Goal: Task Accomplishment & Management: Manage account settings

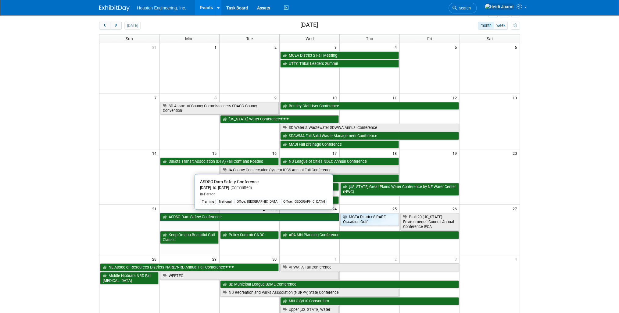
scroll to position [49, 0]
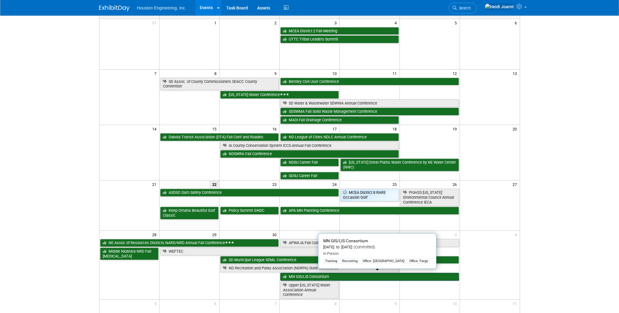
click at [303, 192] on link "MN GIS/LIS Consortium" at bounding box center [369, 277] width 179 height 8
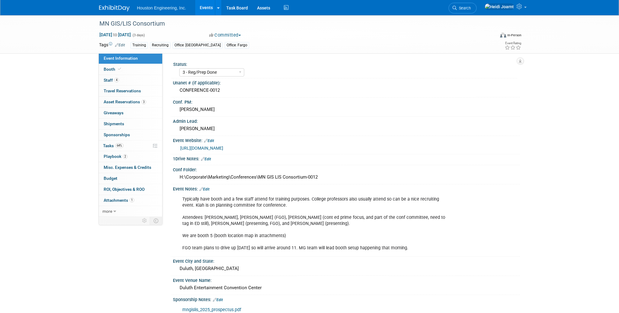
select select "3 - Reg/Prep Done"
select select "Yes"
select select "Geo. Technology"
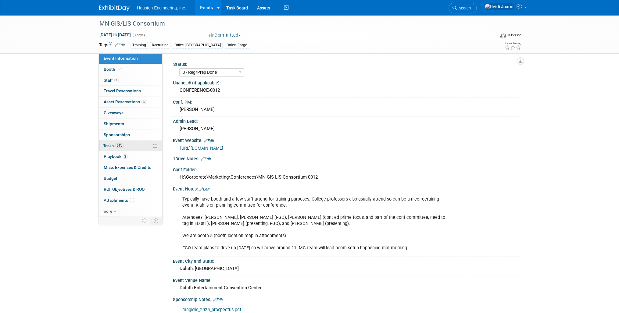
click at [123, 148] on link "64% Tasks 64%" at bounding box center [130, 146] width 63 height 11
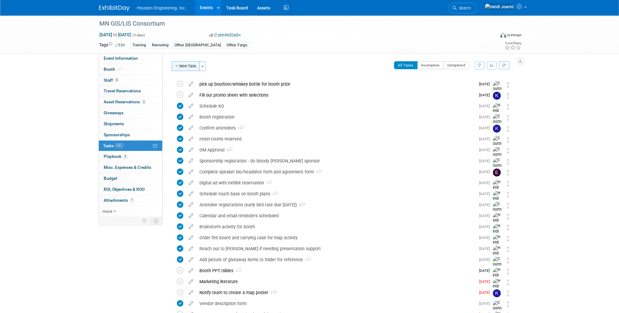
click at [186, 68] on button "New Task" at bounding box center [186, 66] width 28 height 10
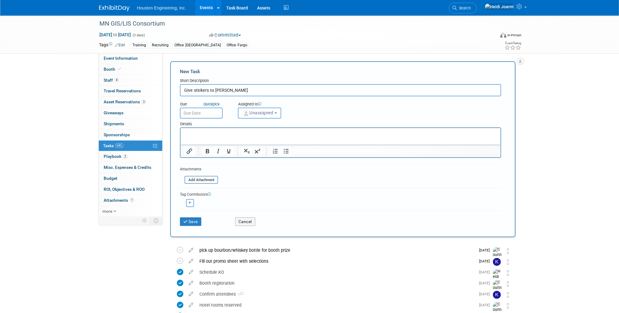
type input "Give stickers to Erik"
click at [230, 137] on html at bounding box center [341, 132] width 320 height 9
drag, startPoint x: 192, startPoint y: 89, endPoint x: 227, endPoint y: 87, distance: 35.2
click at [192, 89] on input "Give stickers to Erik" at bounding box center [340, 90] width 321 height 12
type input "Give GIS stickers to Erik"
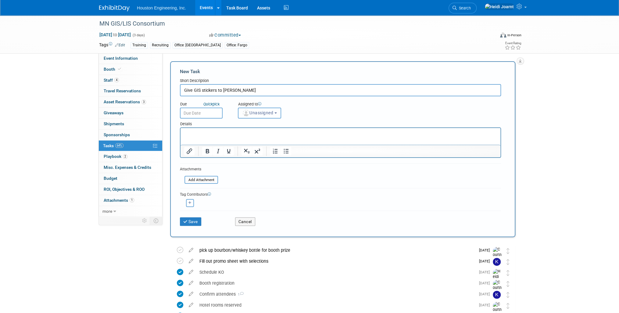
click at [258, 109] on button "Unassigned" at bounding box center [259, 113] width 43 height 11
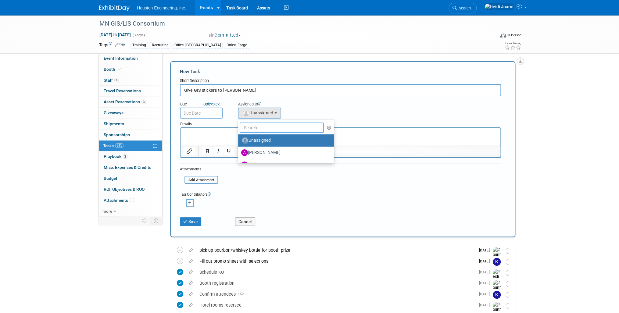
click at [269, 126] on input "text" at bounding box center [282, 128] width 84 height 10
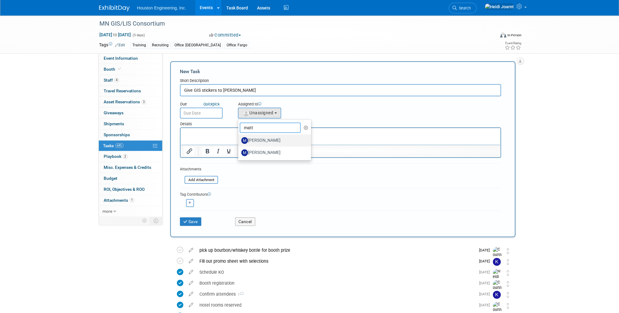
type input "matt"
click at [273, 136] on label "Matt Thompson" at bounding box center [273, 141] width 64 height 10
click at [239, 138] on input "Matt Thompson" at bounding box center [237, 140] width 4 height 4
select select "9dea8d6d-b218-467c-9fa4-bb32a8200e8e"
click at [208, 115] on input "text" at bounding box center [201, 113] width 43 height 11
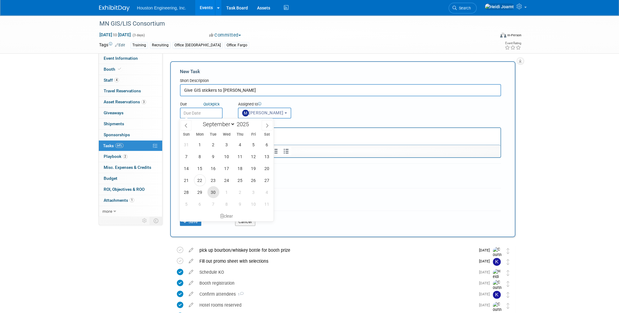
click at [213, 193] on span "30" at bounding box center [214, 192] width 12 height 12
type input "Sep 30, 2025"
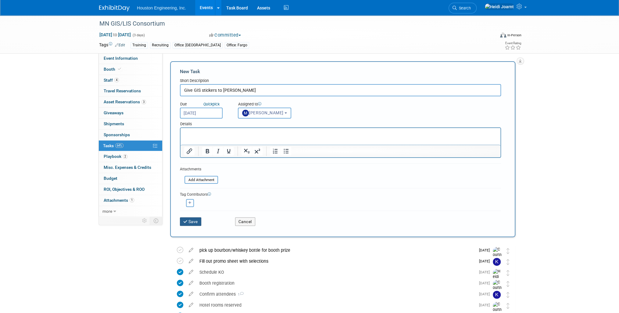
click at [197, 221] on button "Save" at bounding box center [190, 222] width 21 height 9
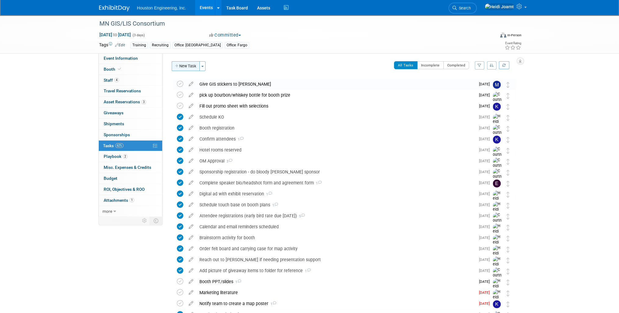
click at [185, 68] on button "New Task" at bounding box center [186, 66] width 28 height 10
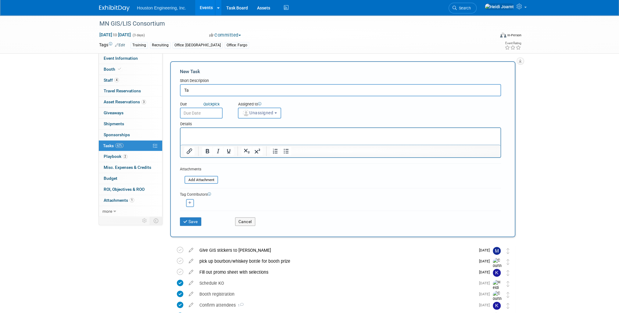
type input "T"
click at [214, 135] on p "Rich Text Area. Press ALT-0 for help." at bounding box center [340, 134] width 313 height 6
drag, startPoint x: 195, startPoint y: 90, endPoint x: 200, endPoint y: 90, distance: 5.5
click at [195, 90] on input "Bring banner set to hand off to MG" at bounding box center [340, 90] width 321 height 12
click at [219, 90] on input "Bring the new premium banner set to hand off to MG" at bounding box center [340, 90] width 321 height 12
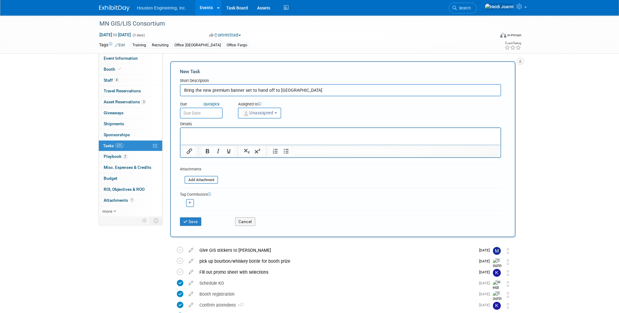
click at [219, 90] on input "Bring the new premium banner set to hand off to MG" at bounding box center [340, 90] width 321 height 12
type input "Bring the new lighted banner set to hand off to MG"
click at [244, 131] on p "Rich Text Area. Press ALT-0 for help." at bounding box center [340, 134] width 313 height 6
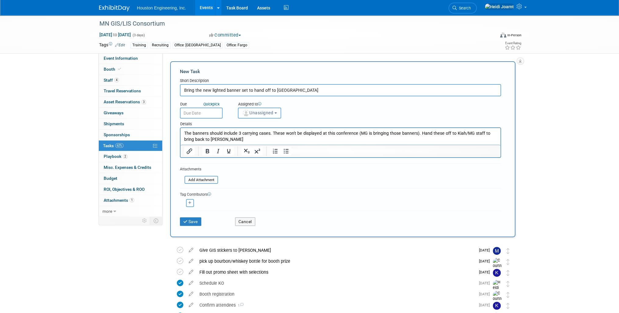
click at [267, 113] on span "Unassigned" at bounding box center [257, 112] width 31 height 5
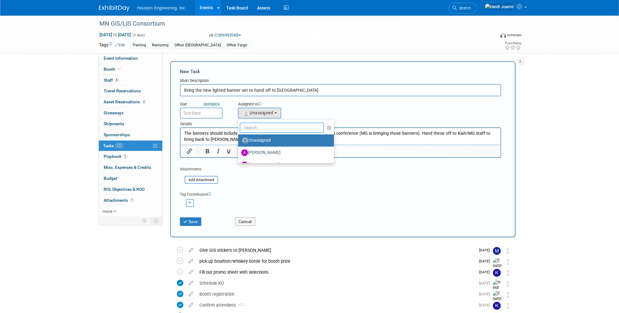
click at [270, 123] on input "text" at bounding box center [282, 128] width 84 height 10
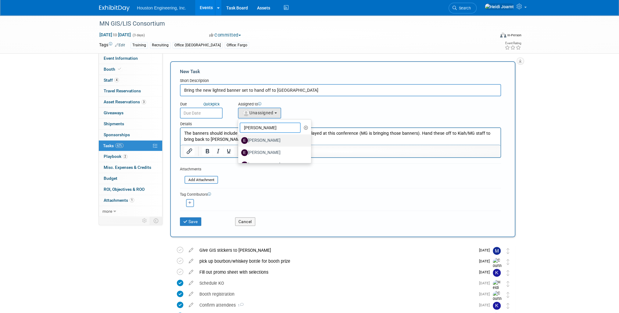
scroll to position [9, 0]
type input "erik"
click at [276, 155] on label "Erik Nelson" at bounding box center [273, 156] width 64 height 10
click at [239, 155] on input "Erik Nelson" at bounding box center [237, 155] width 4 height 4
select select "6b08f3f7-8930-479e-a413-46edae8ef976"
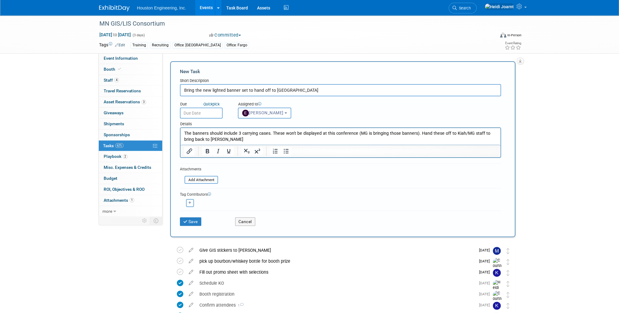
click at [207, 110] on input "text" at bounding box center [201, 113] width 43 height 11
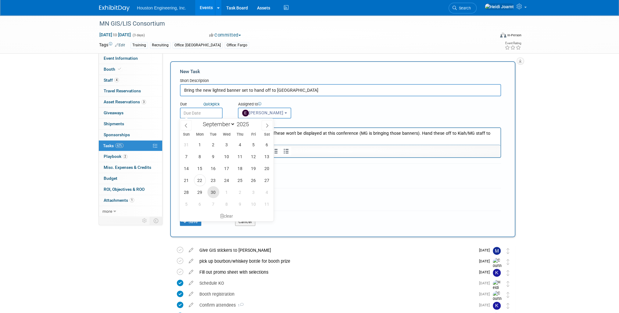
click at [214, 190] on span "30" at bounding box center [214, 192] width 12 height 12
type input "Sep 30, 2025"
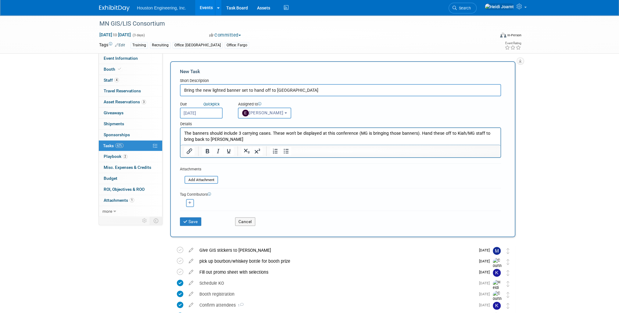
click at [243, 141] on p "The banners should include 3 carrying cases. These won't be displayed at this c…" at bounding box center [340, 137] width 313 height 12
click at [191, 133] on p "The banners should include 3 carrying cases. These won't be displayed at this c…" at bounding box center [340, 137] width 313 height 12
drag, startPoint x: 218, startPoint y: 133, endPoint x: 443, endPoint y: 251, distance: 254.0
click at [218, 133] on p "These are the new lighted/panel banners should include 3 carrying cases. These …" at bounding box center [340, 137] width 313 height 12
click at [285, 135] on p "These are the new "premium" lighted/panel banners should include 3 carrying cas…" at bounding box center [340, 137] width 313 height 12
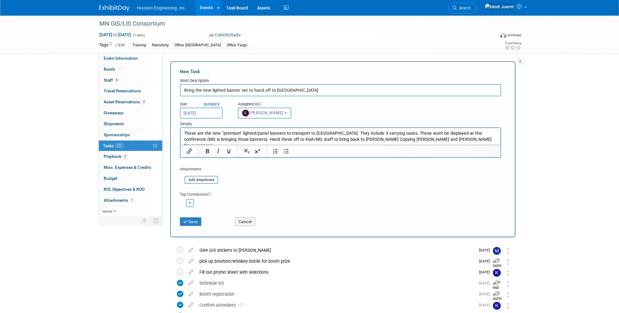
click at [212, 139] on p "These are the new "premium" lighted/panel banners to transport to MG. They incl…" at bounding box center [340, 140] width 313 height 18
click at [318, 134] on p "These are the new "premium" lighted/panel banners to transport to MG. They incl…" at bounding box center [340, 140] width 313 height 18
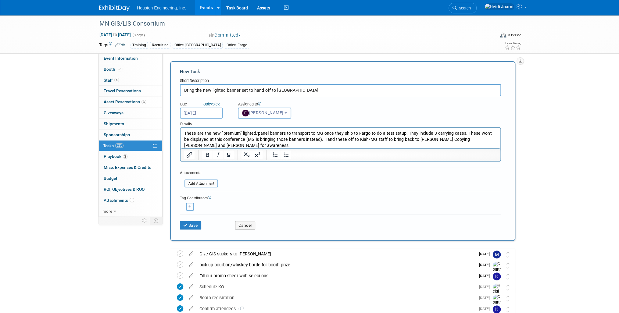
click at [189, 208] on button "button" at bounding box center [190, 207] width 8 height 8
select select
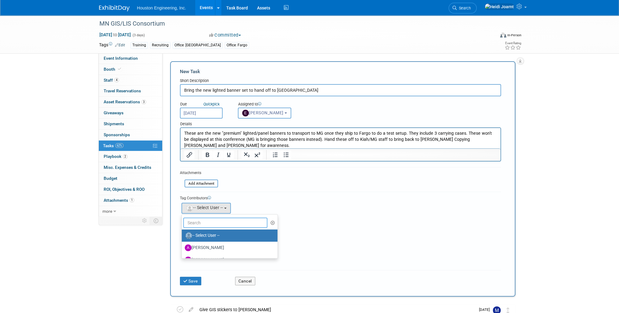
click at [220, 219] on input "text" at bounding box center [225, 223] width 84 height 10
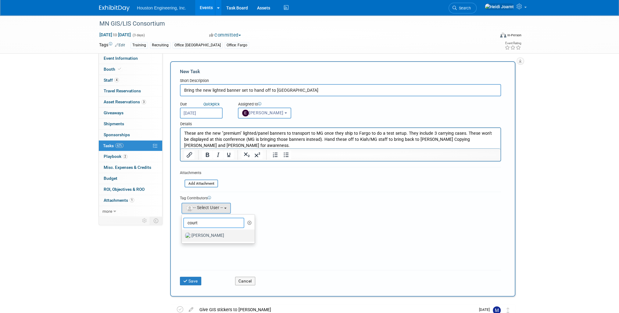
type input "court"
click at [215, 236] on label "Courtney Grandbois" at bounding box center [217, 236] width 64 height 10
click at [183, 236] on input "Courtney Grandbois" at bounding box center [181, 235] width 4 height 4
select select "60f40a7f-77ae-4a37-bf03-cdfd13c17c6d"
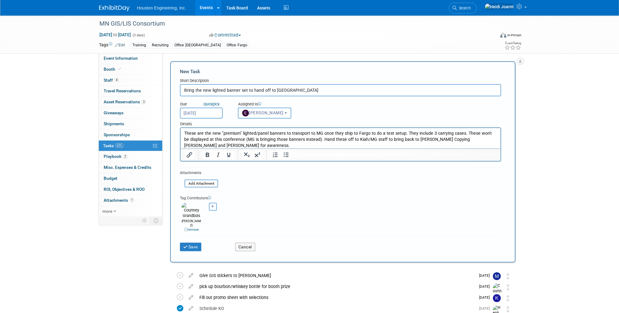
click at [212, 208] on button "button" at bounding box center [213, 207] width 8 height 8
select select
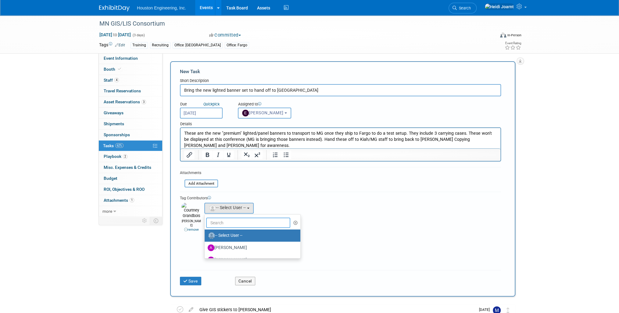
click at [221, 222] on input "text" at bounding box center [248, 223] width 84 height 10
type input "sa"
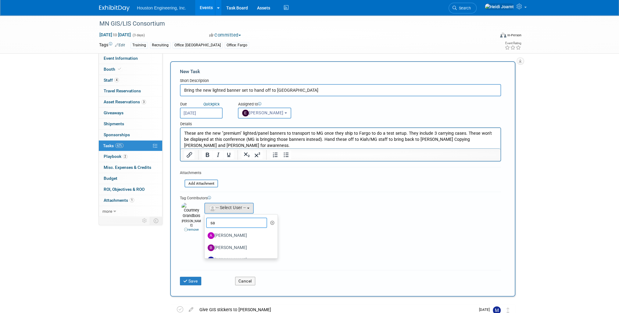
drag, startPoint x: 221, startPoint y: 222, endPoint x: 211, endPoint y: 222, distance: 10.1
click at [201, 221] on div "Tag Contributors Aaron remove" at bounding box center [340, 229] width 321 height 75
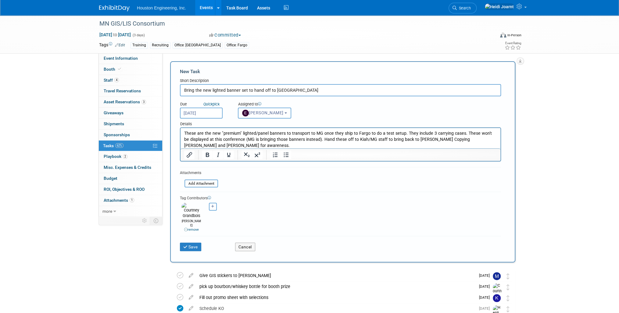
click at [215, 208] on button "button" at bounding box center [213, 207] width 8 height 8
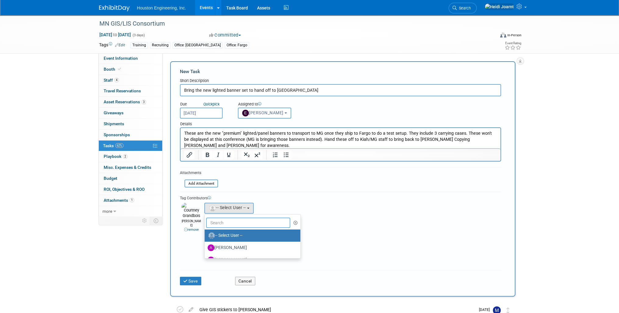
click at [227, 222] on input "text" at bounding box center [248, 223] width 84 height 10
type input "sav"
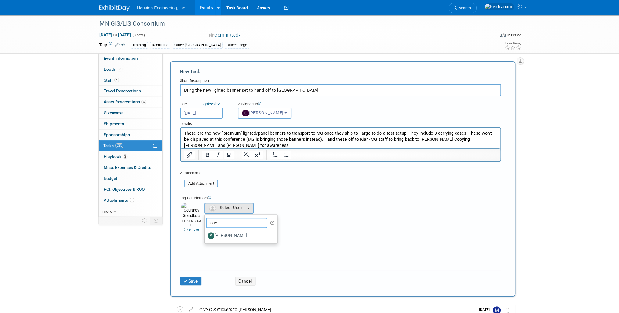
drag, startPoint x: 220, startPoint y: 222, endPoint x: 197, endPoint y: 220, distance: 22.9
click at [197, 220] on div "Tag Contributors Aaron remove" at bounding box center [340, 229] width 321 height 75
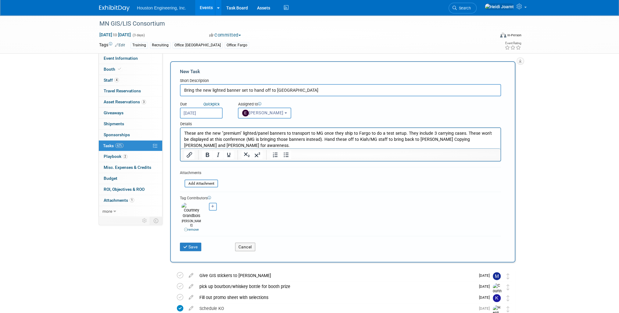
click at [212, 207] on icon "button" at bounding box center [212, 206] width 3 height 3
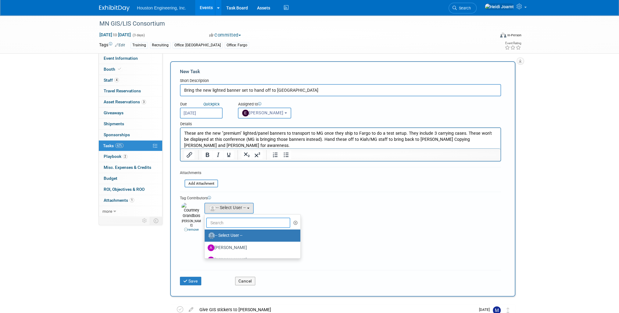
click at [219, 222] on input "text" at bounding box center [248, 223] width 84 height 10
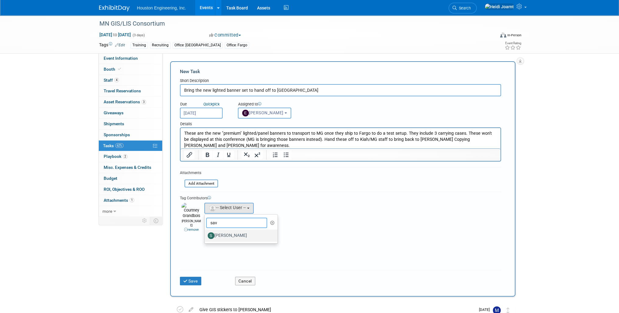
type input "sav"
click at [221, 236] on label "Savannah Hartsoch" at bounding box center [240, 236] width 64 height 10
click at [206, 236] on input "Savannah Hartsoch" at bounding box center [204, 235] width 4 height 4
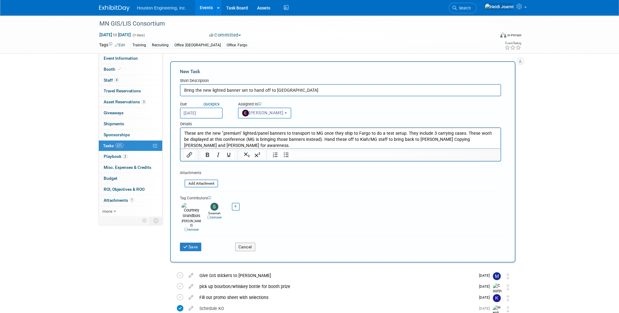
click at [220, 145] on p "These are the new "premium" lighted/panel banners to transport to MG once they …" at bounding box center [340, 140] width 313 height 18
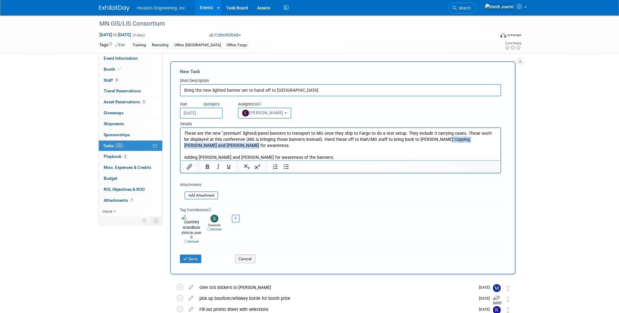
drag, startPoint x: 220, startPoint y: 145, endPoint x: 434, endPoint y: 140, distance: 214.0
click at [434, 140] on p "These are the new "premium" lighted/panel banners to transport to MG once they …" at bounding box center [340, 140] width 313 height 18
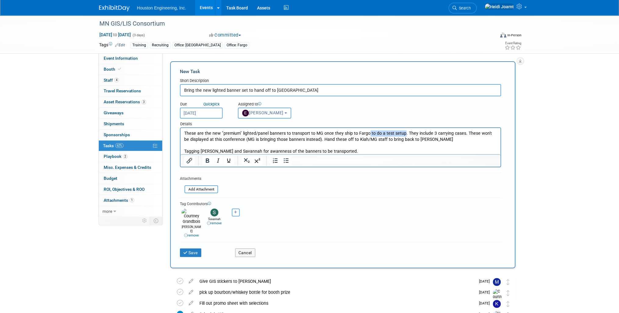
drag, startPoint x: 399, startPoint y: 133, endPoint x: 365, endPoint y: 130, distance: 34.9
click at [365, 131] on p "These are the new "premium" lighted/panel banners to transport to MG once they …" at bounding box center [340, 137] width 313 height 12
click at [368, 134] on p "These are the new "premium" lighted/panel banners to transport to MG once they …" at bounding box center [340, 137] width 313 height 12
click at [283, 140] on p "These are the new "premium" lighted/panel banners to transport to MG once they …" at bounding box center [340, 137] width 313 height 12
click at [403, 140] on p "These are the new "premium" lighted/panel banners to transport to MG once they …" at bounding box center [340, 137] width 313 height 12
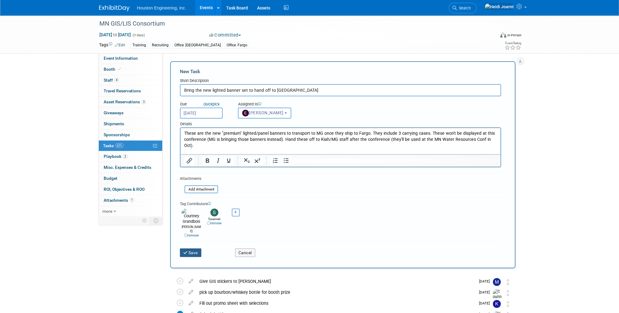
click at [196, 249] on button "Save" at bounding box center [190, 253] width 21 height 9
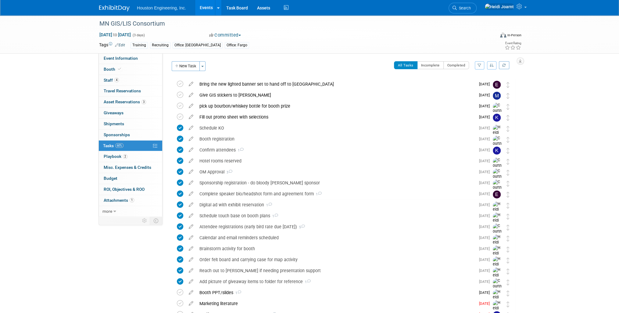
click at [208, 5] on link "Events" at bounding box center [206, 7] width 22 height 15
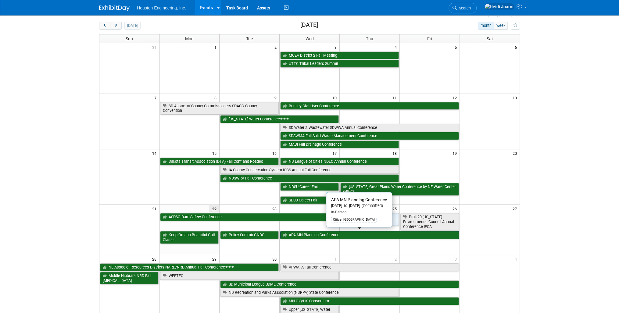
scroll to position [49, 0]
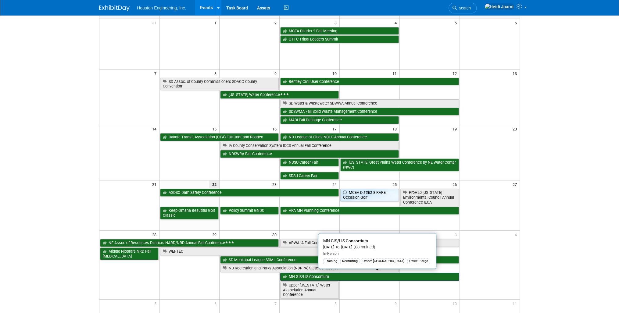
click at [301, 278] on link "MN GIS/LIS Consortium" at bounding box center [369, 277] width 179 height 8
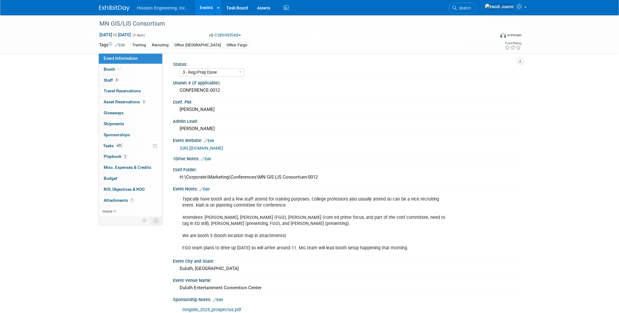
select select "3 - Reg/Prep Done"
select select "Yes"
select select "Geo. Technology"
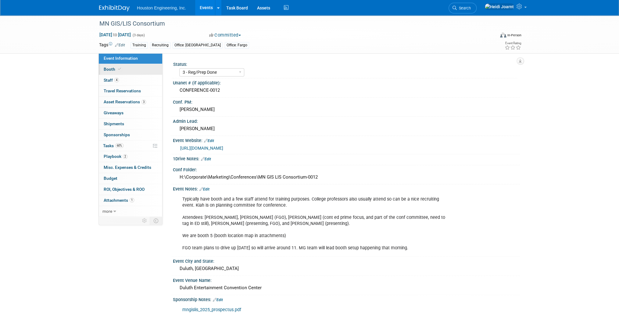
click at [118, 69] on icon at bounding box center [119, 68] width 3 height 3
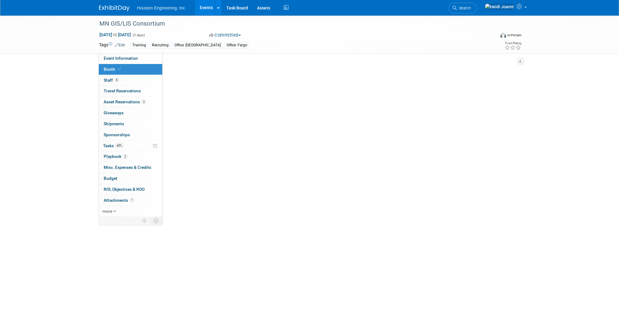
select select "Yes"
select select "Maple Grove"
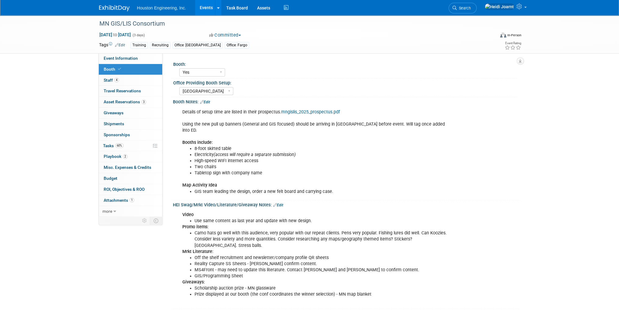
click at [210, 102] on link "Edit" at bounding box center [205, 102] width 10 height 4
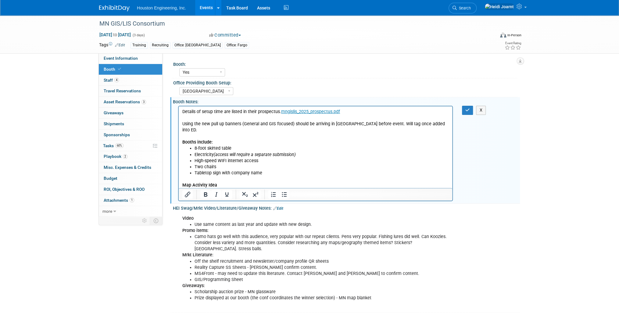
click at [454, 240] on div "Video Use same content as last year and update with new design. Promo items: Ca…" at bounding box center [318, 262] width 280 height 98
click at [449, 242] on li "Camo hats go well with this audience, very popular with our repeat clients. Pen…" at bounding box center [322, 243] width 255 height 18
click at [446, 243] on li "Camo hats go well with this audience, very popular with our repeat clients. Pen…" at bounding box center [322, 243] width 255 height 18
click at [483, 109] on button "X" at bounding box center [481, 110] width 10 height 9
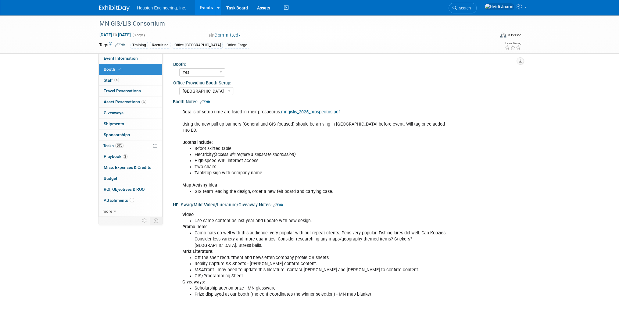
click at [430, 236] on div "Video Use same content as last year and update with new design. Promo items: Ca…" at bounding box center [315, 258] width 275 height 98
click at [291, 235] on li "Camo hats go well with this audience, very popular with our repeat clients. Pen…" at bounding box center [322, 239] width 255 height 18
click at [278, 203] on link "Edit" at bounding box center [278, 205] width 10 height 4
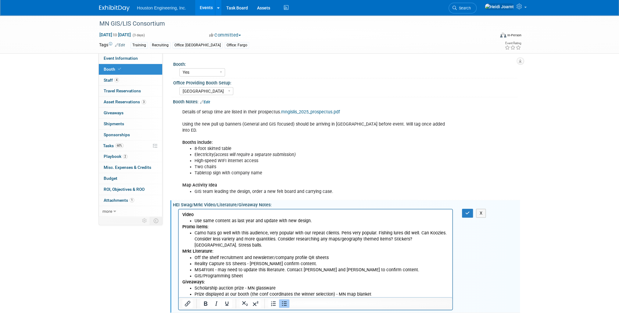
click at [400, 240] on li "Camo hats go well with this audience, very popular with our repeat clients. Pen…" at bounding box center [322, 239] width 255 height 18
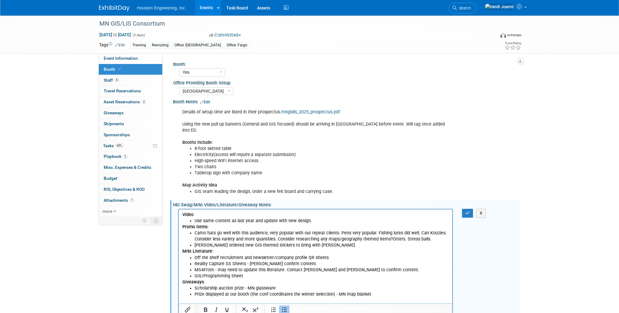
click at [281, 247] on li "Matt ordered new GIS-themed stickers to bring with Erik." at bounding box center [322, 246] width 255 height 6
click at [468, 211] on icon "button" at bounding box center [468, 213] width 5 height 4
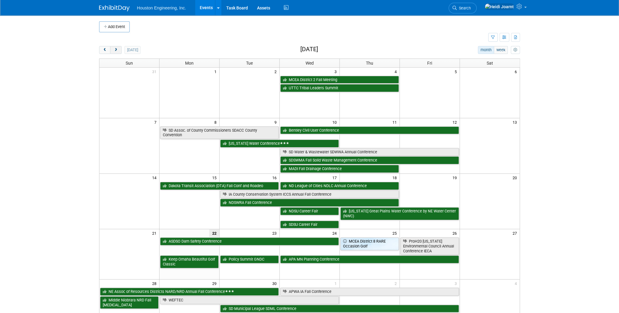
click at [116, 49] on span "next" at bounding box center [116, 50] width 5 height 4
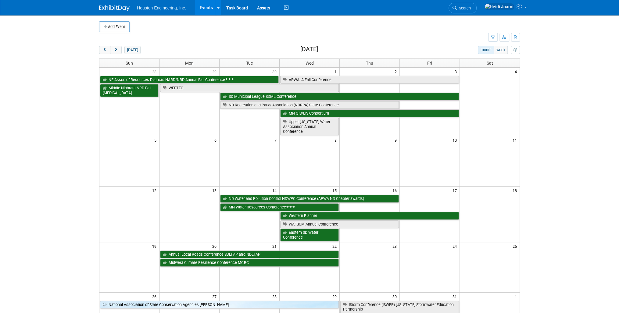
scroll to position [73, 0]
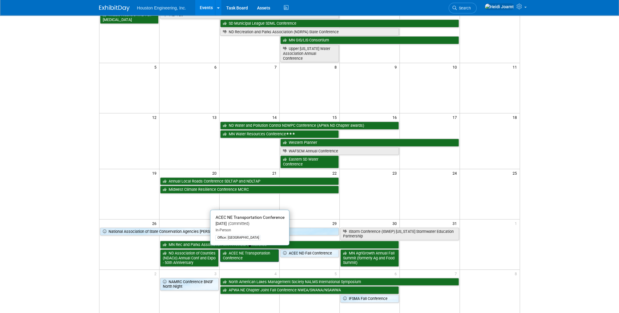
click at [240, 255] on link "ACEC NE Transportation Conference" at bounding box center [249, 256] width 59 height 13
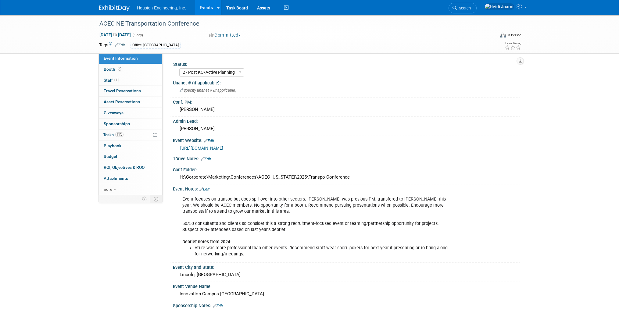
select select "2 - Post KO/Active Planning"
select select "No"
select select "Multi-sector/Any/All"
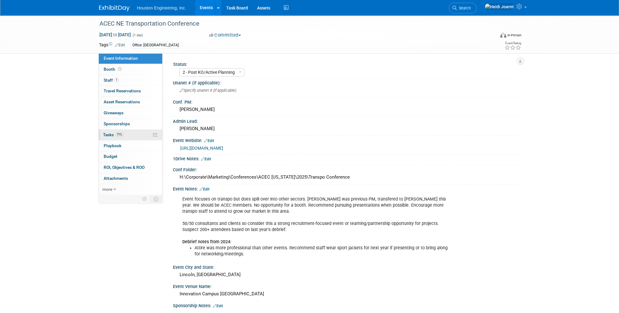
click at [125, 139] on link "71% Tasks 71%" at bounding box center [130, 135] width 63 height 11
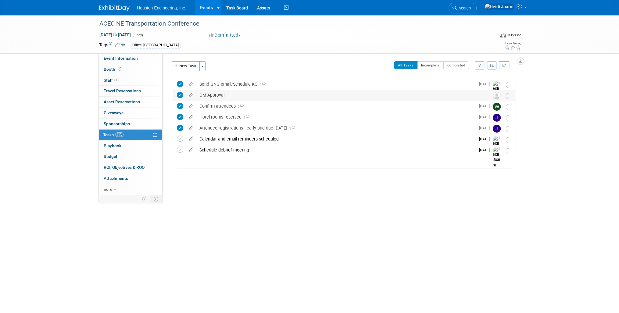
click at [182, 95] on icon at bounding box center [180, 95] width 6 height 6
click at [192, 95] on icon at bounding box center [191, 94] width 11 height 8
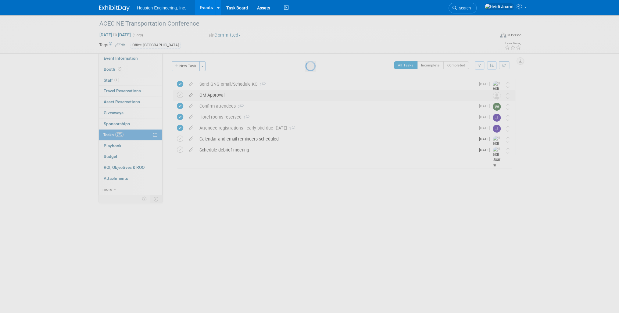
select select "8"
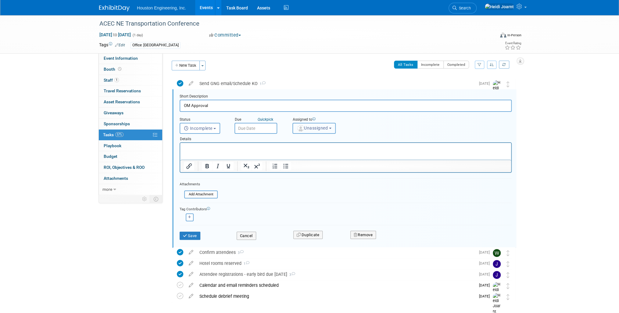
click at [300, 123] on button "Unassigned" at bounding box center [314, 128] width 43 height 11
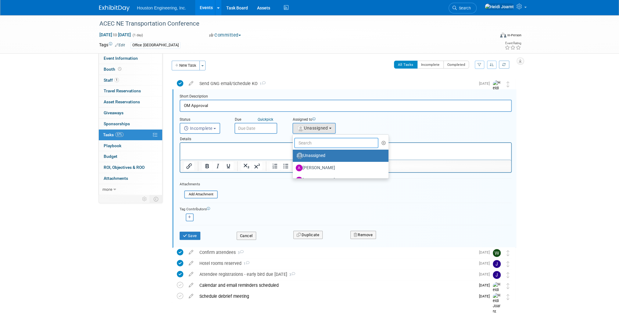
click at [308, 141] on input "text" at bounding box center [336, 143] width 84 height 10
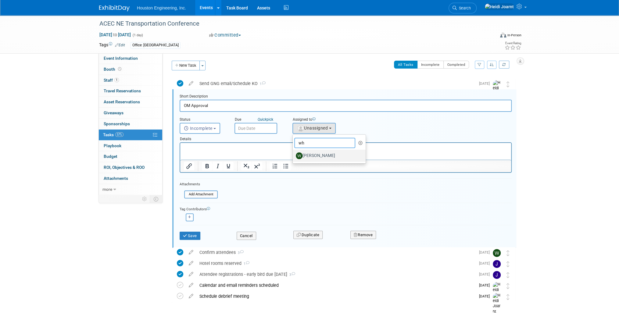
type input "wh"
click at [320, 153] on label "Whitaker Thomas" at bounding box center [328, 156] width 64 height 10
click at [294, 153] on input "Whitaker Thomas" at bounding box center [292, 155] width 4 height 4
select select "86de32b4-f15d-43fa-8c06-6cdf5afb6776"
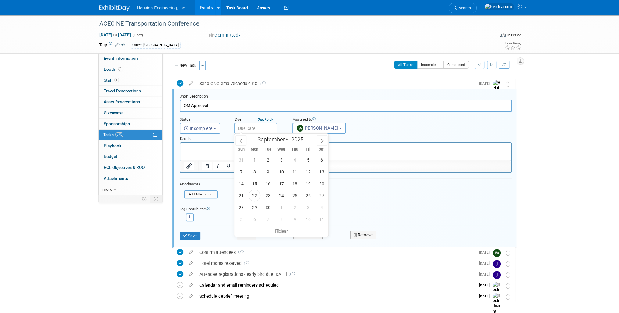
click at [268, 129] on input "text" at bounding box center [256, 128] width 43 height 11
click at [310, 197] on span "26" at bounding box center [308, 196] width 12 height 12
type input "Sep 26, 2025"
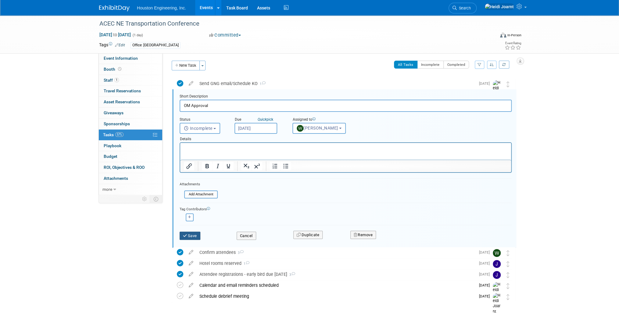
click at [192, 236] on button "Save" at bounding box center [190, 236] width 21 height 9
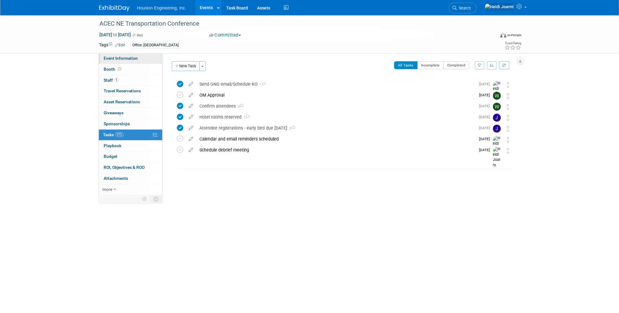
click at [124, 55] on link "Event Information" at bounding box center [130, 58] width 63 height 11
select select "2 - Post KO/Active Planning"
select select "No"
select select "Multi-sector/Any/All"
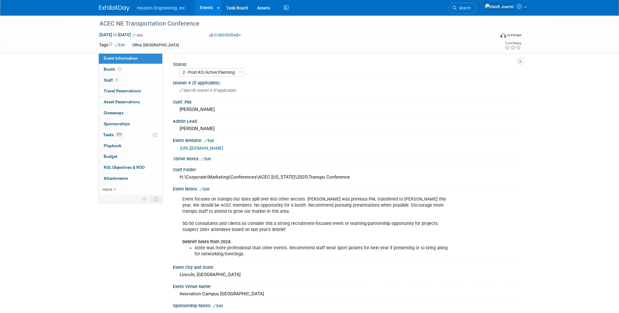
click at [208, 187] on link "Edit" at bounding box center [205, 189] width 10 height 4
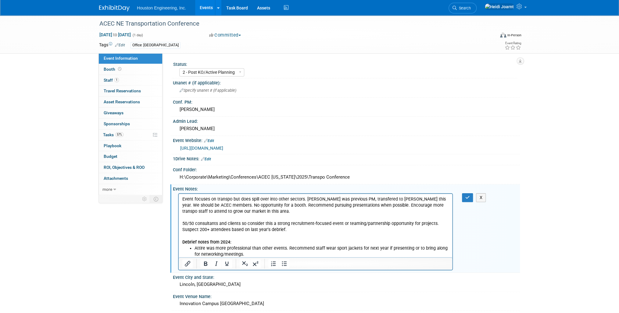
click at [300, 229] on p "Event focuses on transpo but does spill over into other sectors. Lindy was prev…" at bounding box center [315, 220] width 267 height 49
click at [469, 196] on icon "button" at bounding box center [468, 198] width 5 height 4
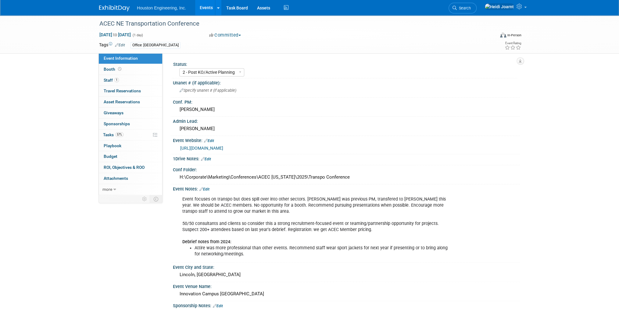
click at [207, 189] on link "Edit" at bounding box center [205, 189] width 10 height 4
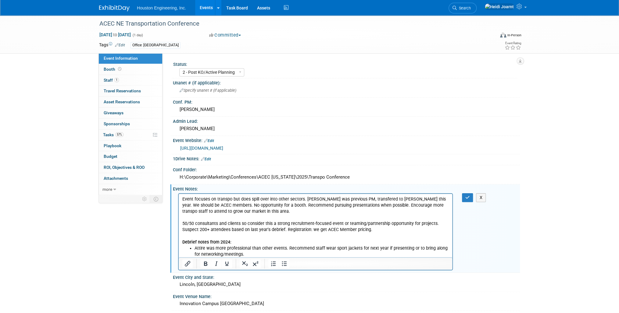
click at [181, 242] on html "Event focuses on transpo but does spill over into other sectors. Lindy was prev…" at bounding box center [316, 226] width 274 height 64
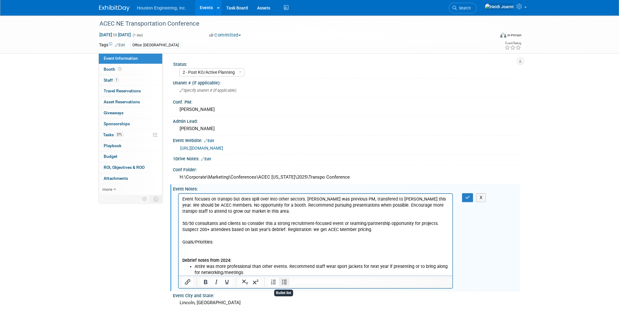
click at [282, 282] on icon "Bullet list" at bounding box center [284, 282] width 7 height 7
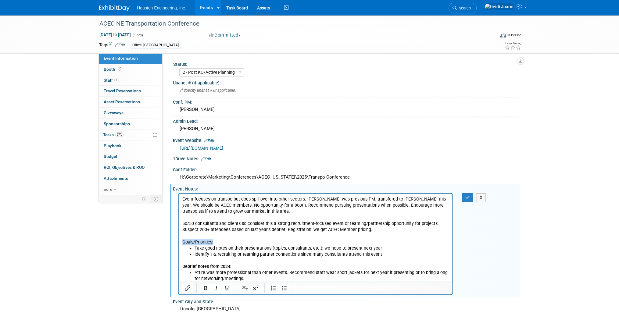
drag, startPoint x: 223, startPoint y: 242, endPoint x: 349, endPoint y: 435, distance: 230.0
click at [179, 243] on html "Event focuses on transpo but does spill over into other sectors. Lindy was prev…" at bounding box center [316, 238] width 274 height 88
click at [468, 196] on icon "button" at bounding box center [468, 198] width 5 height 4
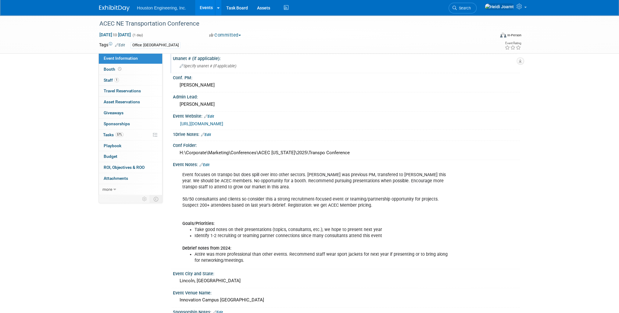
scroll to position [49, 0]
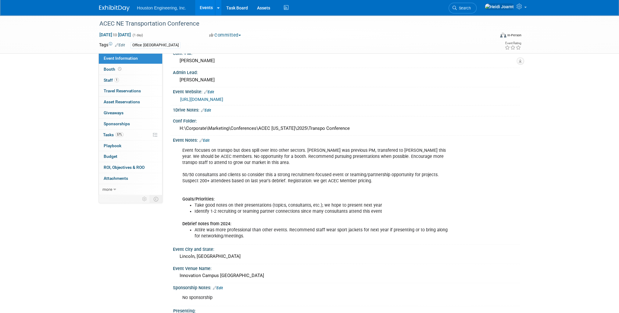
click at [208, 139] on link "Edit" at bounding box center [205, 141] width 10 height 4
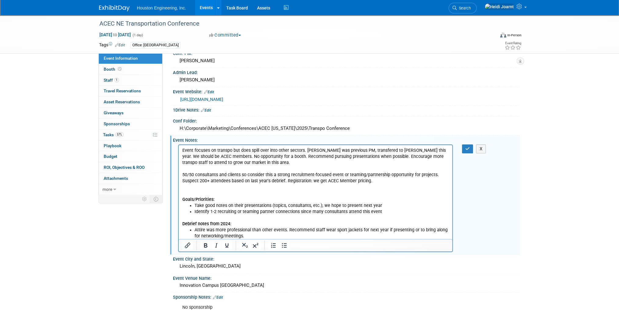
scroll to position [0, 0]
click at [438, 150] on p "Event focuses on transpo but does spill over into other sectors. Lindy was prev…" at bounding box center [315, 174] width 267 height 55
drag, startPoint x: 214, startPoint y: 156, endPoint x: 424, endPoint y: 146, distance: 209.6
click at [424, 146] on html "Event focuses on transpo but does spill over into other sectors. Lindy was prev…" at bounding box center [316, 192] width 274 height 94
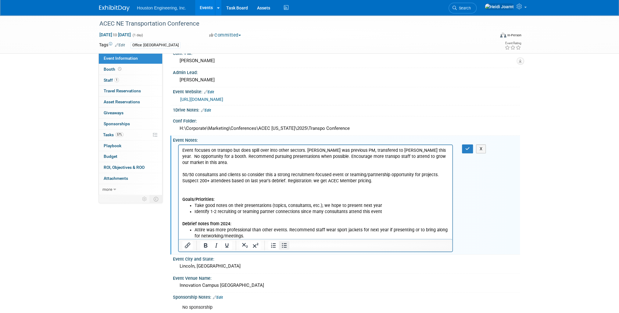
click at [284, 245] on icon "Bullet list" at bounding box center [284, 245] width 7 height 7
click at [202, 186] on p "Event focuses on transpo but does spill over into other sectors. Lindy was prev…" at bounding box center [315, 174] width 267 height 55
click at [307, 151] on p "Event focuses on transpo but does spill over into other sectors. Lindy was prev…" at bounding box center [315, 174] width 267 height 55
click at [281, 247] on icon "Bullet list" at bounding box center [284, 245] width 7 height 7
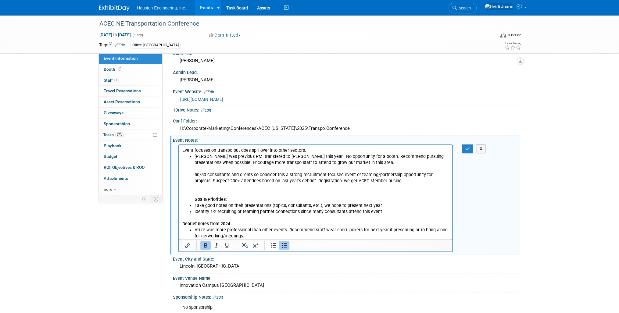
click at [193, 199] on ul "Lindy was previous PM, transfered to Whit Thomas this year. No opportunity for …" at bounding box center [315, 183] width 267 height 61
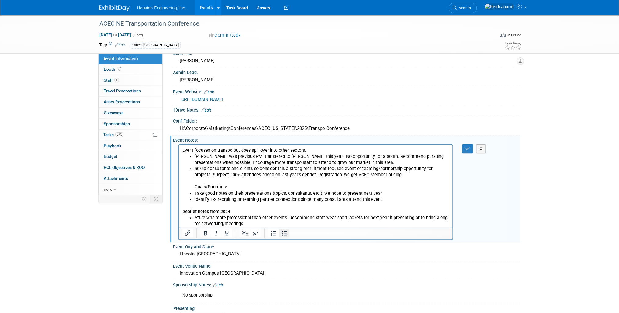
click at [283, 233] on icon "Bullet list" at bounding box center [284, 233] width 7 height 7
click at [195, 189] on b "Goals/Priorities:" at bounding box center [211, 186] width 32 height 5
click at [285, 234] on icon "Bullet list" at bounding box center [284, 233] width 5 height 5
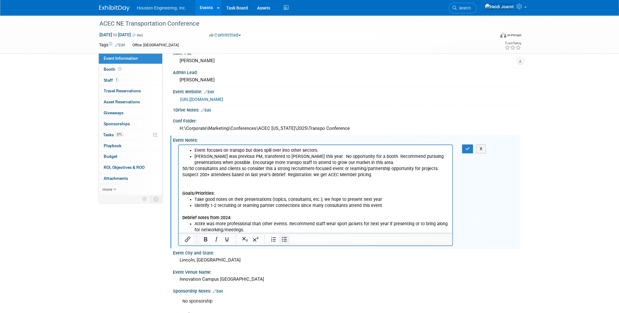
click at [282, 239] on icon "Bullet list" at bounding box center [284, 239] width 7 height 7
click at [211, 179] on li "50/50 consultants and clients so consider this a strong recruitment-focused eve…" at bounding box center [322, 175] width 255 height 18
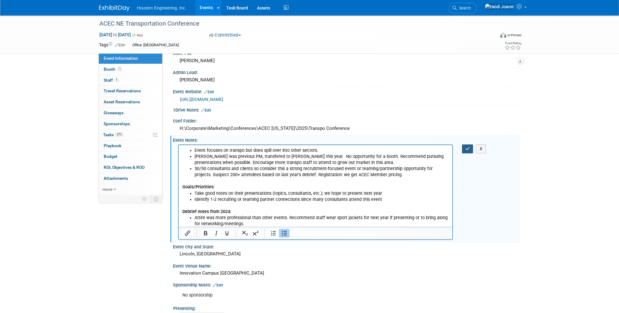
click at [469, 148] on icon "button" at bounding box center [468, 149] width 5 height 4
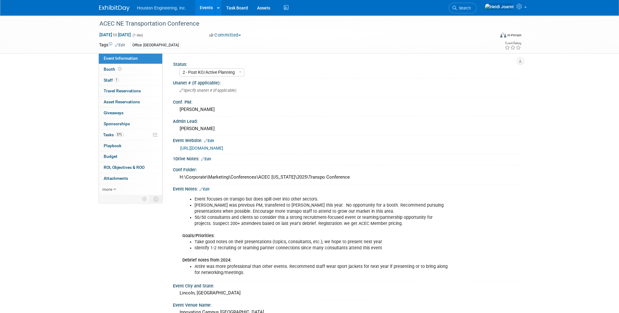
click at [205, 187] on link "Edit" at bounding box center [205, 189] width 10 height 4
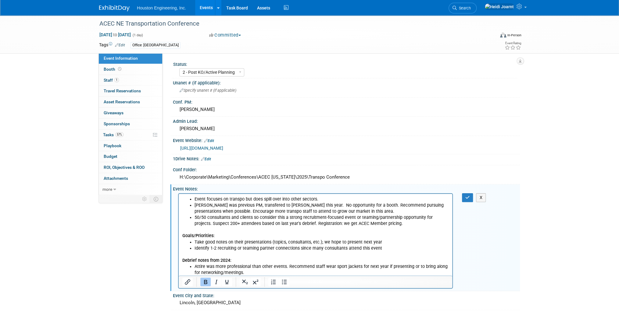
click at [183, 259] on b "Debrief notes from 2024:" at bounding box center [206, 260] width 49 height 5
click at [466, 196] on icon "button" at bounding box center [468, 198] width 5 height 4
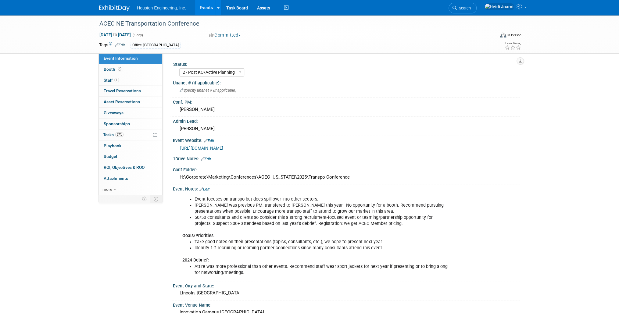
click at [205, 9] on link "Events" at bounding box center [206, 7] width 22 height 15
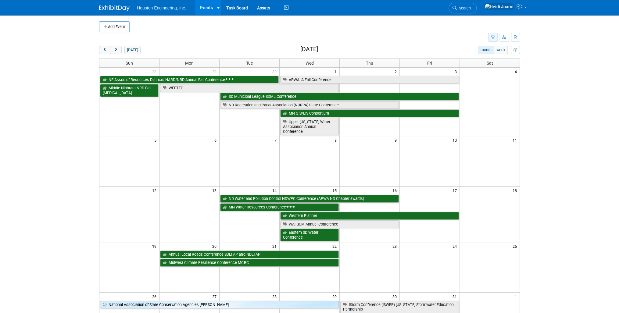
click at [493, 41] on button "button" at bounding box center [493, 37] width 9 height 9
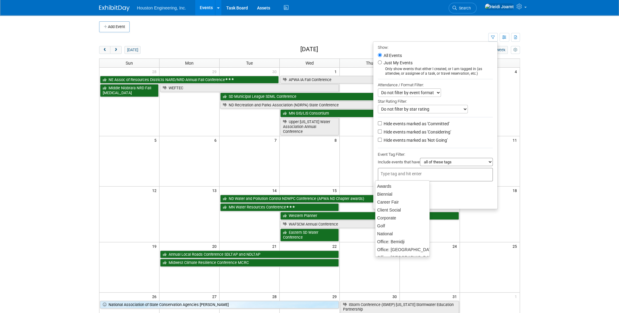
click at [411, 171] on input "text" at bounding box center [405, 174] width 49 height 6
type input "b"
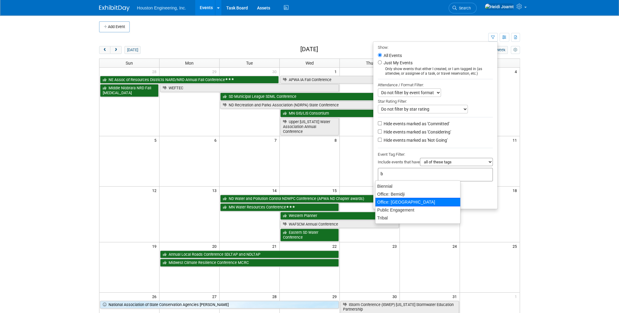
click at [399, 199] on div "Office: [GEOGRAPHIC_DATA]" at bounding box center [417, 202] width 85 height 9
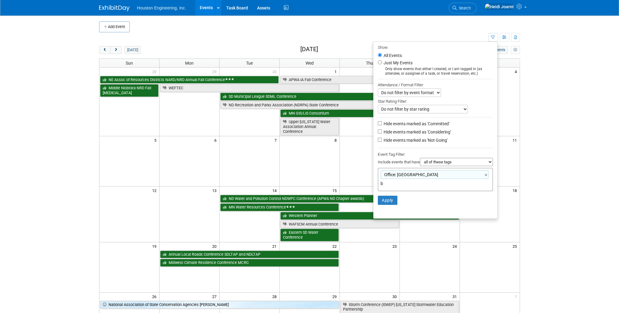
type input "Office: [GEOGRAPHIC_DATA]"
click at [449, 162] on select "all of these tags any one of these tags only and exactly these specific tags" at bounding box center [456, 162] width 73 height 8
select select "any"
click at [420, 158] on select "all of these tags any one of these tags only and exactly these specific tags" at bounding box center [456, 162] width 73 height 8
click at [388, 201] on button "Apply" at bounding box center [388, 200] width 20 height 9
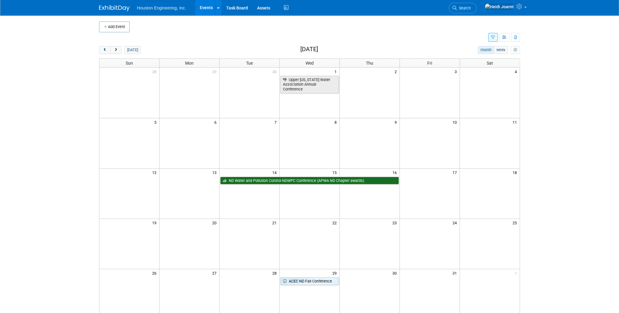
scroll to position [24, 0]
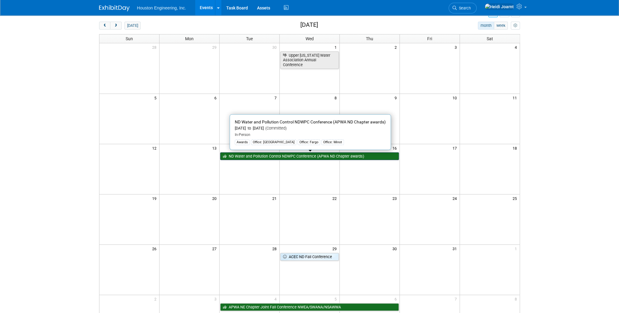
click at [266, 154] on link "ND Water and Pollution Control NDWPC Conference (APWA ND Chapter awards)" at bounding box center [309, 157] width 179 height 8
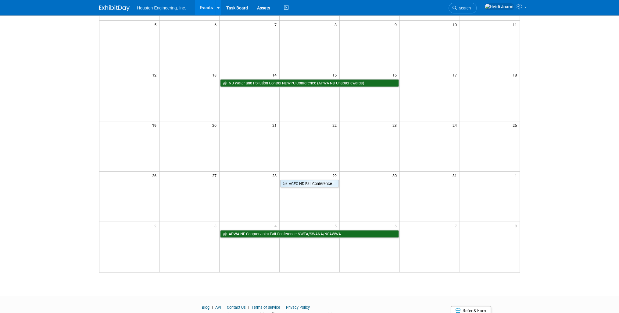
scroll to position [0, 0]
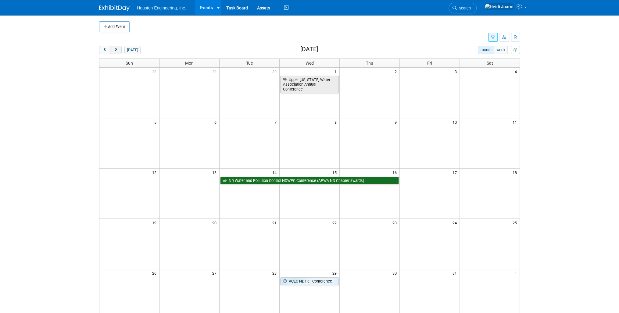
click at [119, 52] on button "next" at bounding box center [115, 50] width 11 height 8
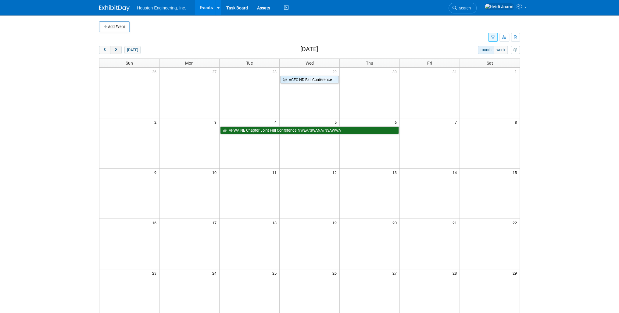
click at [119, 52] on button "next" at bounding box center [115, 50] width 11 height 8
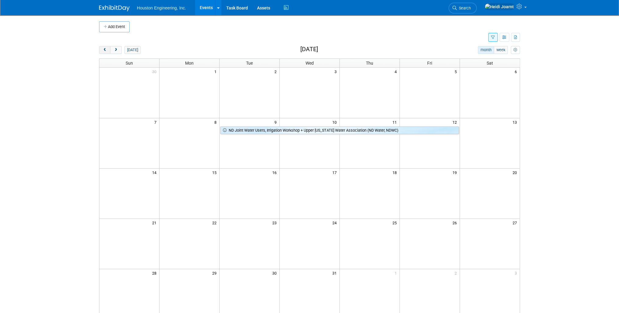
click at [103, 50] on span "prev" at bounding box center [105, 50] width 5 height 4
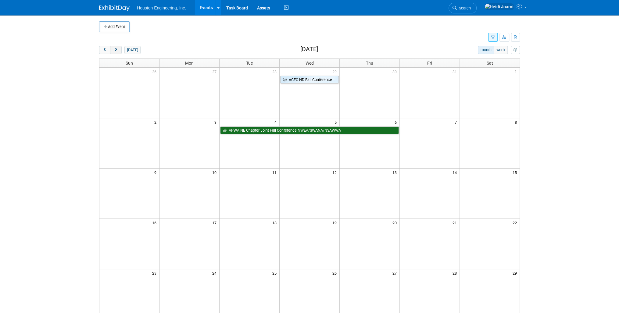
click at [118, 52] on button "next" at bounding box center [115, 50] width 11 height 8
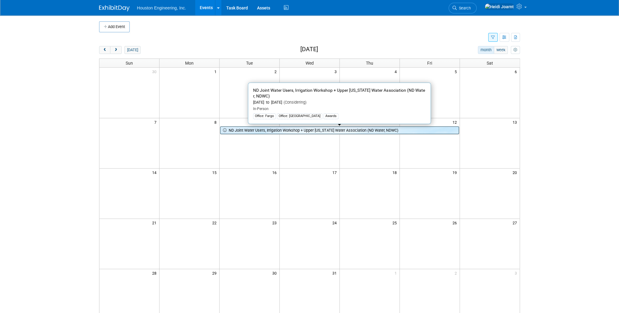
click at [303, 133] on link "ND Joint Water Users, Irrigation Workshop + Upper Missouri Water Association (N…" at bounding box center [339, 131] width 239 height 8
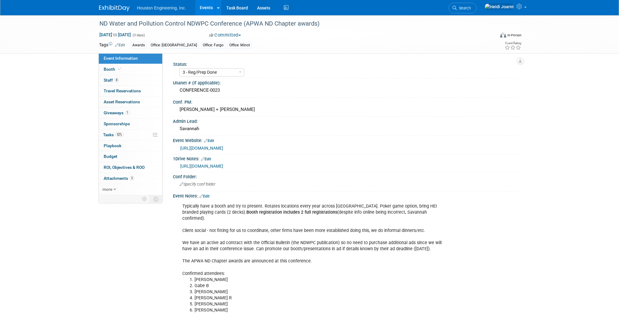
select select "3 - Reg/Prep Done"
select select "Yes"
select select "Mun. Infrastructure"
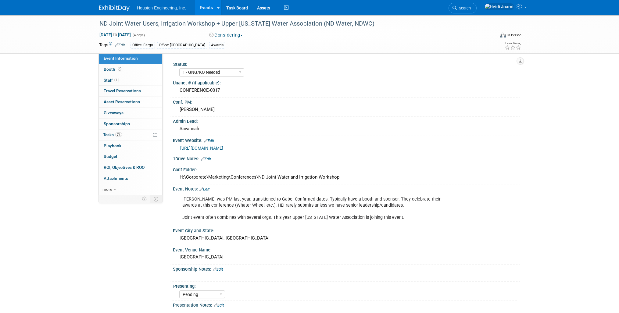
select select "1 - GNG/KO Needed"
select select "Pending"
select select "Water Resources"
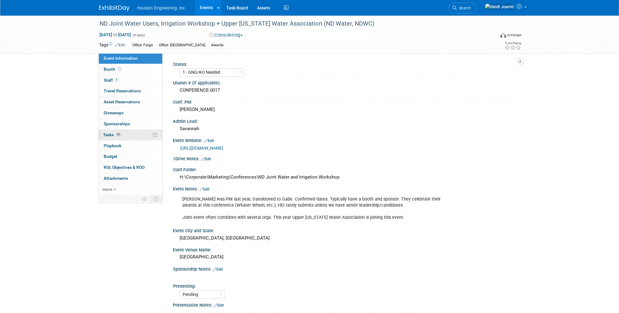
click at [115, 136] on span "Tasks 0%" at bounding box center [112, 134] width 19 height 5
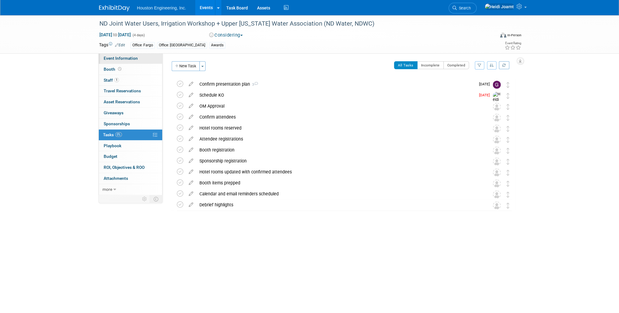
click at [125, 60] on span "Event Information" at bounding box center [121, 58] width 34 height 5
select select "1 - GNG/KO Needed"
select select "Pending"
select select "Water Resources"
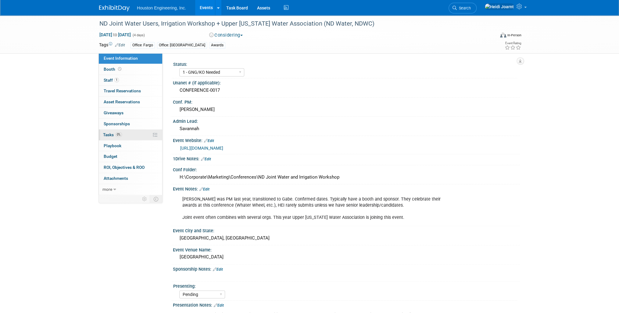
click at [129, 136] on link "0% Tasks 0%" at bounding box center [130, 135] width 63 height 11
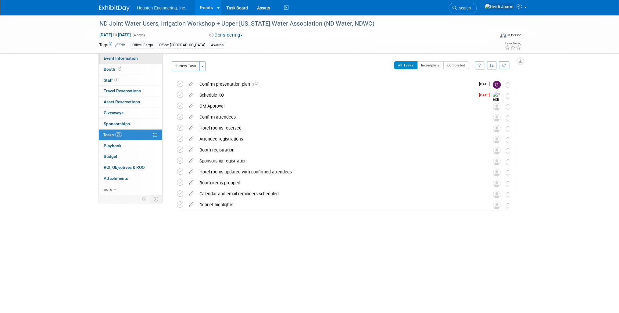
click at [132, 60] on span "Event Information" at bounding box center [121, 58] width 34 height 5
select select "1 - GNG/KO Needed"
select select "Pending"
select select "Water Resources"
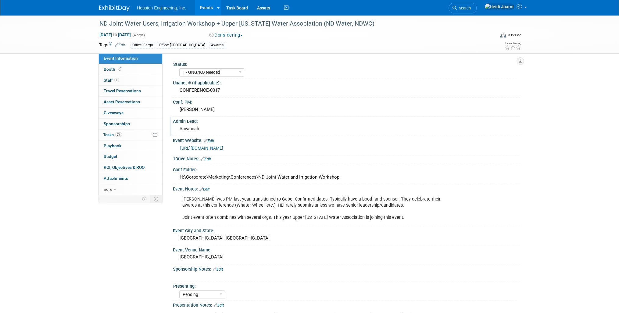
click at [203, 126] on div "Savannah" at bounding box center [347, 128] width 338 height 9
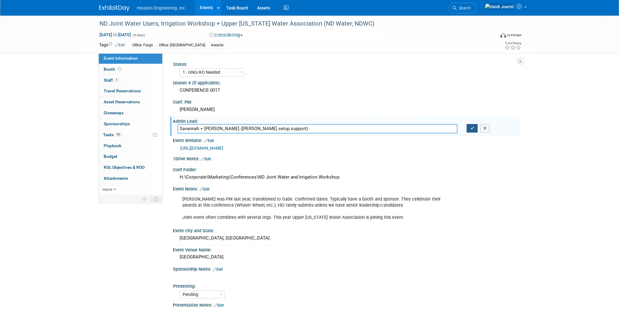
type input "Savannah + [PERSON_NAME] ([PERSON_NAME] setup support)"
click at [468, 129] on button "button" at bounding box center [472, 128] width 11 height 9
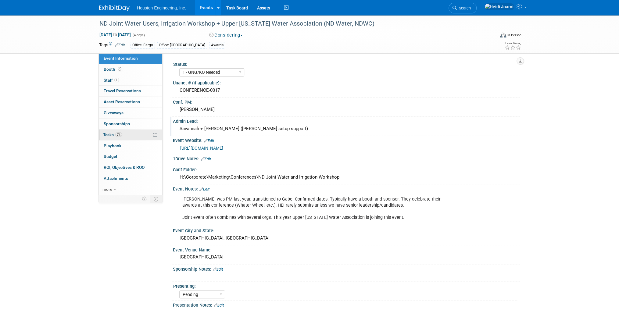
click at [132, 131] on link "0% Tasks 0%" at bounding box center [130, 135] width 63 height 11
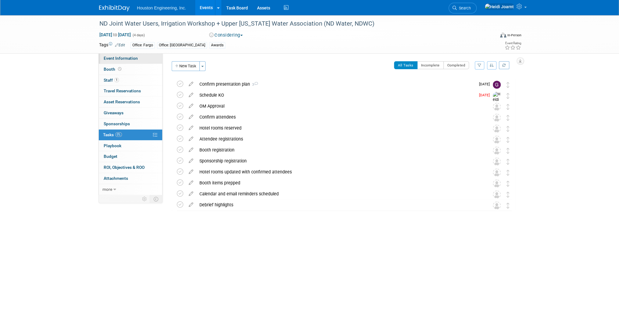
click at [132, 60] on span "Event Information" at bounding box center [121, 58] width 34 height 5
select select "1 - GNG/KO Needed"
select select "Pending"
select select "Water Resources"
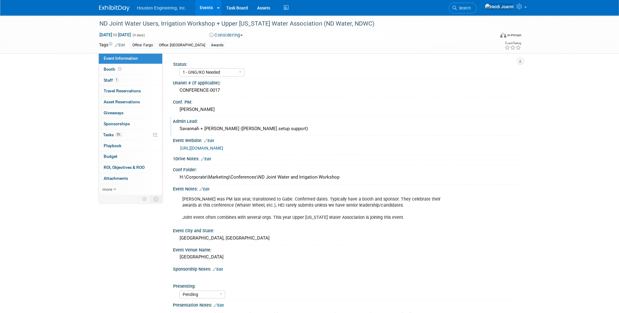
click at [196, 127] on div "Savannah + Shawn (booth setup support)" at bounding box center [347, 128] width 338 height 9
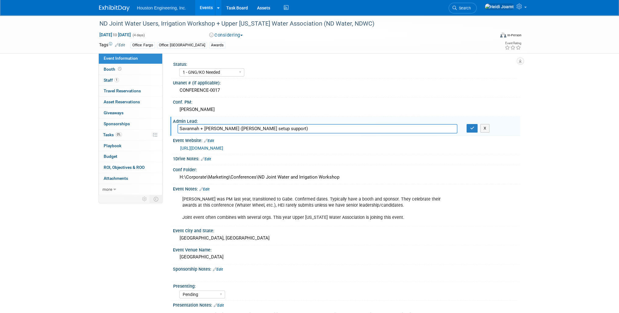
drag, startPoint x: 272, startPoint y: 128, endPoint x: 272, endPoint y: 132, distance: 4.6
click at [149, 126] on div "Event Information Event Info Booth Booth 1 Staff 1 Staff 0 Travel Reservations …" at bounding box center [310, 206] width 430 height 382
type input "Shawn"
click at [471, 128] on icon "button" at bounding box center [472, 128] width 4 height 4
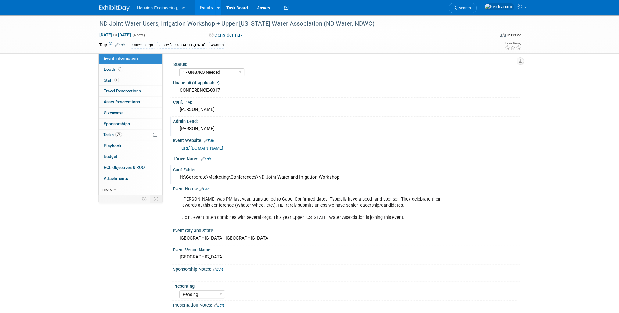
drag, startPoint x: 347, startPoint y: 176, endPoint x: 178, endPoint y: 175, distance: 168.4
click at [178, 175] on div "H:\Corporate\Marketing\Conferences\ND Joint Water and Irrigation Workshop" at bounding box center [347, 177] width 338 height 9
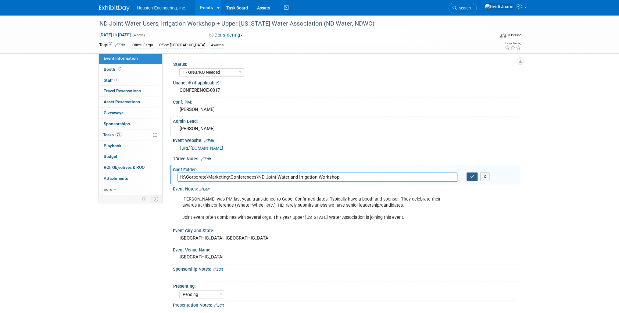
click at [475, 176] on button "button" at bounding box center [472, 177] width 11 height 9
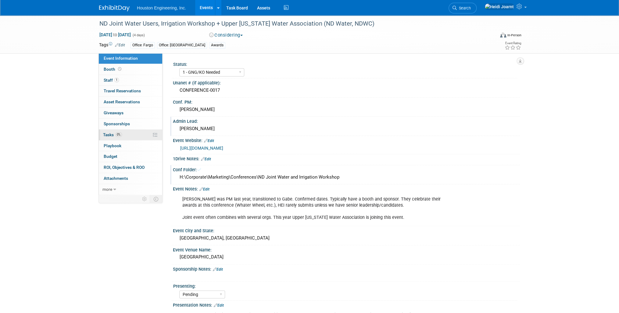
click at [133, 130] on link "0% Tasks 0%" at bounding box center [130, 135] width 63 height 11
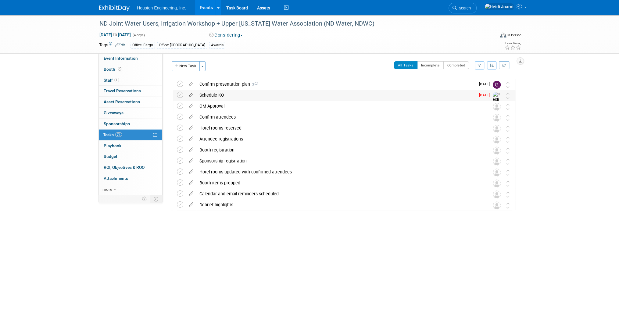
click at [188, 94] on icon at bounding box center [191, 94] width 11 height 8
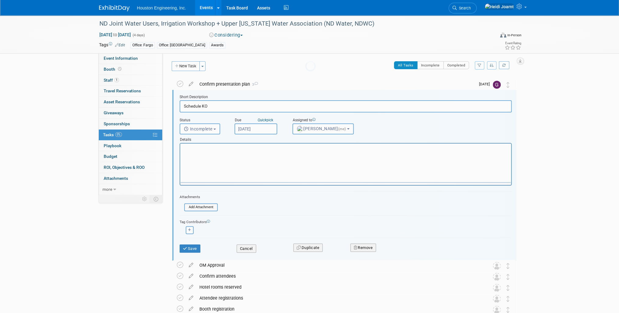
scroll to position [1, 0]
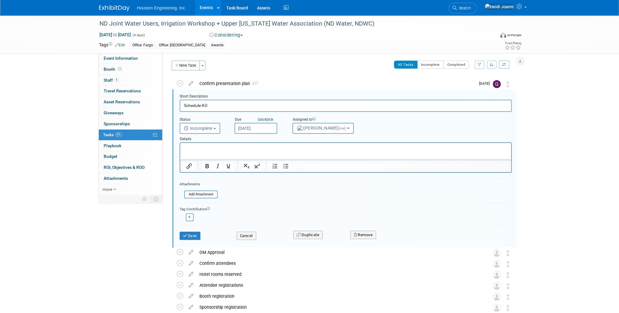
click at [255, 128] on input "Sep 19, 2025" at bounding box center [256, 128] width 43 height 11
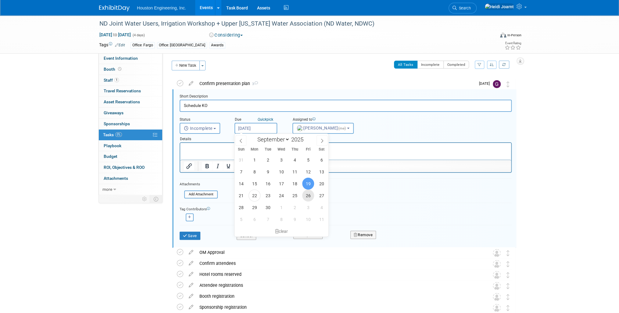
click at [312, 198] on span "26" at bounding box center [308, 196] width 12 height 12
type input "[DATE]"
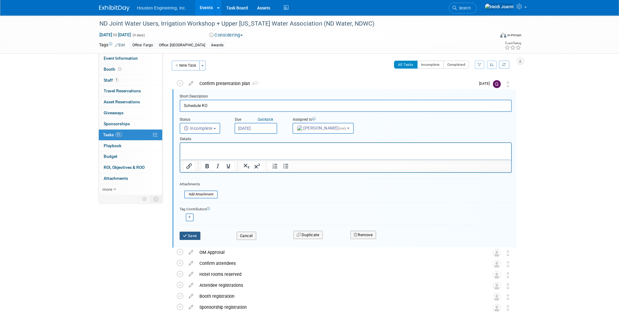
click at [195, 235] on button "Save" at bounding box center [190, 236] width 21 height 9
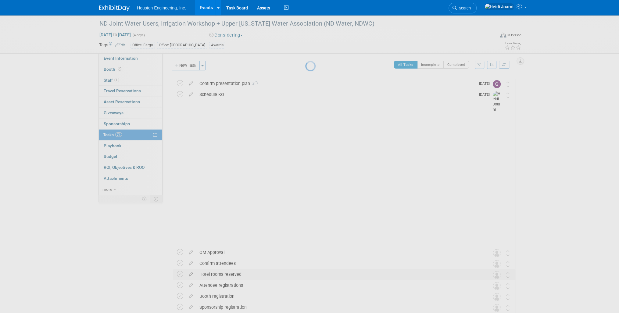
scroll to position [0, 0]
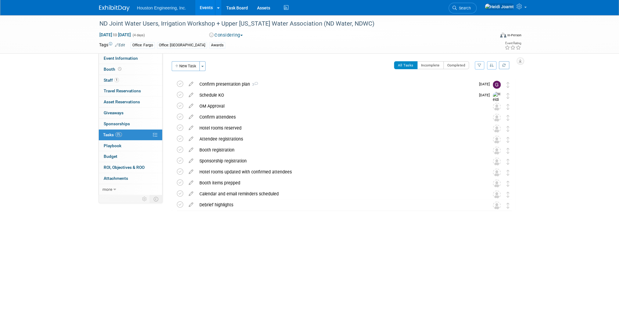
click at [199, 9] on link "Events" at bounding box center [206, 7] width 22 height 15
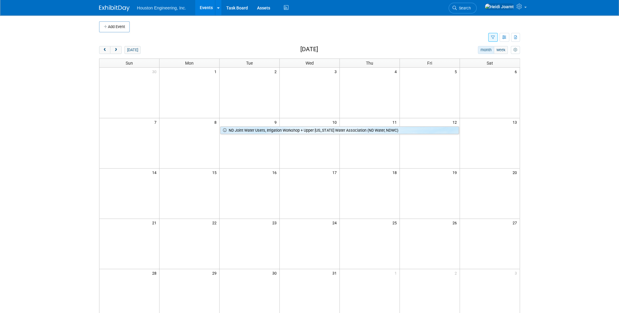
click at [494, 38] on icon "button" at bounding box center [493, 38] width 4 height 4
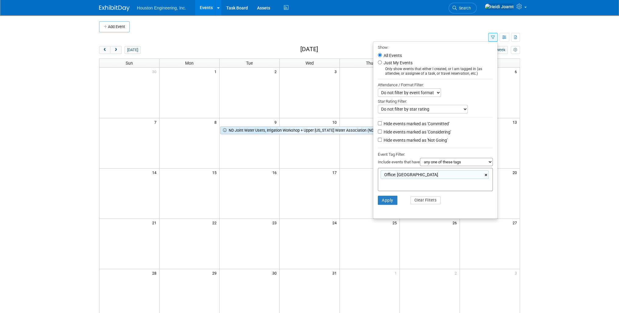
click at [485, 173] on link "×" at bounding box center [487, 175] width 4 height 7
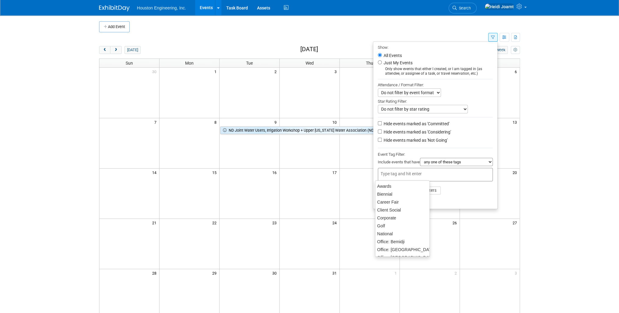
click at [347, 32] on td at bounding box center [293, 37] width 389 height 11
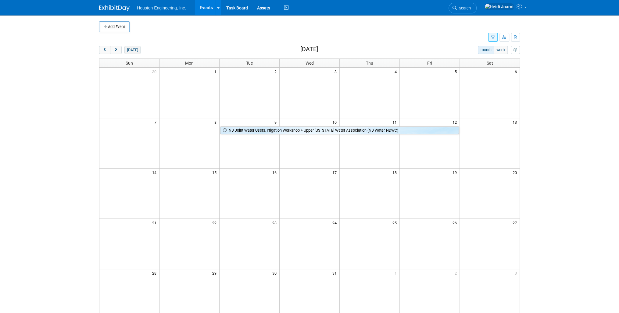
click at [135, 50] on button "[DATE]" at bounding box center [133, 50] width 16 height 8
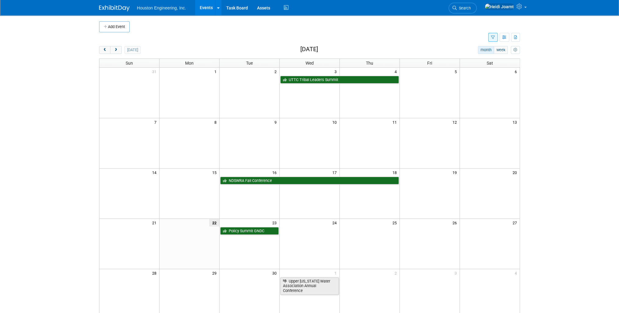
click at [496, 36] on button "button" at bounding box center [493, 37] width 9 height 9
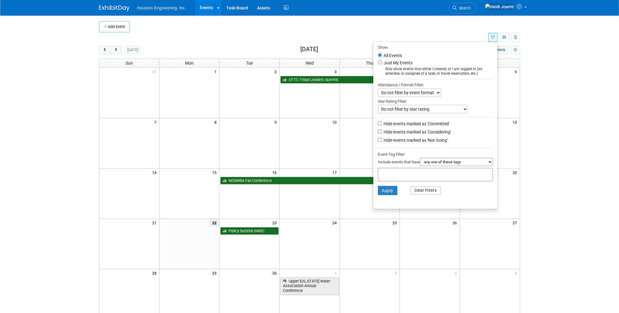
click at [417, 189] on button "Clear Filters" at bounding box center [426, 191] width 31 height 8
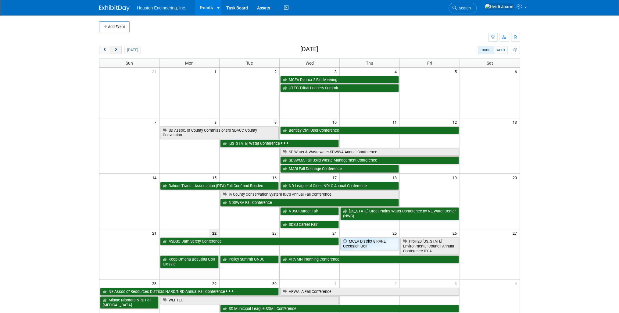
click at [117, 51] on span "next" at bounding box center [116, 50] width 5 height 4
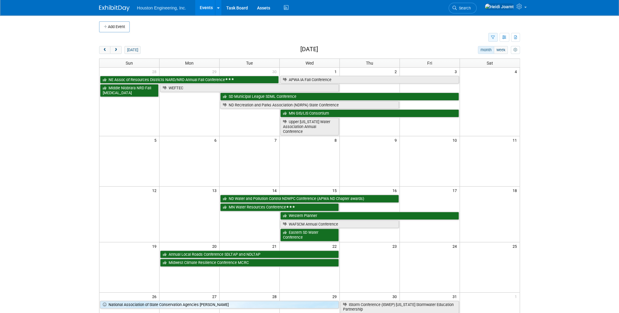
click at [494, 38] on icon "button" at bounding box center [493, 38] width 4 height 4
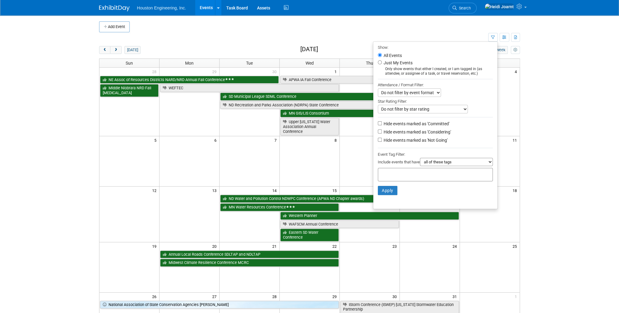
click at [398, 139] on label "Hide events marked as 'Not Going'" at bounding box center [415, 140] width 65 height 6
click at [382, 139] on input "Hide events marked as 'Not Going'" at bounding box center [380, 140] width 4 height 4
checkbox input "true"
click at [386, 190] on button "Apply" at bounding box center [388, 190] width 20 height 9
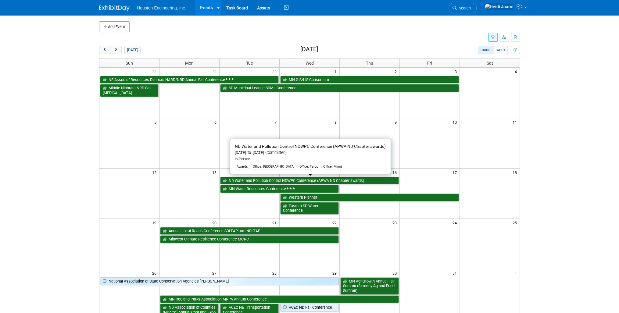
click at [273, 180] on link "ND Water and Pollution Control NDWPC Conference (APWA ND Chapter awards)" at bounding box center [309, 181] width 179 height 8
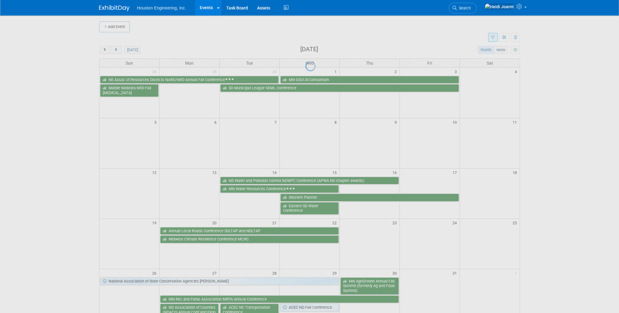
click at [305, 180] on div at bounding box center [309, 156] width 9 height 313
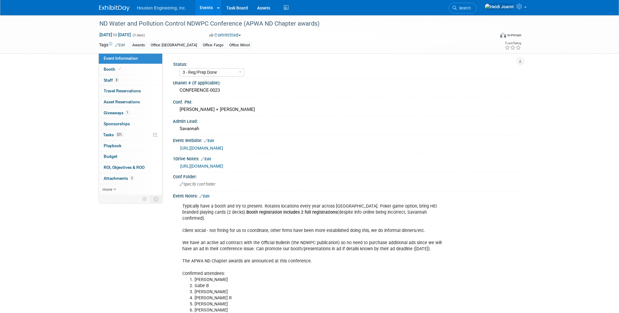
select select "3 - Reg/Prep Done"
select select "Yes"
select select "Mun. Infrastructure"
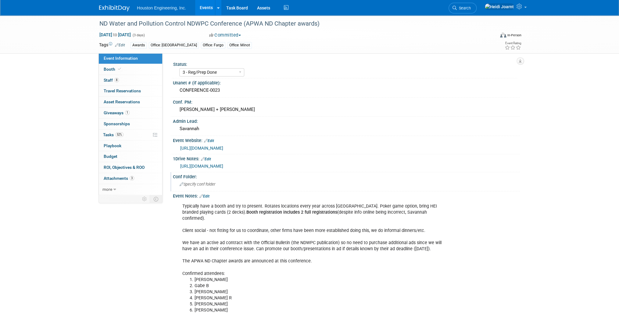
click at [221, 184] on div "Specify conf folder" at bounding box center [347, 184] width 338 height 9
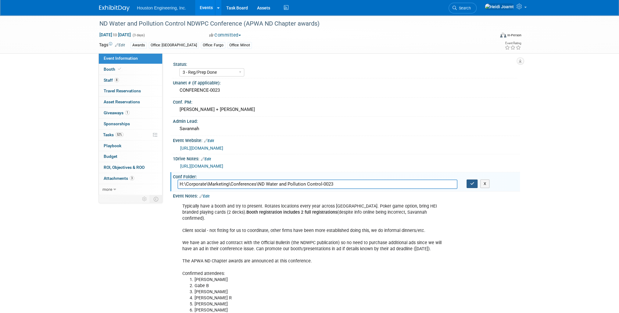
type input "H:\Corporate\Marketing\Conferences\ND Water and Pollution Control-0023"
click at [472, 182] on icon "button" at bounding box center [472, 184] width 4 height 4
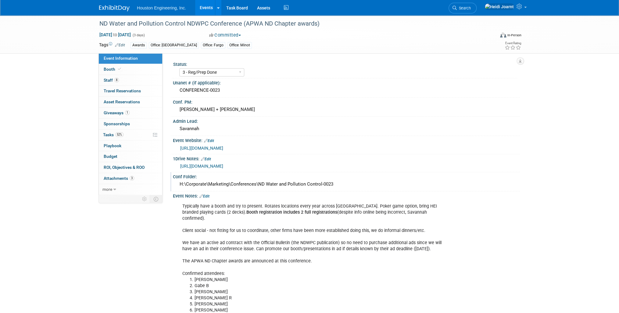
click at [220, 148] on link "[URL][DOMAIN_NAME]" at bounding box center [201, 148] width 43 height 5
click at [221, 164] on link "[URL][DOMAIN_NAME]" at bounding box center [201, 166] width 43 height 5
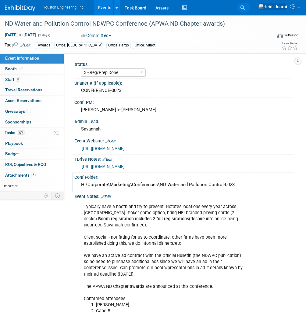
click at [245, 9] on icon at bounding box center [243, 7] width 4 height 4
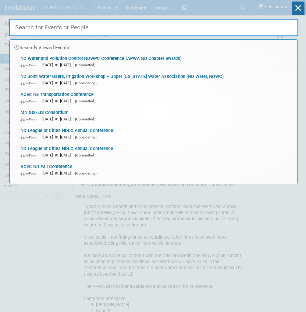
click at [229, 26] on input "text" at bounding box center [154, 28] width 290 height 18
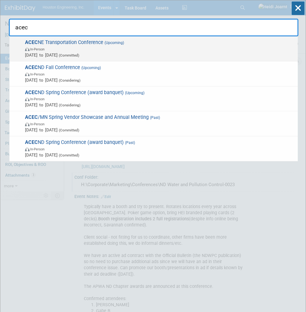
type input "acec"
click at [126, 52] on span "Oct 28, 2025 to Oct 28, 2025 (Committed)" at bounding box center [160, 55] width 270 height 6
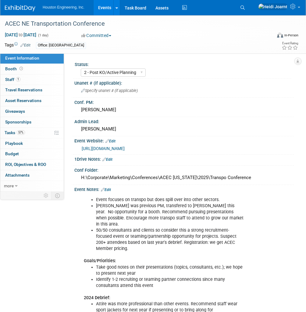
select select "2 - Post KO/Active Planning"
select select "No"
select select "Multi-sector/Any/All"
click at [23, 78] on link "1 Staff 1" at bounding box center [31, 79] width 63 height 10
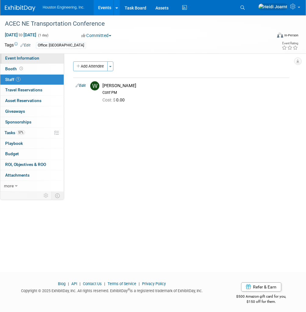
click at [36, 58] on span "Event Information" at bounding box center [22, 58] width 34 height 5
select select "2 - Post KO/Active Planning"
select select "No"
select select "Multi-sector/Any/All"
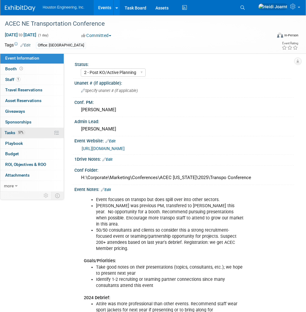
click at [34, 131] on link "57% Tasks 57%" at bounding box center [31, 133] width 63 height 10
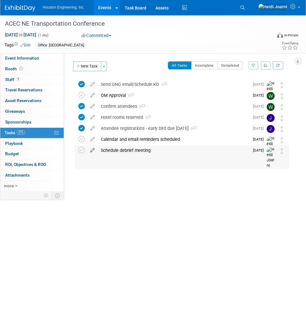
click at [92, 150] on icon at bounding box center [92, 149] width 11 height 8
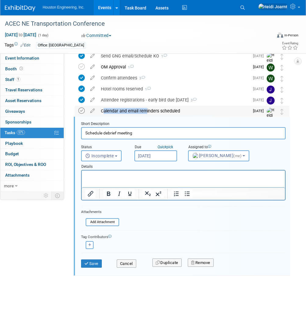
drag, startPoint x: 143, startPoint y: 113, endPoint x: 84, endPoint y: 112, distance: 58.6
click at [84, 112] on tr "Calendar and email reminders scheduled Pro tip: Press Ctrl-Enter to submit comm…" at bounding box center [182, 117] width 208 height 23
drag, startPoint x: 84, startPoint y: 112, endPoint x: 124, endPoint y: 133, distance: 44.6
click at [124, 133] on input "Schedule debrief meeting" at bounding box center [183, 133] width 205 height 12
drag, startPoint x: 139, startPoint y: 133, endPoint x: 90, endPoint y: 131, distance: 49.8
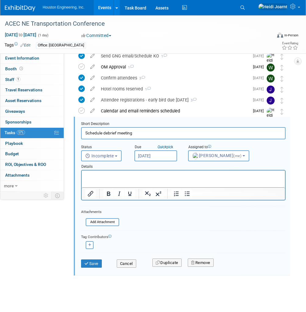
click at [90, 131] on input "Schedule debrief meeting" at bounding box center [183, 133] width 205 height 12
type input "Complete debrief form"
click at [106, 175] on p "Rich Text Area. Press ALT-0 for help." at bounding box center [183, 176] width 197 height 6
click at [151, 179] on html "Form will be in folder." at bounding box center [184, 174] width 204 height 8
click at [206, 156] on span "Heidi Joarnt (me)" at bounding box center [218, 155] width 50 height 5
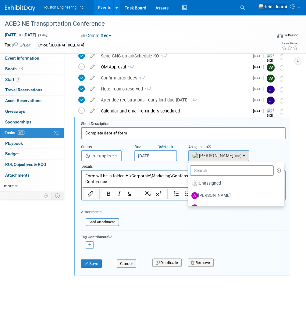
click at [211, 169] on input "text" at bounding box center [232, 170] width 84 height 10
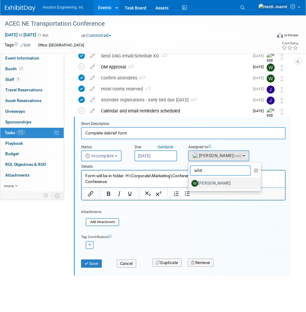
type input "whit"
drag, startPoint x: 213, startPoint y: 184, endPoint x: 112, endPoint y: 2, distance: 208.3
click at [213, 184] on label "Whitaker Thomas" at bounding box center [224, 183] width 64 height 10
click at [190, 184] on input "Whitaker Thomas" at bounding box center [188, 182] width 4 height 4
select select "86de32b4-f15d-43fa-8c06-6cdf5afb6776"
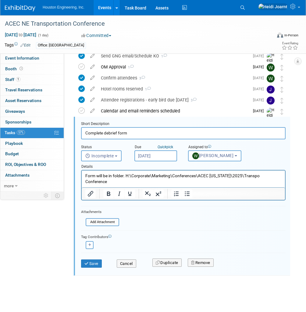
click at [168, 156] on input "Sep 26, 2025" at bounding box center [156, 155] width 43 height 11
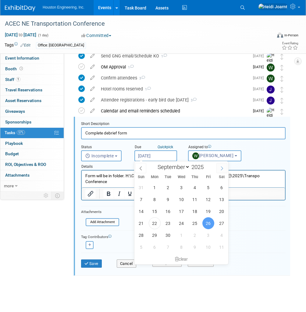
click at [223, 167] on icon at bounding box center [222, 168] width 4 height 4
select select "9"
click at [194, 233] on span "30" at bounding box center [195, 235] width 12 height 12
type input "Oct 30, 2025"
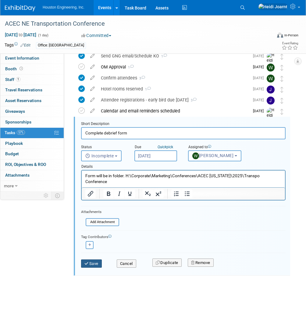
click at [95, 262] on button "Save" at bounding box center [91, 263] width 21 height 9
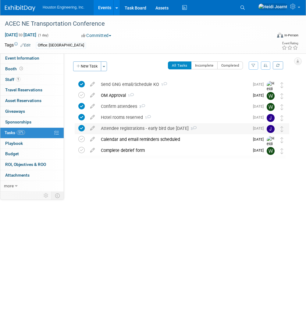
click at [193, 128] on div "Attendee registrations - early bird due Oct 1 3" at bounding box center [174, 128] width 152 height 10
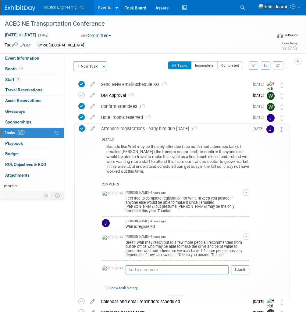
click at [83, 130] on icon at bounding box center [82, 128] width 6 height 6
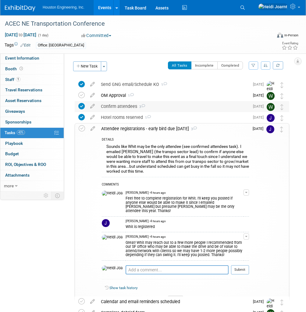
click at [78, 107] on icon at bounding box center [81, 106] width 6 height 6
click at [173, 295] on div at bounding box center [175, 297] width 15 height 5
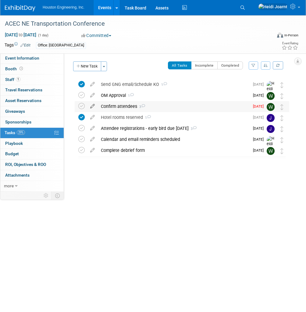
click at [91, 107] on icon at bounding box center [92, 105] width 11 height 8
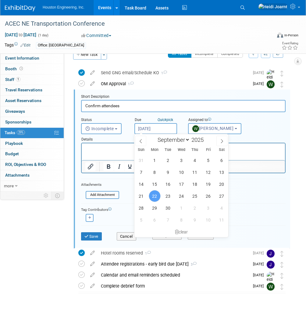
click at [156, 127] on input "Sep 22, 2025" at bounding box center [156, 128] width 43 height 11
click at [208, 197] on span "26" at bounding box center [209, 196] width 12 height 12
type input "Sep 26, 2025"
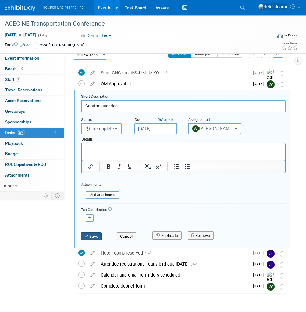
click at [97, 235] on button "Save" at bounding box center [91, 236] width 21 height 9
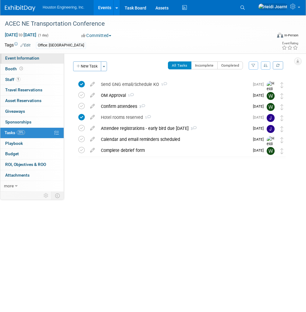
click at [34, 58] on span "Event Information" at bounding box center [22, 58] width 34 height 5
select select "2 - Post KO/Active Planning"
select select "No"
select select "Multi-sector/Any/All"
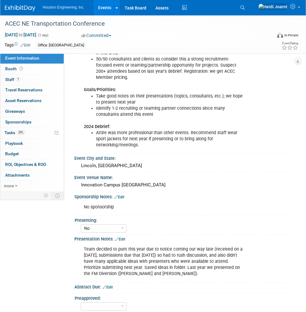
scroll to position [199, 0]
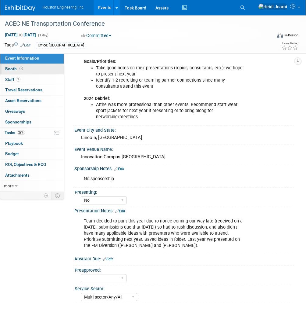
click at [21, 69] on icon at bounding box center [21, 68] width 3 height 3
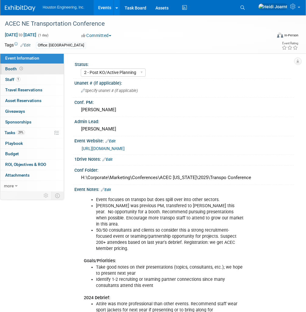
select select "No"
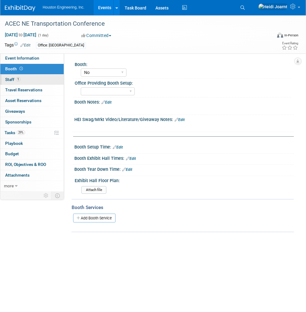
click at [29, 81] on link "1 Staff 1" at bounding box center [31, 79] width 63 height 10
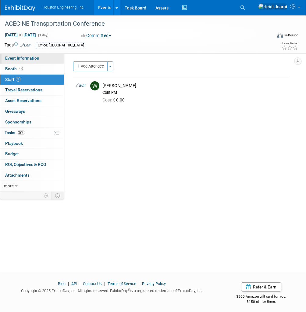
click at [34, 56] on span "Event Information" at bounding box center [22, 58] width 34 height 5
select select "2 - Post KO/Active Planning"
select select "No"
select select "Multi-sector/Any/All"
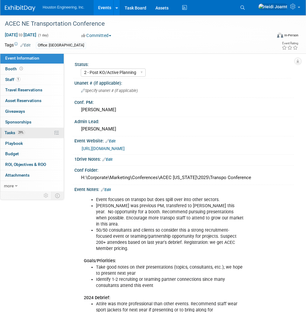
click at [33, 135] on link "29% Tasks 29%" at bounding box center [31, 133] width 63 height 10
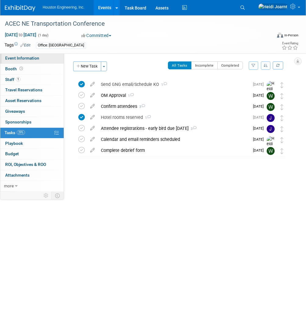
click at [27, 55] on link "Event Information" at bounding box center [31, 58] width 63 height 10
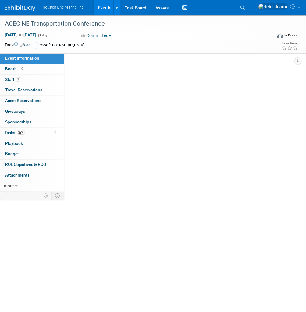
select select "2 - Post KO/Active Planning"
select select "No"
select select "Multi-sector/Any/All"
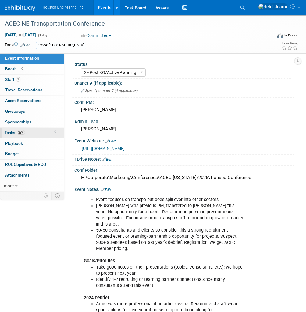
click at [31, 129] on link "29% Tasks 29%" at bounding box center [31, 133] width 63 height 10
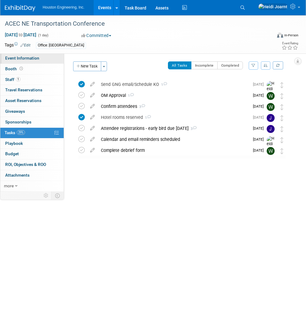
click at [24, 58] on span "Event Information" at bounding box center [22, 58] width 34 height 5
select select "2 - Post KO/Active Planning"
select select "No"
select select "Multi-sector/Any/All"
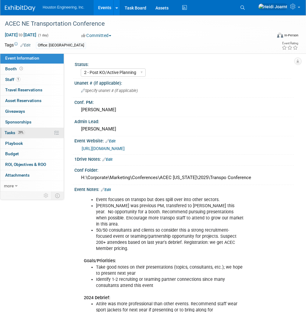
click at [24, 134] on span "29%" at bounding box center [21, 132] width 8 height 5
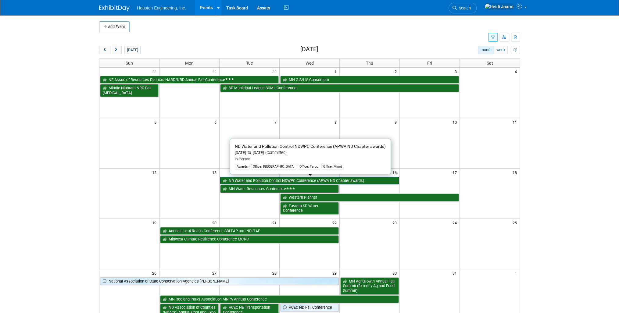
click at [273, 180] on link "ND Water and Pollution Control NDWPC Conference (APWA ND Chapter awards)" at bounding box center [309, 181] width 179 height 8
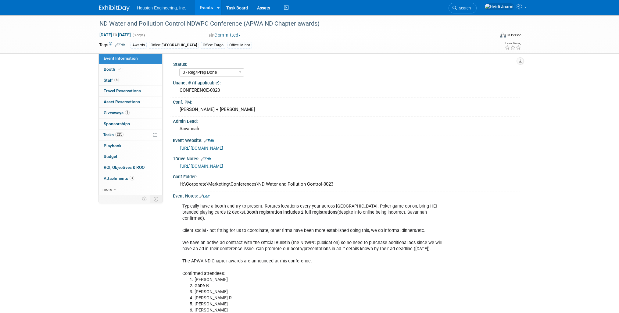
select select "3 - Reg/Prep Done"
select select "Yes"
select select "Mun. Infrastructure"
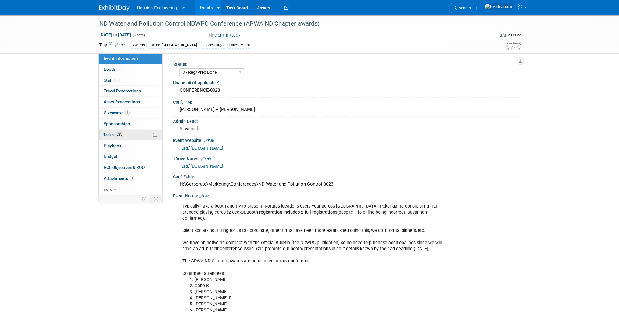
click at [131, 138] on link "52% Tasks 52%" at bounding box center [130, 135] width 63 height 11
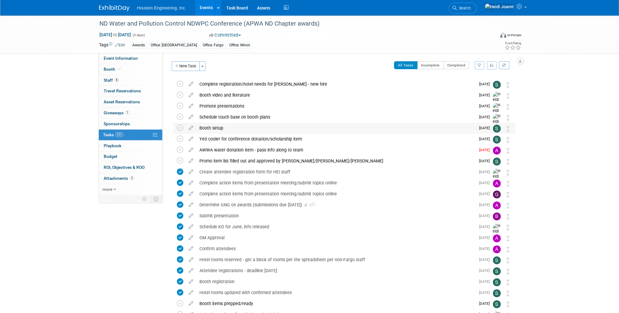
click at [251, 127] on div "Booth setup" at bounding box center [336, 128] width 279 height 10
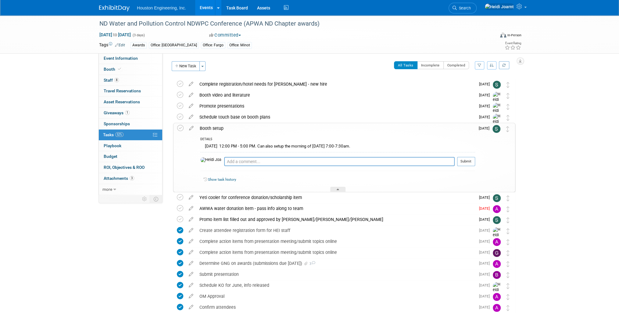
click at [251, 127] on div "Booth setup" at bounding box center [336, 128] width 279 height 10
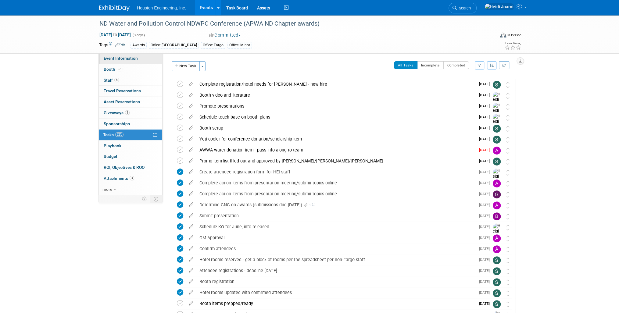
click at [122, 58] on span "Event Information" at bounding box center [121, 58] width 34 height 5
select select "3 - Reg/Prep Done"
select select "Yes"
select select "Mun. Infrastructure"
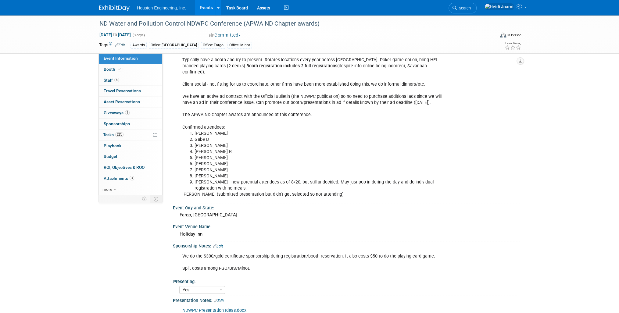
scroll to position [49, 0]
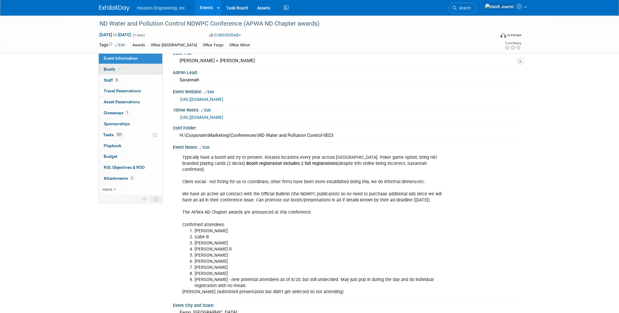
click at [124, 67] on link "Booth" at bounding box center [130, 69] width 63 height 11
select select "Yes"
select select "Fargo"
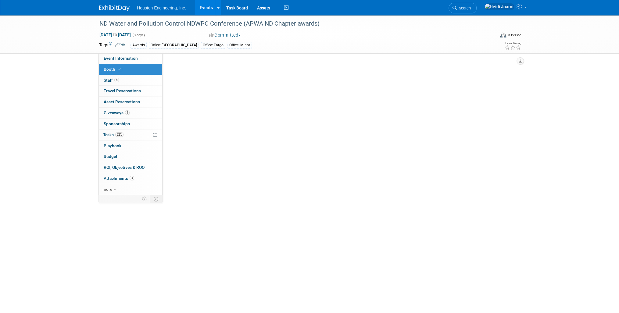
scroll to position [0, 0]
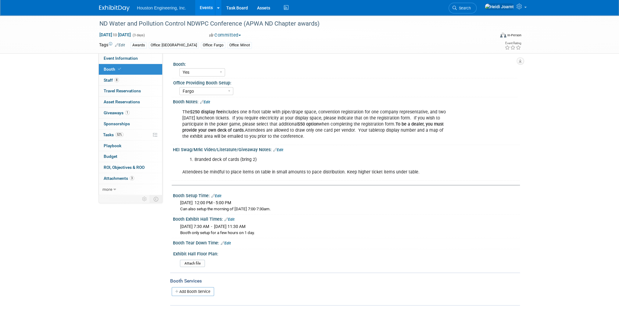
click at [280, 151] on link "Edit" at bounding box center [278, 150] width 10 height 4
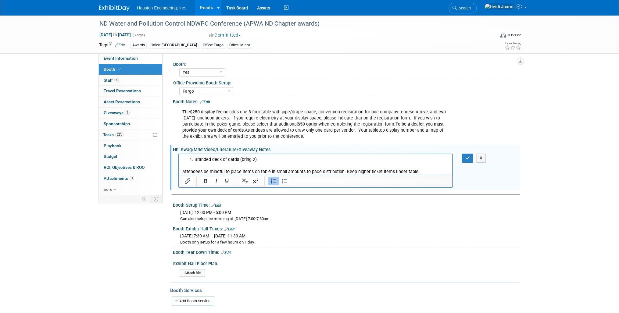
click at [274, 159] on li "Branded deck of cards (bring 2)" at bounding box center [322, 160] width 255 height 6
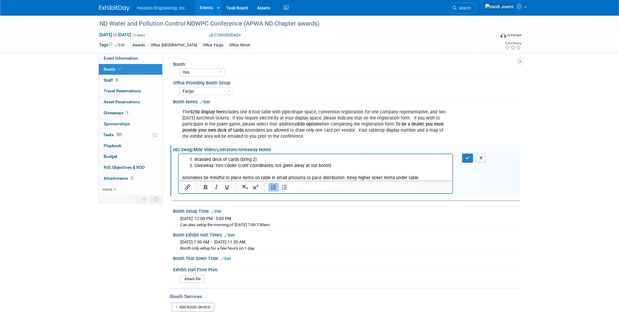
drag, startPoint x: 273, startPoint y: 166, endPoint x: 309, endPoint y: 163, distance: 36.8
click at [273, 166] on li "Giveaway: Yeti Cooler (conf coordinates, not given away at our booth)" at bounding box center [322, 166] width 255 height 6
click at [466, 159] on icon "button" at bounding box center [468, 158] width 5 height 4
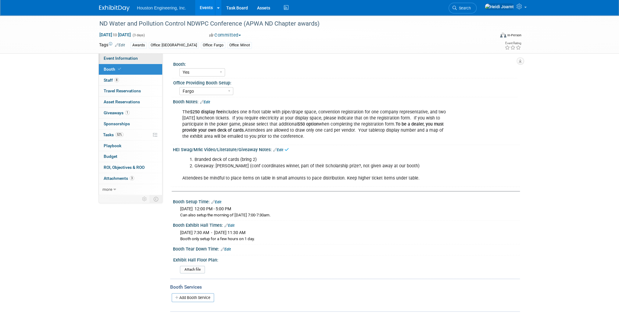
click at [134, 56] on span "Event Information" at bounding box center [121, 58] width 34 height 5
select select "3 - Reg/Prep Done"
select select "Yes"
select select "Mun. Infrastructure"
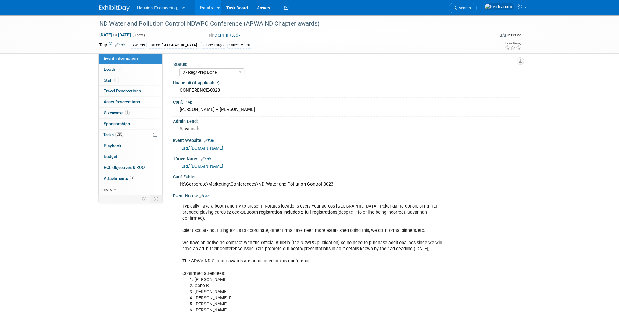
click at [223, 148] on link "https://und.edu/conferences/nd-water-pollution/index.html" at bounding box center [201, 148] width 43 height 5
click at [125, 179] on span "Attachments 3" at bounding box center [119, 178] width 31 height 5
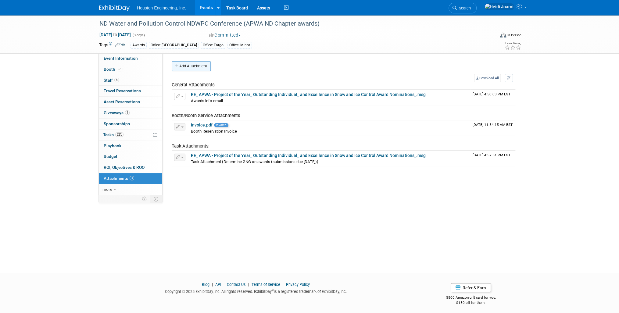
click at [197, 68] on button "Add Attachment" at bounding box center [191, 66] width 39 height 10
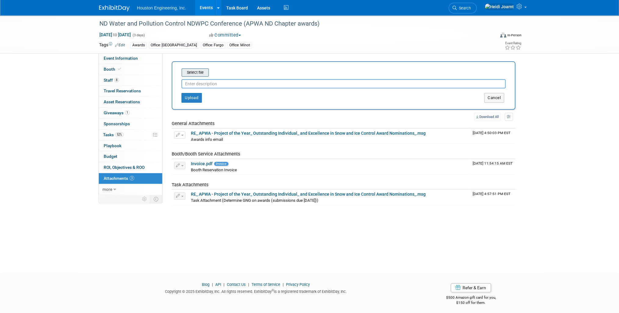
click at [196, 74] on input "file" at bounding box center [172, 72] width 73 height 7
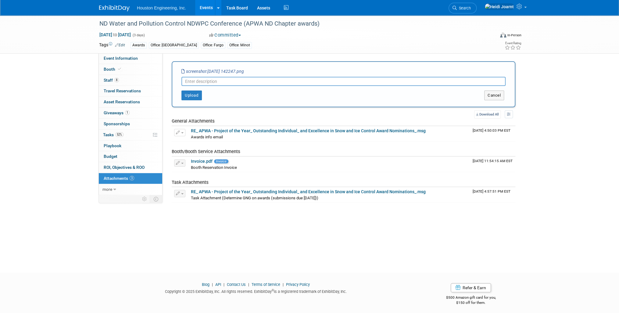
click at [223, 79] on input "text" at bounding box center [344, 81] width 324 height 9
type input "List of other booth vendors (as of 9/22/25)"
click at [192, 97] on button "Upload" at bounding box center [192, 96] width 20 height 10
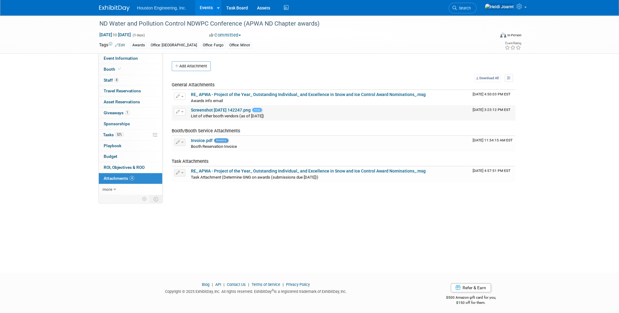
click at [222, 108] on link "Screenshot 2025-09-22 142247.png" at bounding box center [221, 110] width 60 height 5
click at [126, 56] on link "Event Information" at bounding box center [130, 58] width 63 height 11
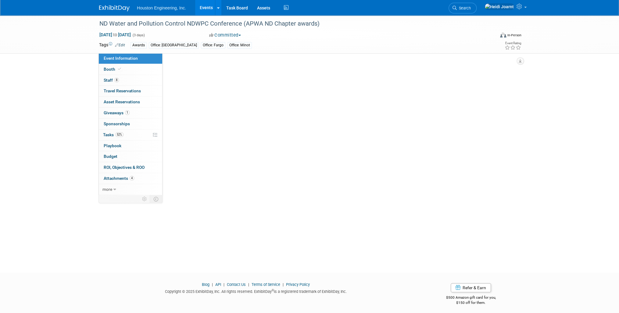
select select "3 - Reg/Prep Done"
select select "Yes"
select select "Mun. Infrastructure"
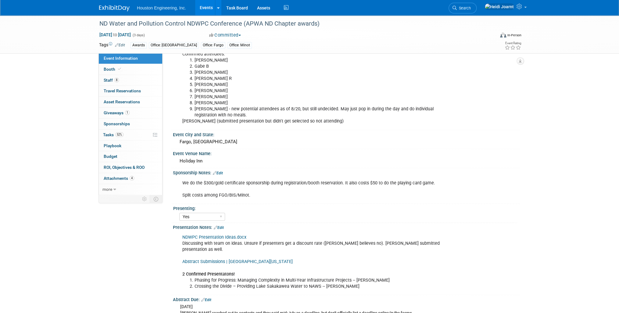
scroll to position [269, 0]
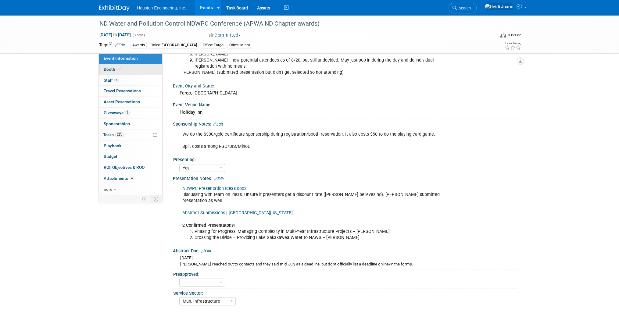
click at [122, 72] on link "Booth" at bounding box center [130, 69] width 63 height 11
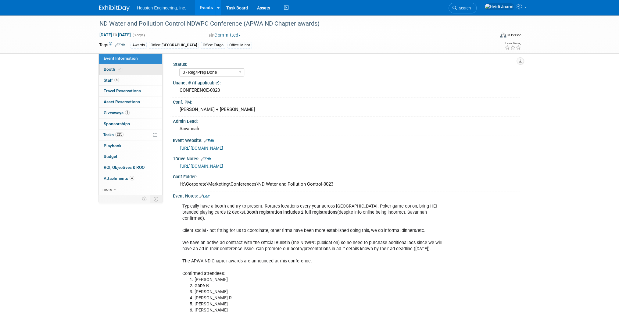
select select "Yes"
select select "Fargo"
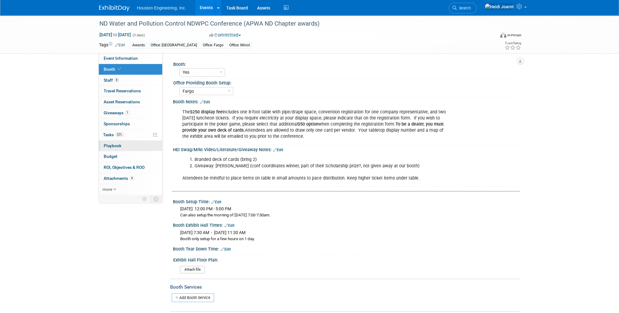
click at [113, 143] on span "Playbook 0" at bounding box center [113, 145] width 18 height 5
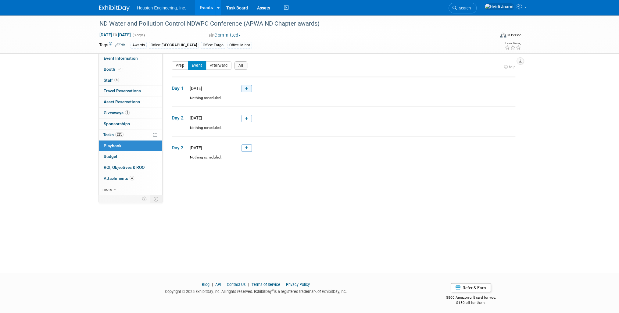
click at [247, 90] on icon at bounding box center [246, 89] width 3 height 4
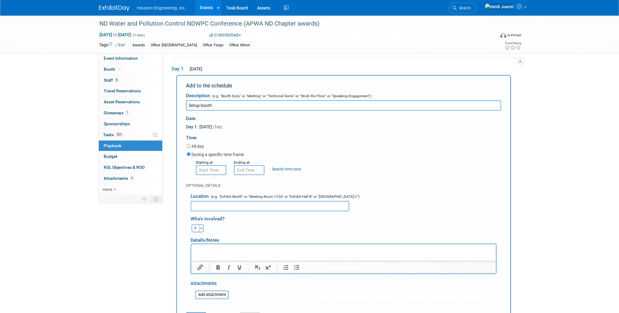
type input "Setup booth"
click at [215, 171] on input "8:00 AM" at bounding box center [211, 170] width 31 height 10
click at [210, 197] on span "08" at bounding box center [210, 198] width 12 height 11
click at [210, 187] on td "12" at bounding box center [207, 185] width 20 height 16
click at [263, 197] on button "AM" at bounding box center [263, 198] width 11 height 10
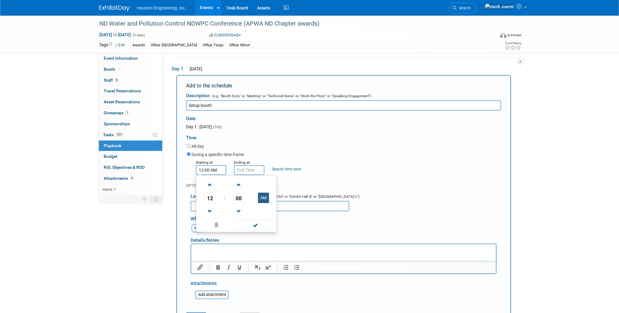
type input "12:00 PM"
click at [255, 222] on span at bounding box center [255, 225] width 41 height 11
click at [253, 171] on input "12:00 PM" at bounding box center [249, 170] width 31 height 10
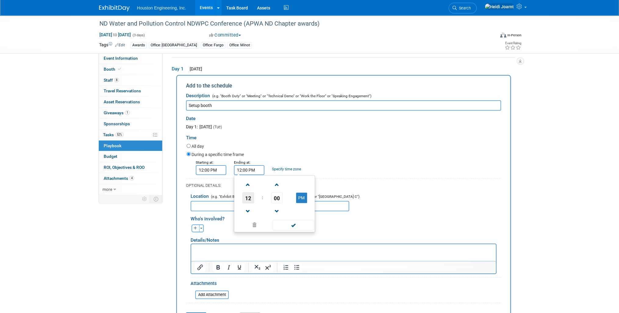
click at [250, 200] on span "12" at bounding box center [249, 198] width 12 height 11
click at [261, 201] on td "05" at bounding box center [265, 201] width 20 height 16
type input "5:00 PM"
click at [300, 221] on span at bounding box center [293, 225] width 41 height 11
click at [229, 250] on p "Rich Text Area. Press ALT-0 for help." at bounding box center [344, 250] width 298 height 6
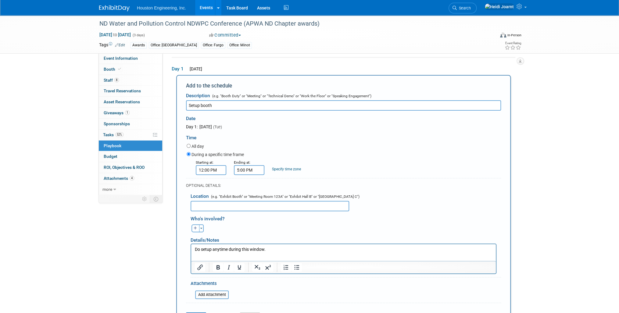
scroll to position [117, 0]
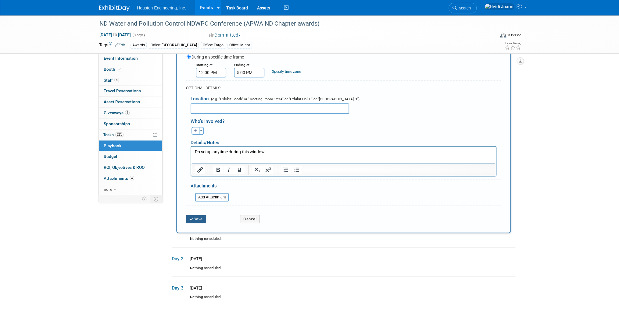
click at [201, 220] on button "Save" at bounding box center [196, 219] width 20 height 9
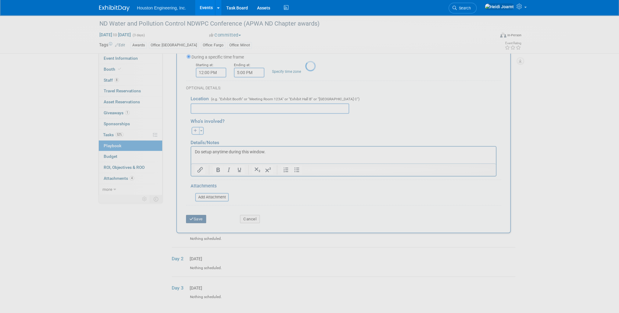
scroll to position [2, 0]
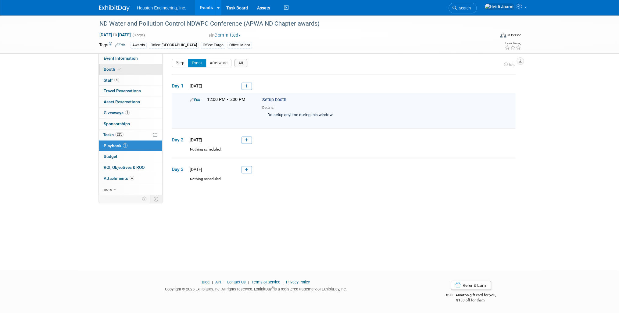
click at [129, 68] on link "Booth" at bounding box center [130, 69] width 63 height 11
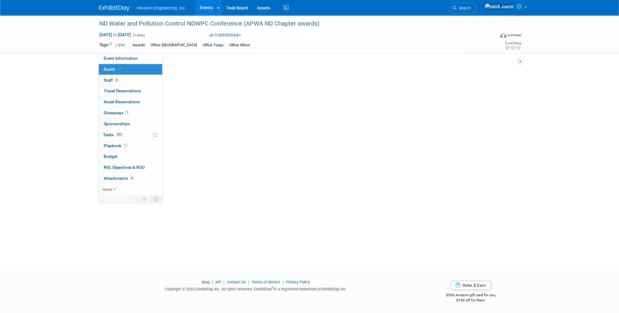
scroll to position [0, 0]
select select "Yes"
select select "Fargo"
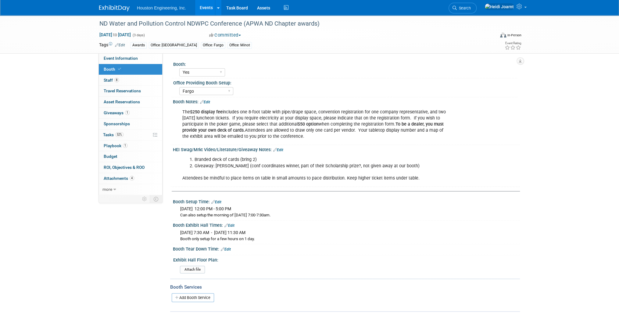
click at [230, 225] on link "Edit" at bounding box center [230, 226] width 10 height 4
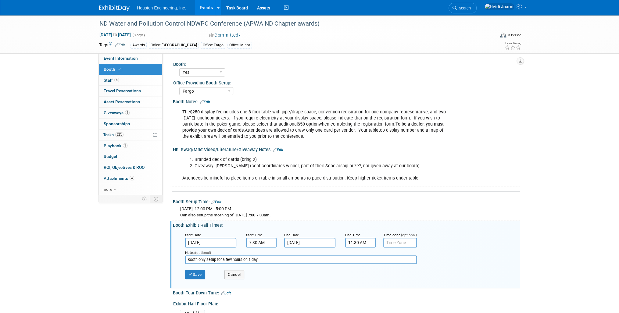
click at [371, 243] on input "11:30 AM" at bounding box center [360, 243] width 31 height 10
click at [363, 242] on input "11:30 AM" at bounding box center [360, 243] width 31 height 10
click at [363, 200] on span "11" at bounding box center [360, 203] width 12 height 11
click at [378, 183] on td "01" at bounding box center [376, 183] width 20 height 16
click at [412, 203] on button "AM" at bounding box center [413, 203] width 11 height 10
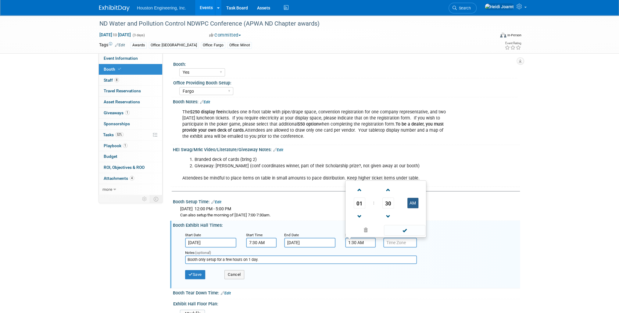
type input "1:30 PM"
click at [413, 230] on span at bounding box center [404, 230] width 41 height 11
drag, startPoint x: 284, startPoint y: 259, endPoint x: 217, endPoint y: 263, distance: 67.5
click at [217, 263] on input "Booth only setup for a few hours on 1 day." at bounding box center [301, 260] width 232 height 9
type input "B"
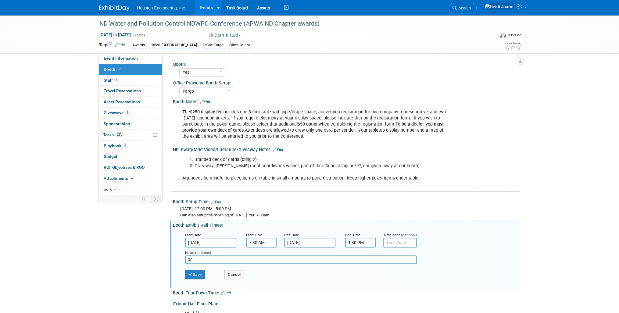
type input "O"
type input "Booth setup only for a little over a half day."
click at [203, 275] on button "Save" at bounding box center [195, 274] width 20 height 9
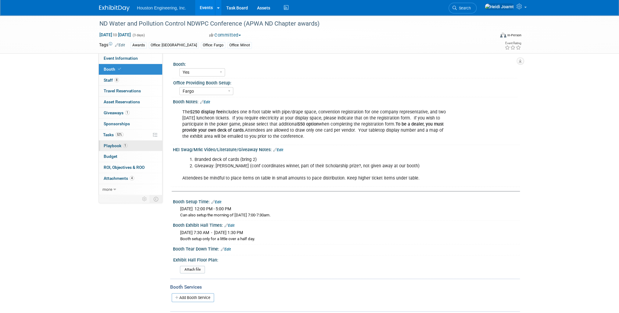
click at [128, 143] on link "1 Playbook 1" at bounding box center [130, 146] width 63 height 11
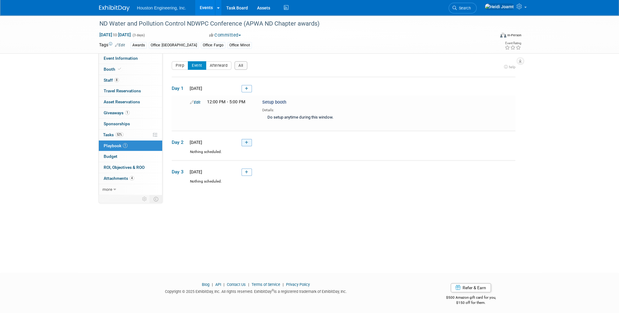
click at [249, 142] on link at bounding box center [247, 142] width 10 height 7
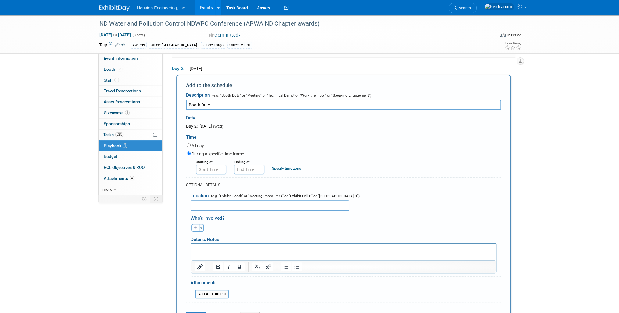
type input "Booth Duty"
click at [206, 169] on input "8:00 AM" at bounding box center [211, 170] width 31 height 10
click at [208, 198] on span "08" at bounding box center [210, 197] width 12 height 11
click at [263, 199] on td "07" at bounding box center [266, 201] width 20 height 16
click at [240, 195] on span "00" at bounding box center [239, 197] width 12 height 11
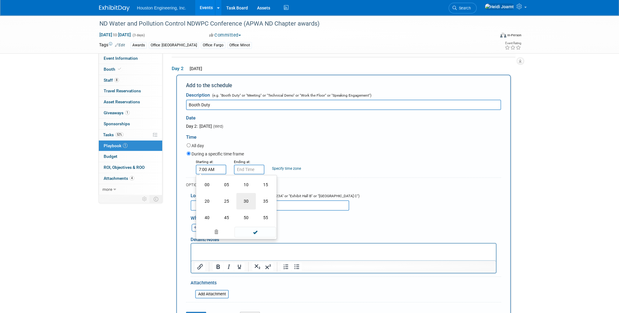
click at [246, 201] on td "30" at bounding box center [246, 201] width 20 height 16
type input "7:30 AM"
click at [256, 226] on span at bounding box center [255, 225] width 41 height 11
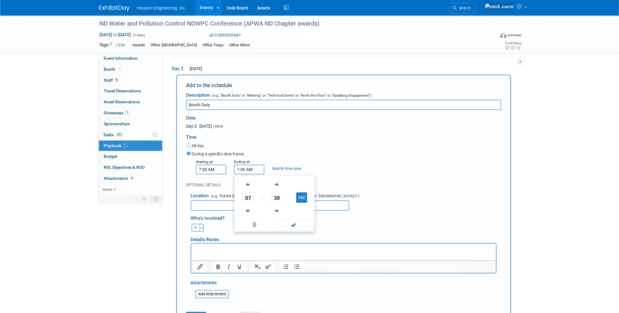
click at [252, 169] on input "7:30 AM" at bounding box center [249, 170] width 31 height 10
click at [250, 197] on span "07" at bounding box center [249, 197] width 12 height 11
click at [264, 182] on td "01" at bounding box center [265, 185] width 20 height 16
click at [294, 197] on td "AM" at bounding box center [302, 197] width 24 height 11
click at [302, 198] on button "AM" at bounding box center [301, 198] width 11 height 10
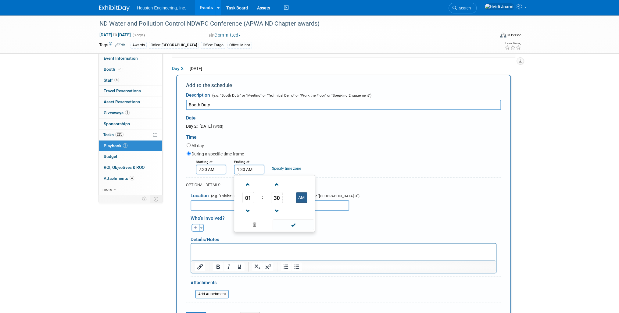
type input "1:30 PM"
click at [287, 225] on span at bounding box center [293, 225] width 41 height 11
click at [247, 251] on p "Rich Text Area. Press ALT-0 for help." at bounding box center [344, 249] width 298 height 6
click at [221, 292] on input "file" at bounding box center [192, 294] width 73 height 7
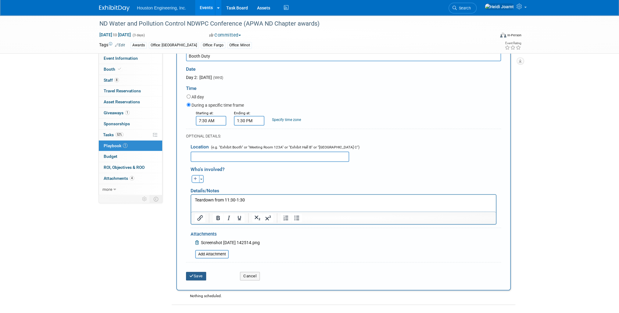
click at [200, 274] on button "Save" at bounding box center [196, 276] width 20 height 9
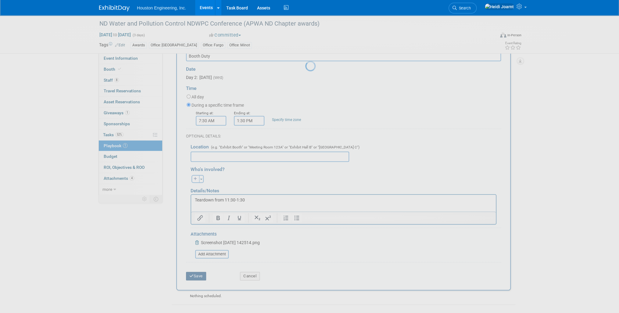
scroll to position [2, 0]
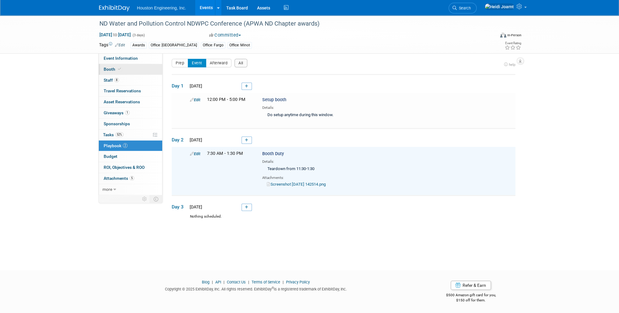
click at [117, 66] on link "Booth" at bounding box center [130, 69] width 63 height 11
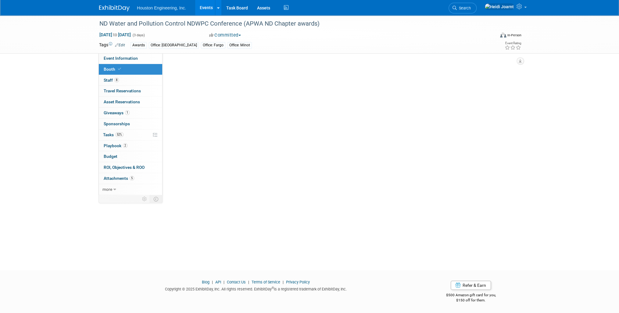
scroll to position [0, 0]
select select "Yes"
select select "Fargo"
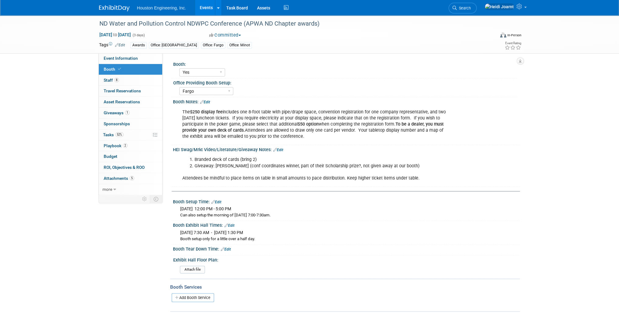
click at [230, 225] on link "Edit" at bounding box center [230, 226] width 10 height 4
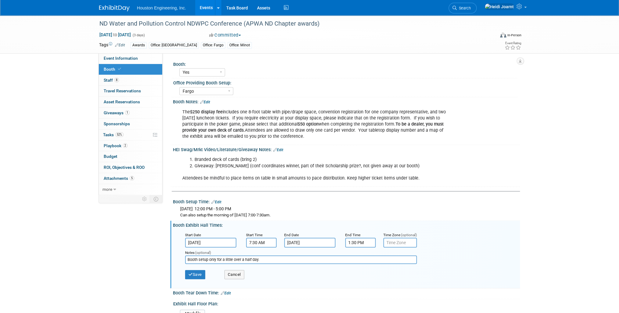
drag, startPoint x: 268, startPoint y: 260, endPoint x: 219, endPoint y: 258, distance: 48.2
click at [218, 258] on input "Booth setup only for a little over a half day." at bounding box center [301, 260] width 232 height 9
type input "Booth setup only for a few hours on 1 day"
click at [362, 243] on input "1:30 PM" at bounding box center [360, 243] width 31 height 10
click at [359, 206] on span "01" at bounding box center [360, 203] width 12 height 11
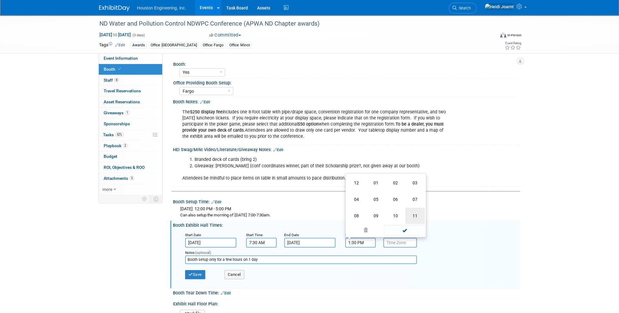
click at [414, 217] on td "11" at bounding box center [416, 216] width 20 height 16
click at [415, 205] on button "PM" at bounding box center [413, 203] width 11 height 10
type input "11:30 AM"
click at [405, 232] on span at bounding box center [404, 230] width 41 height 11
click at [193, 274] on button "Save" at bounding box center [195, 274] width 20 height 9
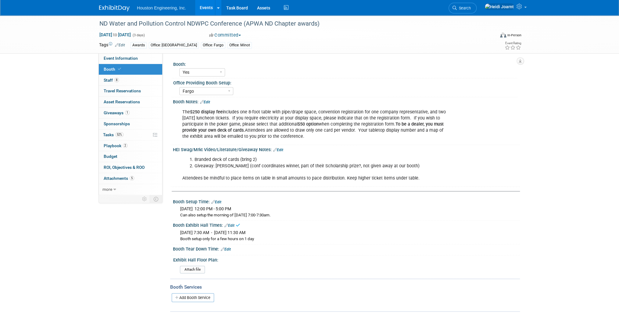
click at [227, 250] on link "Edit" at bounding box center [226, 249] width 10 height 4
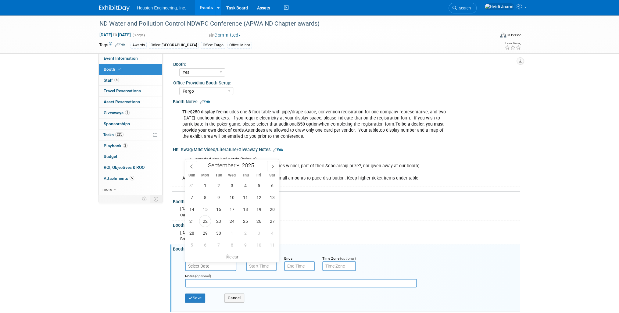
click at [223, 267] on input "text" at bounding box center [210, 267] width 51 height 10
click at [271, 166] on icon at bounding box center [273, 166] width 4 height 4
select select "9"
click at [235, 210] on span "15" at bounding box center [232, 210] width 12 height 12
type input "[DATE]"
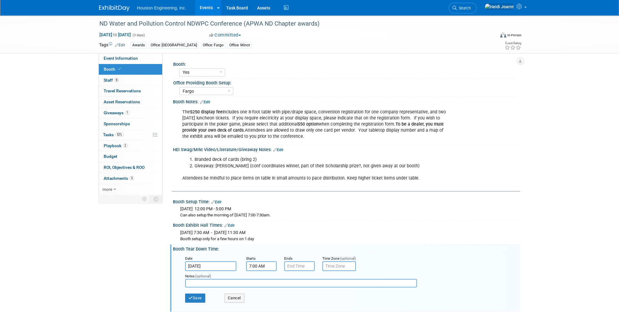
click at [262, 267] on input "7:00 AM" at bounding box center [261, 267] width 31 height 10
click at [260, 222] on span "07" at bounding box center [261, 226] width 12 height 11
click at [314, 236] on td "11" at bounding box center [316, 239] width 20 height 16
click at [291, 226] on span "00" at bounding box center [289, 226] width 12 height 11
click at [295, 221] on td "30" at bounding box center [297, 223] width 20 height 16
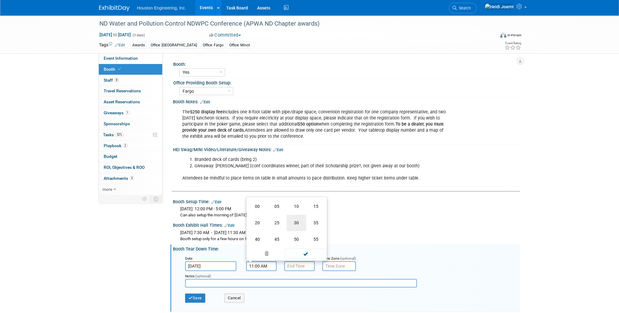
type input "11:30 AM"
click at [309, 252] on span at bounding box center [305, 254] width 41 height 11
click at [307, 266] on input "7:00 PM" at bounding box center [299, 267] width 31 height 10
click at [300, 227] on span "07" at bounding box center [299, 226] width 12 height 11
click at [314, 206] on td "01" at bounding box center [315, 206] width 20 height 16
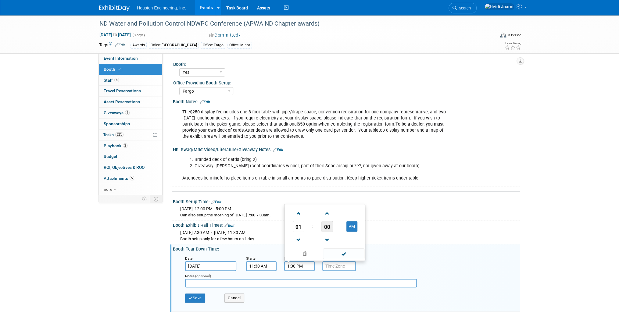
click at [328, 224] on span "00" at bounding box center [328, 226] width 12 height 11
click at [333, 218] on td "30" at bounding box center [335, 223] width 20 height 16
type input "1:30 PM"
click at [341, 249] on span at bounding box center [343, 254] width 41 height 11
click at [326, 283] on input "text" at bounding box center [301, 283] width 232 height 9
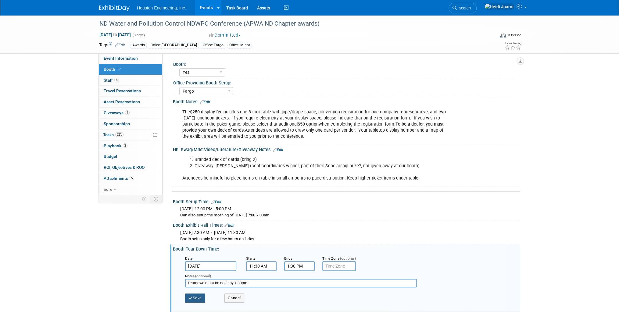
type input "Teardown must be done by 1:30pm"
click at [203, 295] on button "Save" at bounding box center [195, 298] width 20 height 9
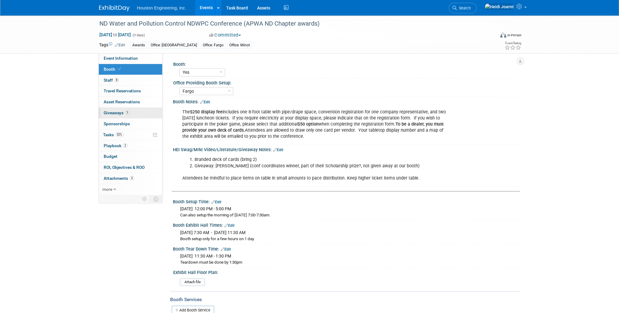
click at [128, 115] on span "1" at bounding box center [127, 112] width 5 height 5
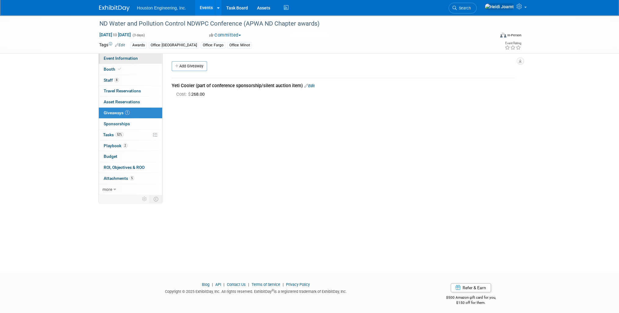
click at [127, 61] on link "Event Information" at bounding box center [130, 58] width 63 height 11
select select "3 - Reg/Prep Done"
select select "Yes"
select select "Mun. Infrastructure"
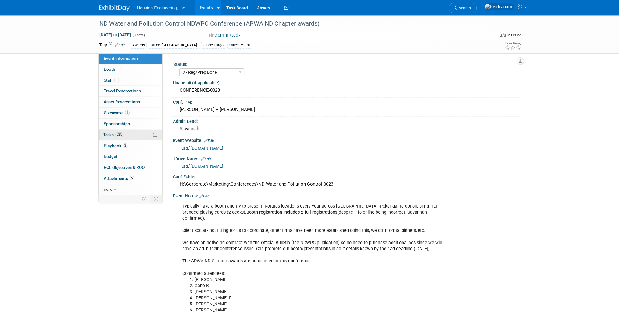
click at [131, 135] on link "52% Tasks 52%" at bounding box center [130, 135] width 63 height 11
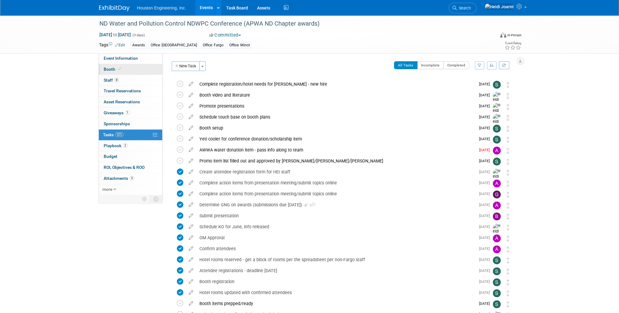
click at [126, 70] on link "Booth" at bounding box center [130, 69] width 63 height 11
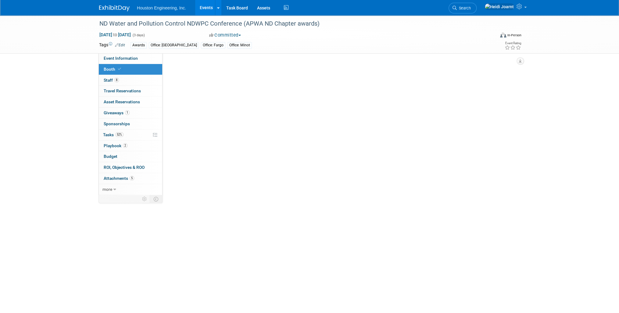
select select "Yes"
select select "Fargo"
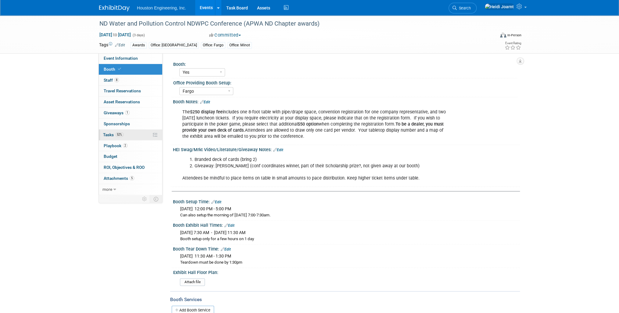
click at [132, 134] on link "52% Tasks 52%" at bounding box center [130, 135] width 63 height 11
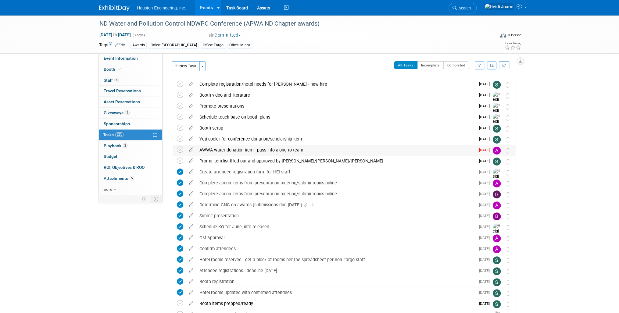
click at [263, 149] on div "AWWA water donation item - pass info along to team" at bounding box center [336, 150] width 279 height 10
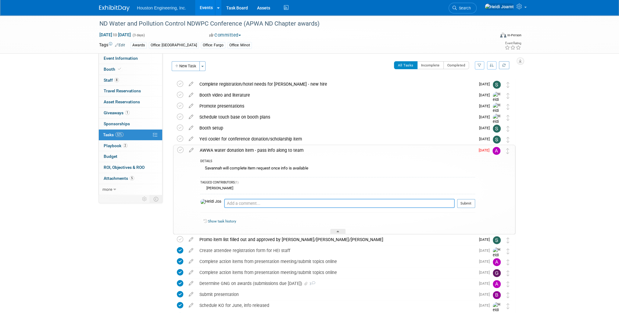
click at [270, 205] on textarea at bounding box center [339, 203] width 231 height 9
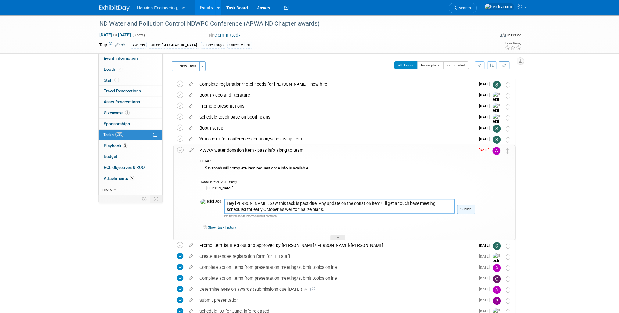
type textarea "Hey Alan. Saw this task is past due. Any update on the donation item? I'll get …"
click at [472, 207] on button "Submit" at bounding box center [466, 209] width 18 height 9
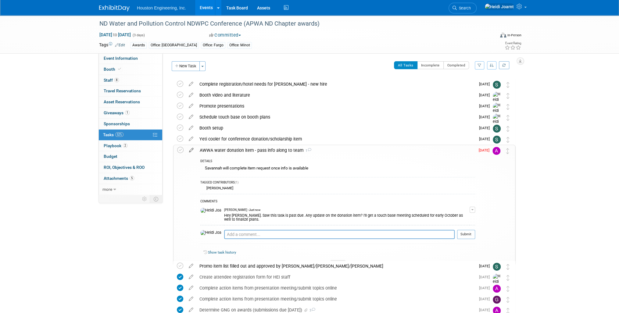
click at [194, 152] on icon at bounding box center [191, 149] width 11 height 8
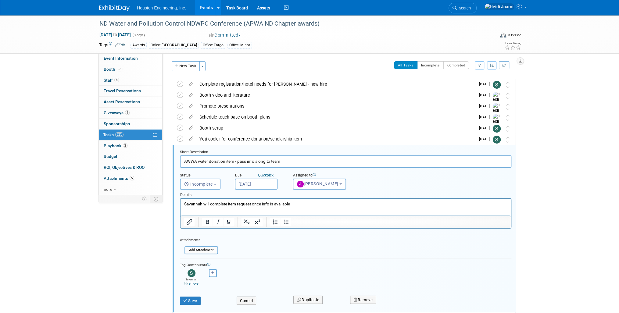
scroll to position [56, 0]
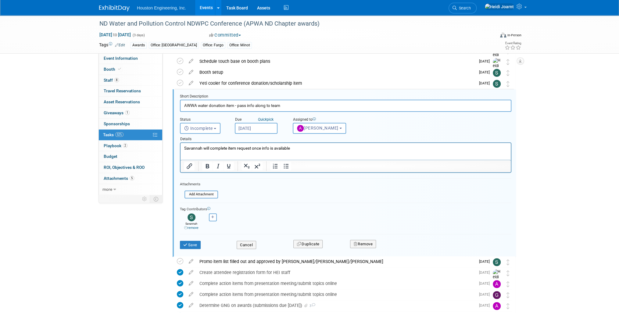
click at [257, 128] on input "Sep 15, 2025" at bounding box center [256, 128] width 43 height 11
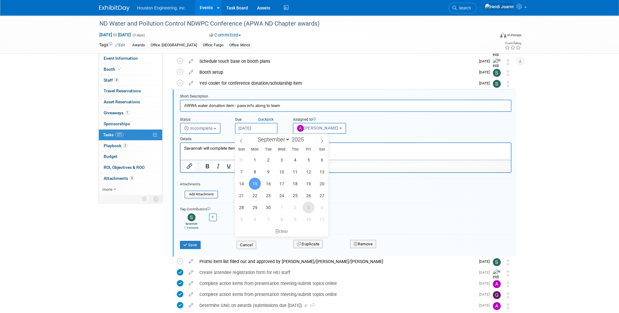
click at [309, 202] on span "3" at bounding box center [309, 208] width 12 height 12
type input "Oct 3, 2025"
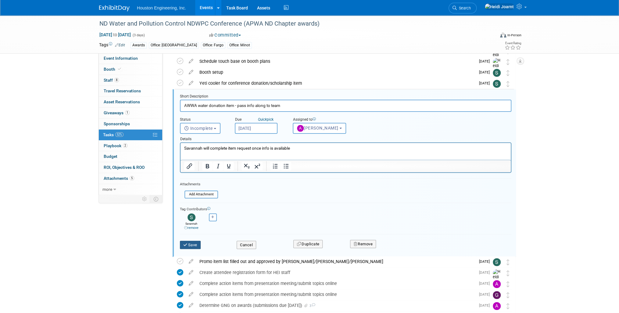
click at [198, 243] on button "Save" at bounding box center [190, 245] width 21 height 9
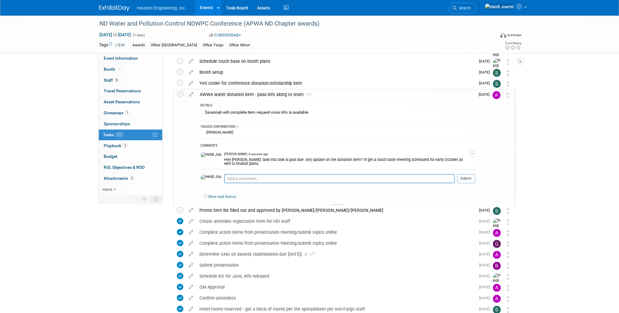
click at [339, 204] on div at bounding box center [337, 206] width 15 height 5
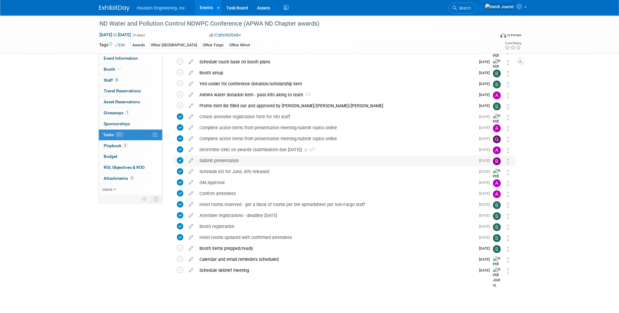
scroll to position [0, 0]
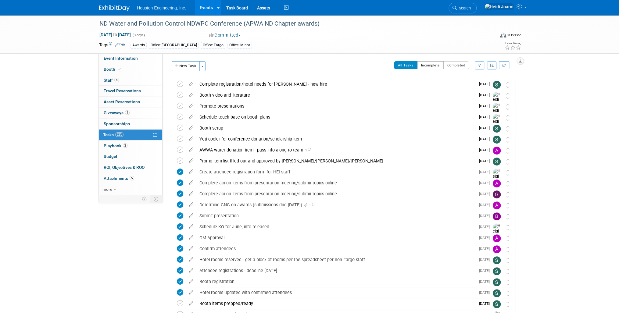
click at [432, 64] on button "Incomplete" at bounding box center [430, 65] width 27 height 8
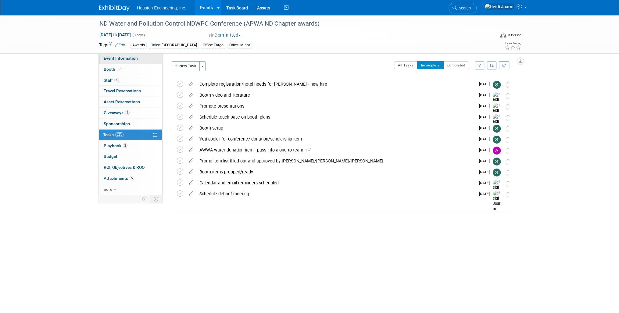
click at [120, 59] on span "Event Information" at bounding box center [121, 58] width 34 height 5
select select "3 - Reg/Prep Done"
select select "Yes"
select select "Mun. Infrastructure"
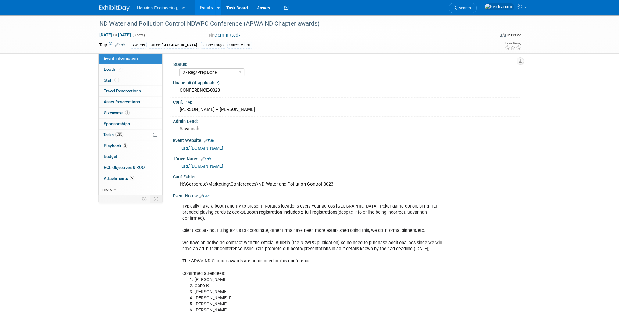
click at [223, 148] on link "https://und.edu/conferences/nd-water-pollution/index.html" at bounding box center [201, 148] width 43 height 5
click at [131, 135] on link "52% Tasks 52%" at bounding box center [130, 135] width 63 height 11
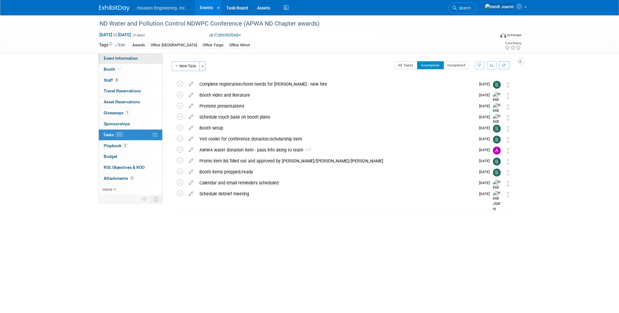
click at [122, 60] on span "Event Information" at bounding box center [121, 58] width 34 height 5
select select "3 - Reg/Prep Done"
select select "Yes"
select select "Mun. Infrastructure"
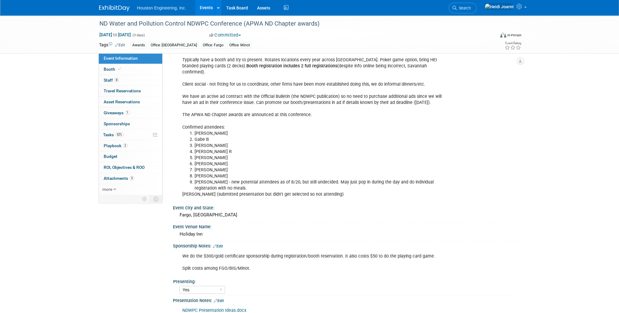
scroll to position [260, 0]
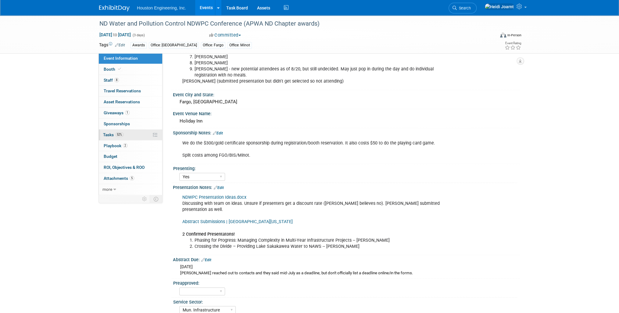
click at [135, 135] on link "52% Tasks 52%" at bounding box center [130, 135] width 63 height 11
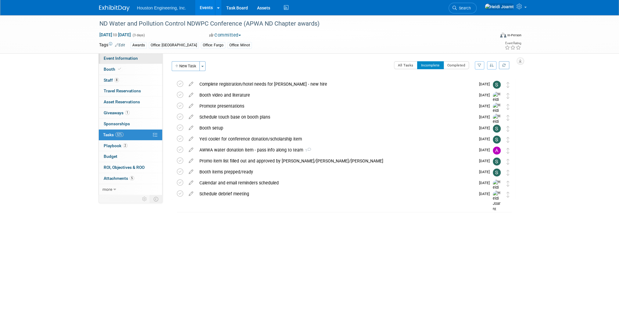
click at [134, 61] on link "Event Information" at bounding box center [130, 58] width 63 height 11
select select "3 - Reg/Prep Done"
select select "Yes"
select select "Mun. Infrastructure"
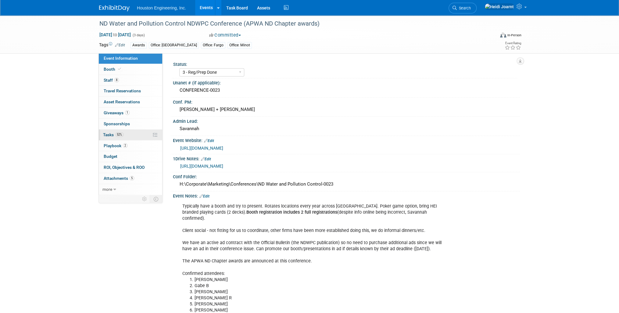
click at [135, 135] on link "52% Tasks 52%" at bounding box center [130, 135] width 63 height 11
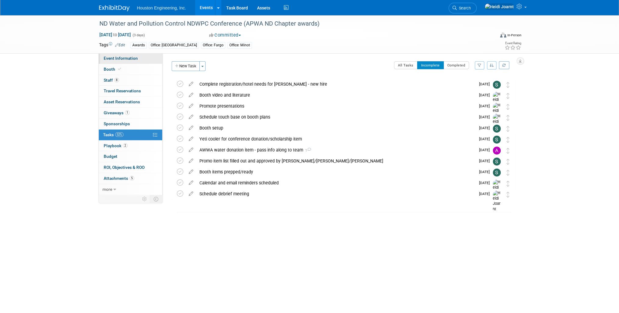
click at [133, 55] on link "Event Information" at bounding box center [130, 58] width 63 height 11
select select "3 - Reg/Prep Done"
select select "Yes"
select select "Mun. Infrastructure"
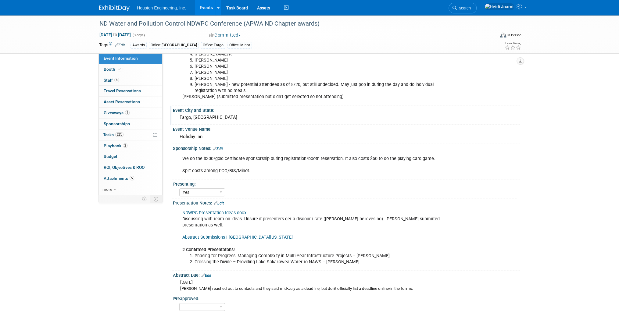
scroll to position [122, 0]
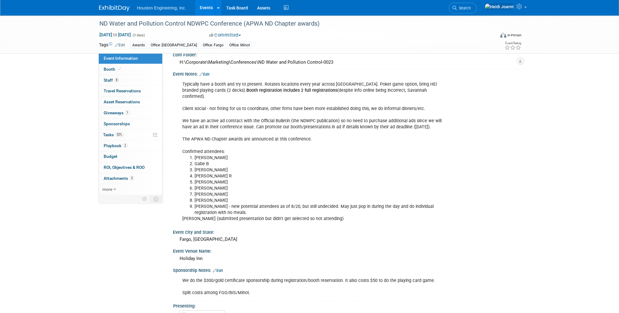
click at [208, 72] on link "Edit" at bounding box center [205, 74] width 10 height 4
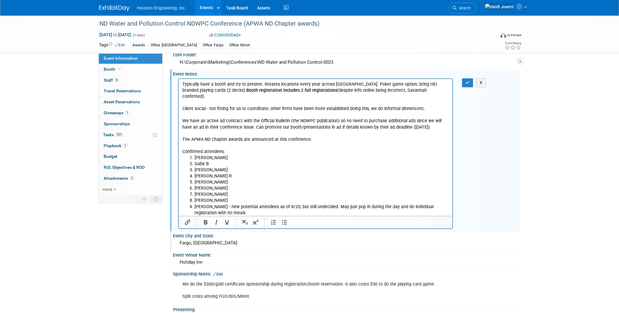
scroll to position [0, 0]
click at [230, 206] on li "Mike Love - new potential attendees as of 8/20, but still undecided. May just p…" at bounding box center [322, 210] width 255 height 12
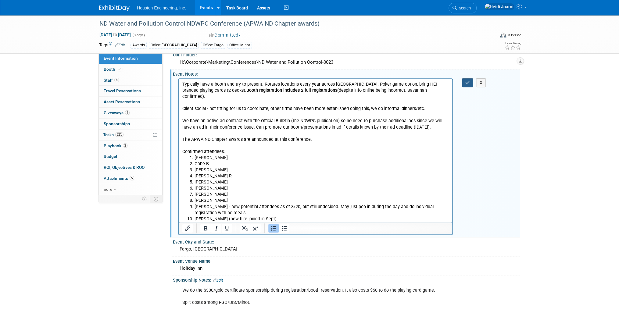
click at [465, 80] on button "button" at bounding box center [467, 82] width 11 height 9
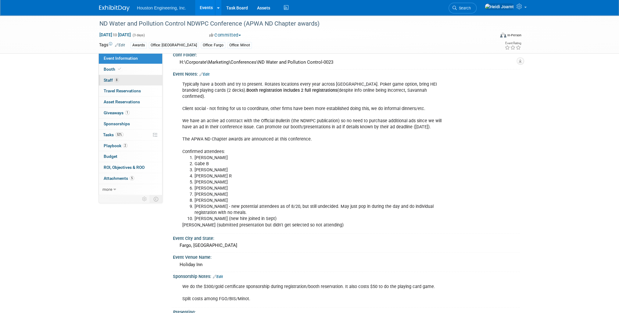
click at [141, 84] on link "8 Staff 8" at bounding box center [130, 80] width 63 height 11
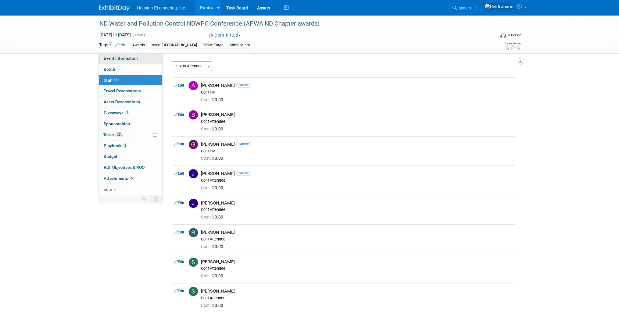
click at [119, 59] on span "Event Information" at bounding box center [121, 58] width 34 height 5
select select "3 - Reg/Prep Done"
select select "Yes"
select select "Mun. Infrastructure"
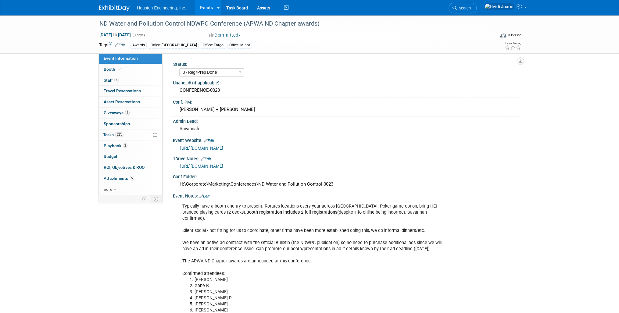
click at [208, 194] on link "Edit" at bounding box center [205, 196] width 10 height 4
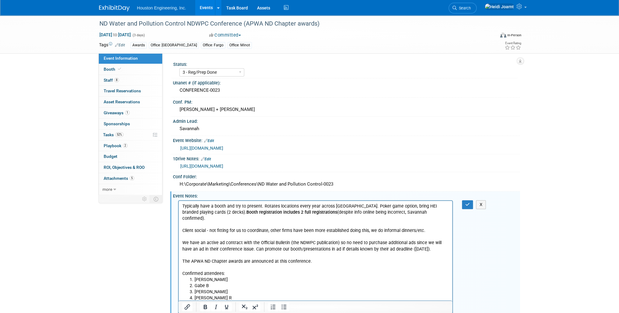
click at [317, 256] on p "Typically have a booth and try to present. Rotates locations every year across …" at bounding box center [315, 240] width 267 height 74
click at [467, 205] on icon "button" at bounding box center [468, 205] width 5 height 4
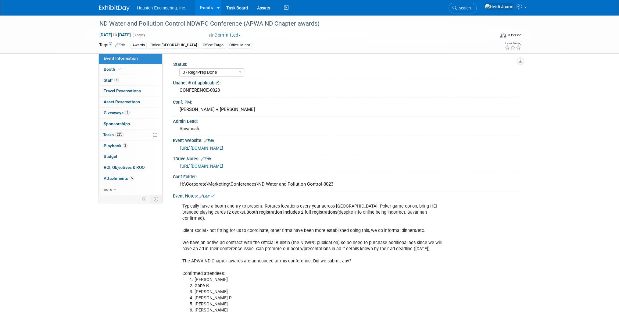
click at [209, 197] on link "Edit" at bounding box center [205, 196] width 10 height 4
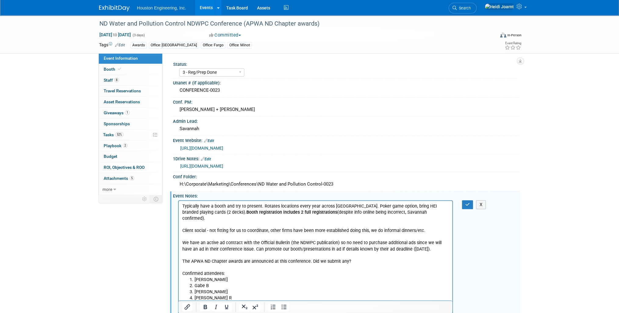
scroll to position [73, 0]
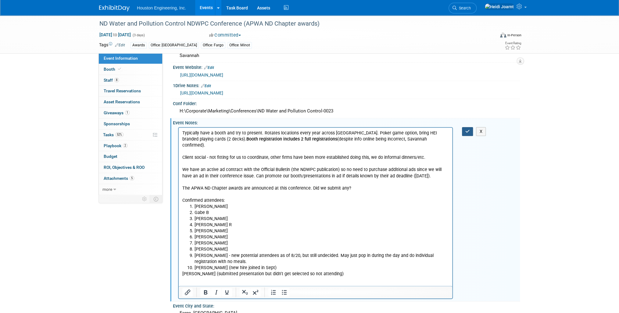
click at [470, 131] on button "button" at bounding box center [467, 131] width 11 height 9
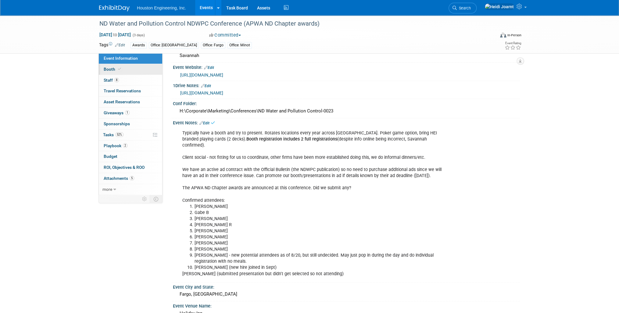
click at [120, 68] on icon at bounding box center [119, 68] width 3 height 3
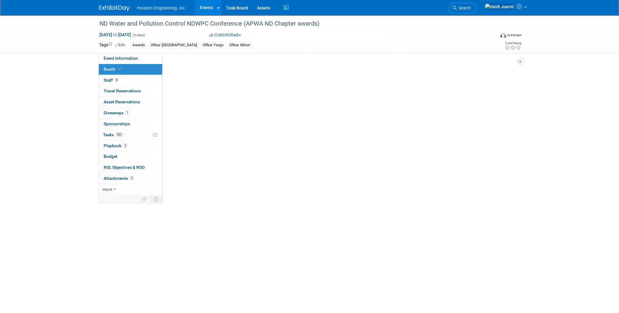
select select "Yes"
select select "Fargo"
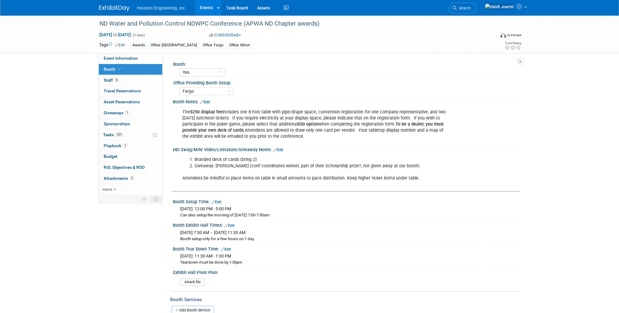
click at [284, 150] on div "HEI Swag/Mrkt Video/Literature/Giveaway Notes: Edit" at bounding box center [346, 149] width 347 height 8
click at [279, 150] on link "Edit" at bounding box center [278, 150] width 10 height 4
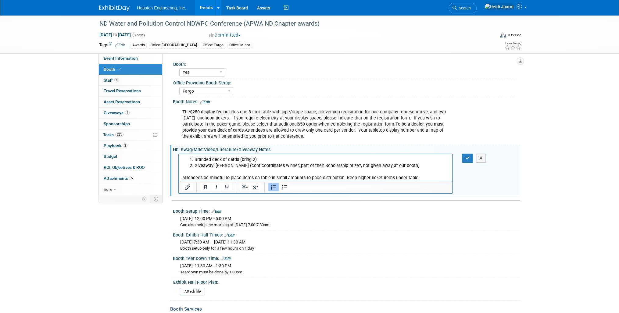
click at [254, 161] on li "Branded deck of cards (bring 2)" at bounding box center [322, 160] width 255 height 6
click at [467, 159] on icon "button" at bounding box center [468, 158] width 5 height 4
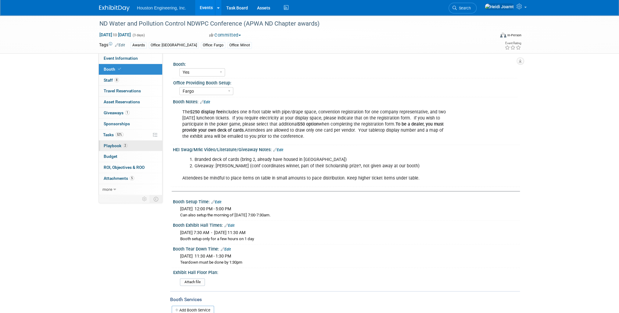
click at [122, 144] on span "Playbook 2" at bounding box center [116, 145] width 24 height 5
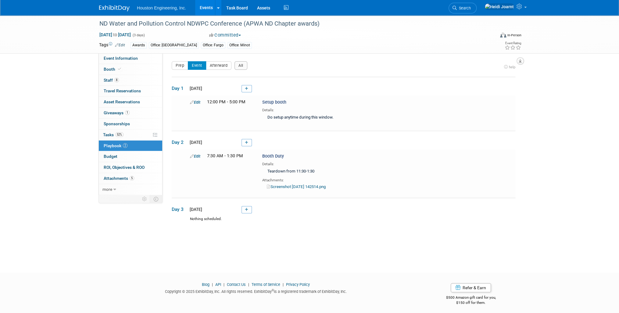
click at [521, 60] on icon "button" at bounding box center [520, 61] width 3 height 4
click at [485, 77] on link "Export tab to PDF" at bounding box center [483, 78] width 71 height 9
click at [524, 12] on link at bounding box center [506, 7] width 48 height 15
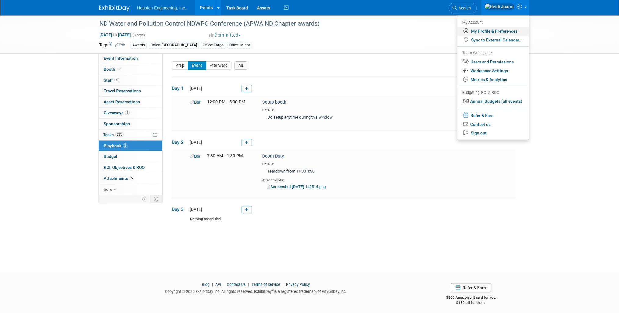
click at [483, 32] on link "My Profile & Preferences" at bounding box center [493, 31] width 72 height 9
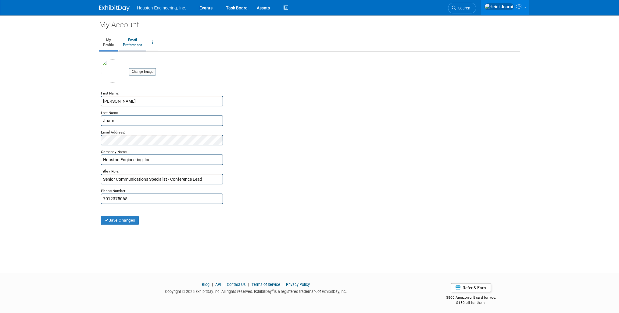
click at [135, 43] on link "Email Preferences" at bounding box center [132, 42] width 27 height 15
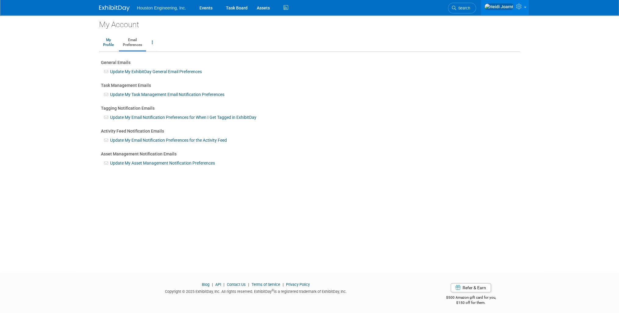
click at [130, 93] on link "Update My Task Management Email Notification Preferences" at bounding box center [167, 94] width 114 height 5
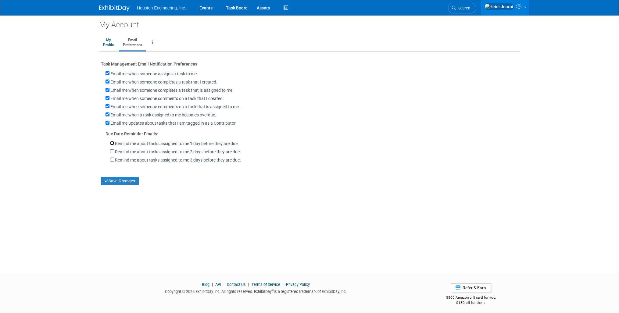
click at [111, 142] on input "Remind me about tasks assigned to me 1 day before they are due." at bounding box center [112, 143] width 4 height 4
checkbox input "false"
click at [207, 7] on link "Events" at bounding box center [206, 7] width 22 height 15
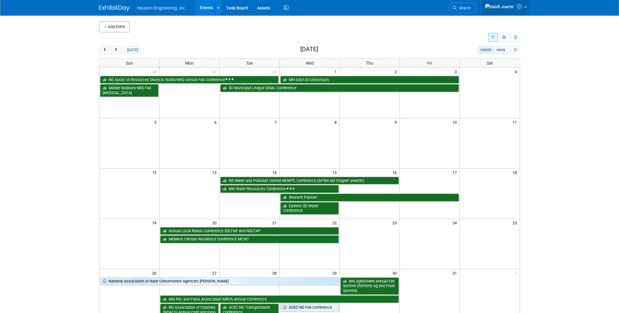
click at [517, 5] on icon at bounding box center [520, 6] width 7 height 5
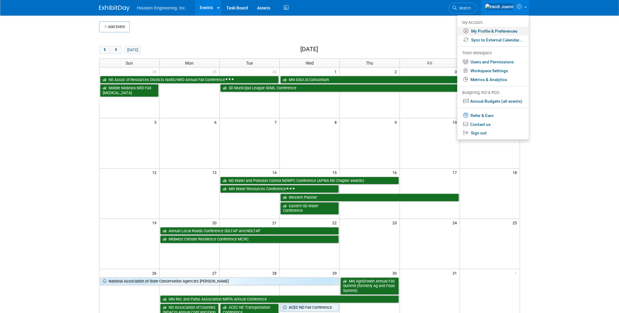
click at [502, 31] on link "My Profile & Preferences" at bounding box center [493, 31] width 72 height 9
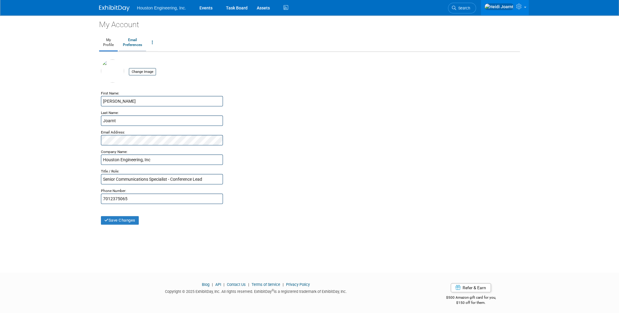
click at [137, 44] on link "Email Preferences" at bounding box center [132, 42] width 27 height 15
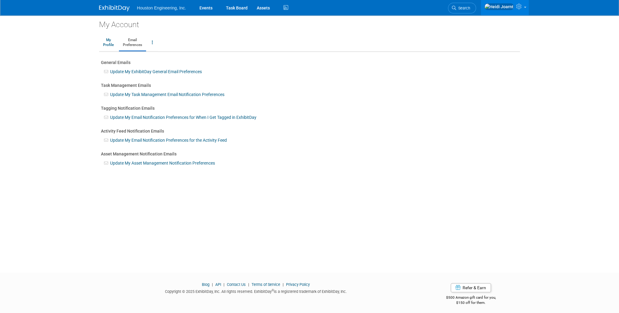
click at [137, 140] on link "Update My Email Notification Preferences for the Activity Feed" at bounding box center [168, 140] width 117 height 5
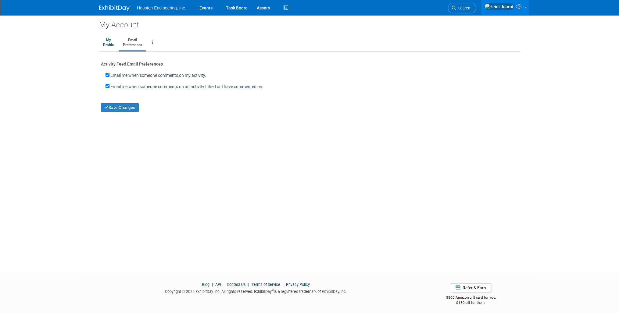
click at [137, 44] on link "Email Preferences" at bounding box center [132, 42] width 27 height 15
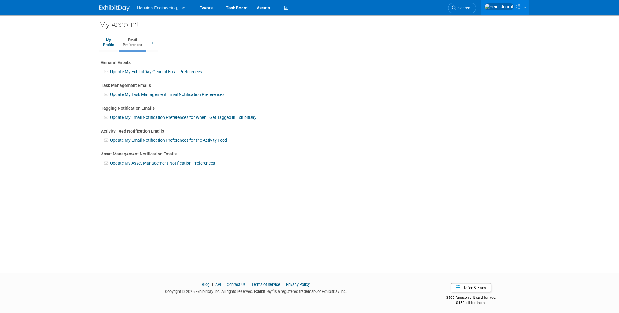
click at [129, 118] on link "Update My Email Notification Preferences for When I Get Tagged in ExhibitDay" at bounding box center [183, 117] width 146 height 5
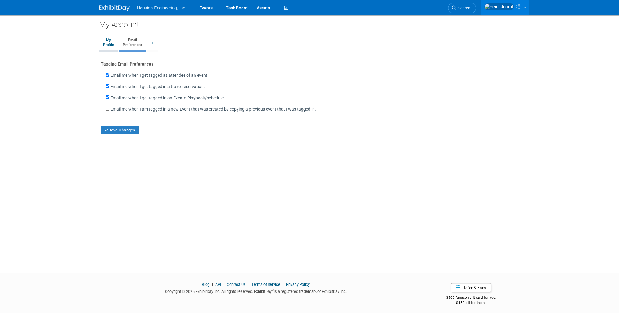
click at [112, 42] on link "My Profile" at bounding box center [108, 42] width 19 height 15
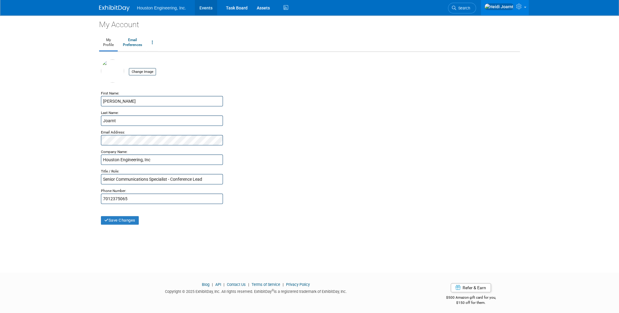
click at [212, 10] on link "Events" at bounding box center [206, 7] width 22 height 15
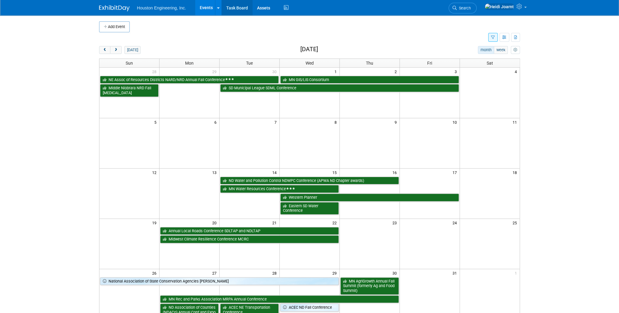
click at [238, 6] on link "Task Board" at bounding box center [237, 7] width 31 height 15
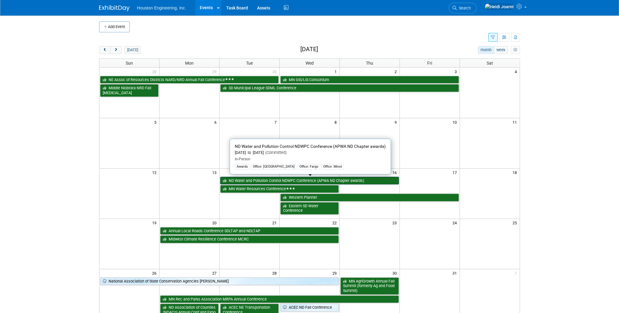
click at [258, 178] on link "ND Water and Pollution Control NDWPC Conference (APWA ND Chapter awards)" at bounding box center [309, 181] width 179 height 8
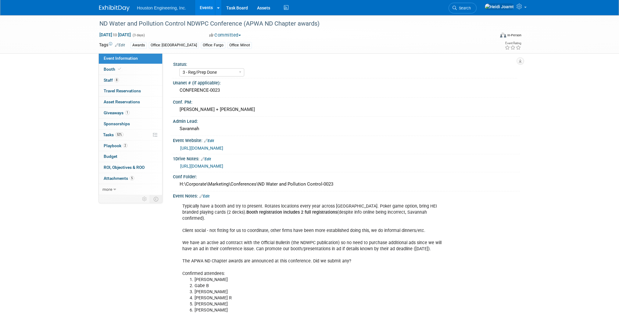
select select "3 - Reg/Prep Done"
select select "Yes"
select select "Mun. Infrastructure"
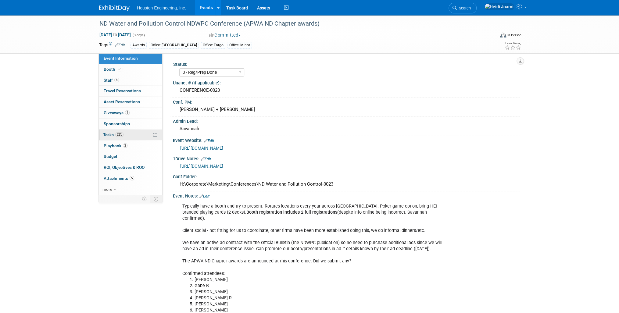
click at [139, 135] on link "52% Tasks 52%" at bounding box center [130, 135] width 63 height 11
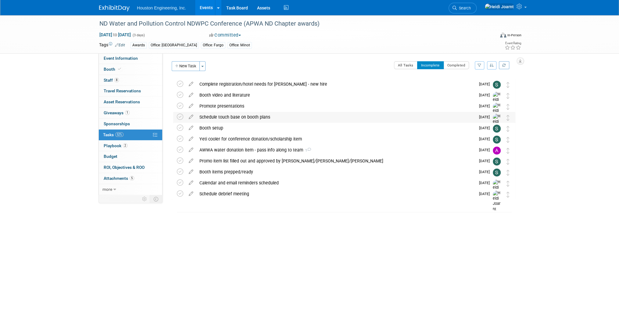
click at [245, 117] on div "Schedule touch base on booth plans" at bounding box center [336, 117] width 279 height 10
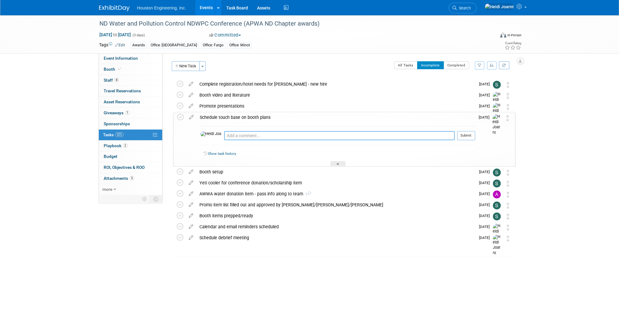
click at [251, 136] on textarea at bounding box center [339, 135] width 231 height 9
type textarea "Scheduled for 9/24"
click at [469, 135] on button "Submit" at bounding box center [466, 135] width 18 height 9
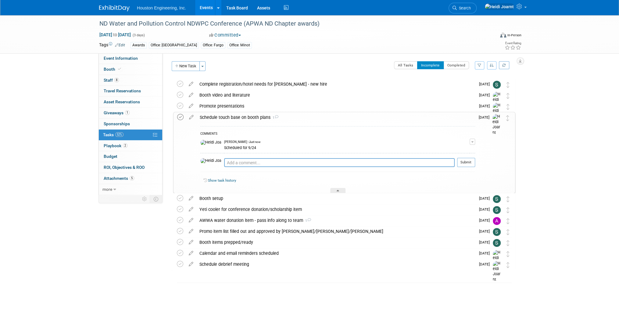
click at [182, 117] on icon at bounding box center [180, 117] width 6 height 6
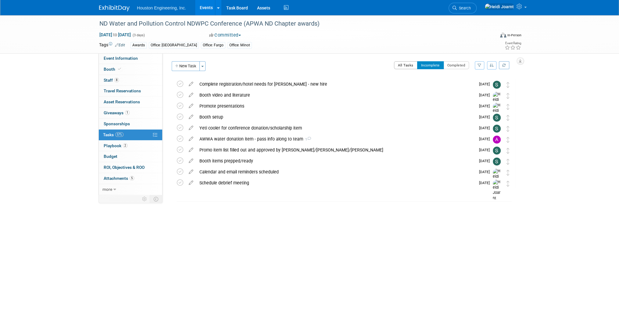
click at [409, 65] on button "All Tasks" at bounding box center [405, 65] width 23 height 8
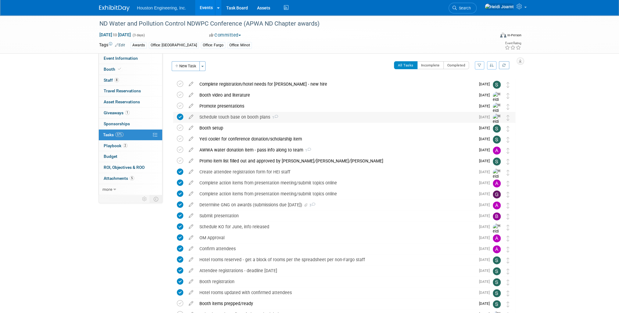
click at [288, 114] on div "Schedule touch base on booth plans 1" at bounding box center [336, 117] width 279 height 10
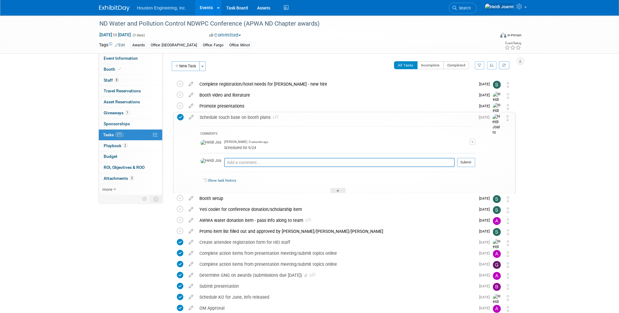
click at [288, 114] on div "Schedule touch base on booth plans 1" at bounding box center [336, 117] width 279 height 10
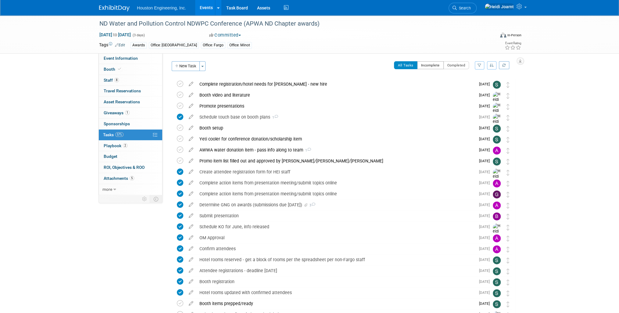
click at [428, 66] on button "Incomplete" at bounding box center [430, 65] width 27 height 8
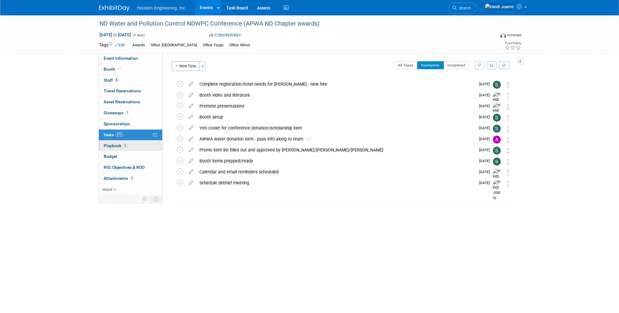
click at [146, 148] on link "2 Playbook 2" at bounding box center [130, 146] width 63 height 11
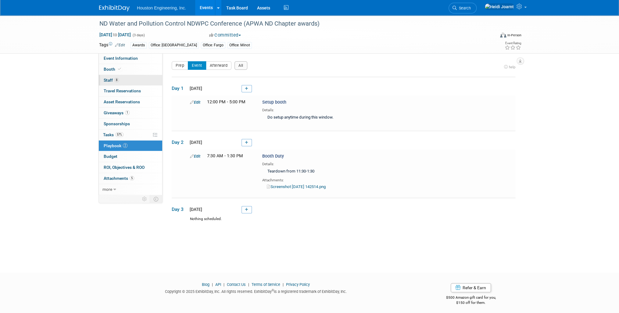
click at [143, 78] on link "8 Staff 8" at bounding box center [130, 80] width 63 height 11
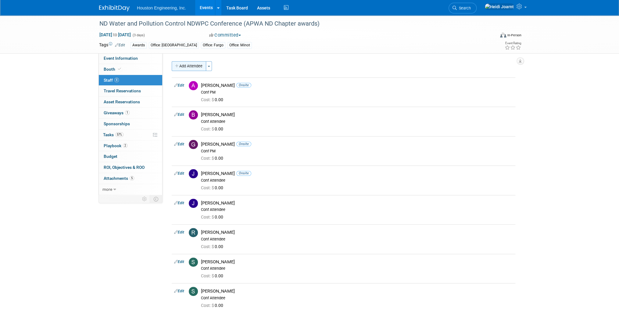
click at [192, 62] on button "Add Attendee" at bounding box center [189, 66] width 34 height 10
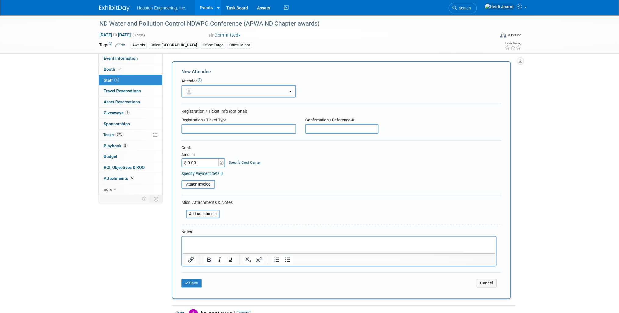
click at [210, 96] on button "button" at bounding box center [239, 91] width 114 height 13
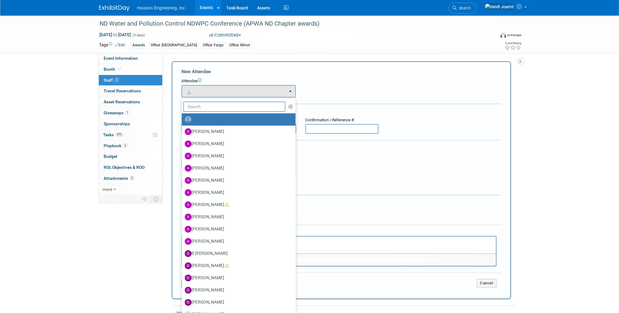
click at [215, 110] on input "text" at bounding box center [234, 107] width 102 height 10
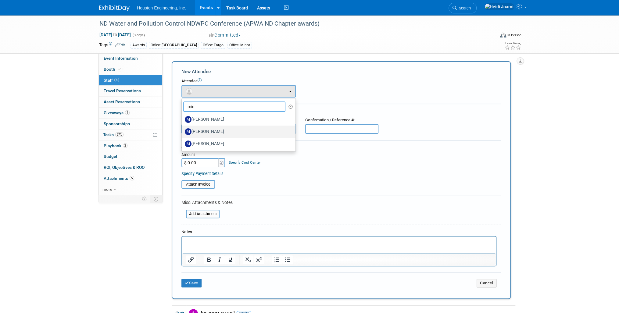
type input "mic"
click at [212, 128] on label "[PERSON_NAME]" at bounding box center [237, 132] width 105 height 10
click at [183, 129] on input "[PERSON_NAME]" at bounding box center [181, 131] width 4 height 4
select select "2fddf327-bf4d-4dbb-935c-8d14b1bfa693"
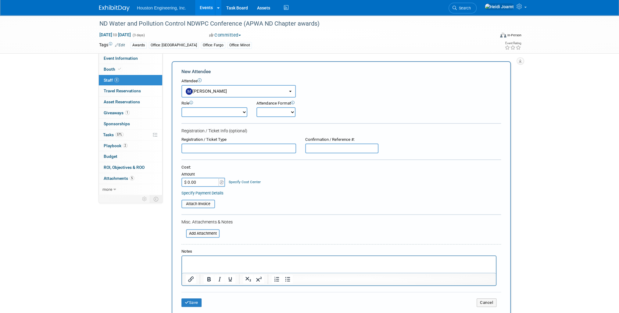
click at [209, 111] on select "Conf Attendee Conf PM Demonstrator Host Planner Presenter Sales Representative" at bounding box center [215, 112] width 66 height 10
select select "200"
click at [182, 107] on select "Conf Attendee Conf PM Demonstrator Host Planner Presenter Sales Representative" at bounding box center [215, 112] width 66 height 10
click at [217, 263] on p "Rich Text Area. Press ALT-0 for help." at bounding box center [339, 262] width 307 height 6
drag, startPoint x: 215, startPoint y: 263, endPoint x: 435, endPoint y: 502, distance: 325.4
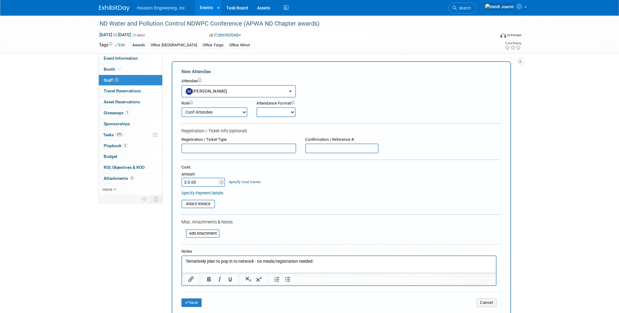
click at [215, 263] on p "Tentatively plan to pop in to network - no meals/registration needed." at bounding box center [339, 262] width 307 height 6
click at [262, 260] on p "Tentatively planning to pop in to network - no meals/registration needed." at bounding box center [339, 262] width 307 height 6
click at [189, 302] on icon "submit" at bounding box center [187, 303] width 4 height 4
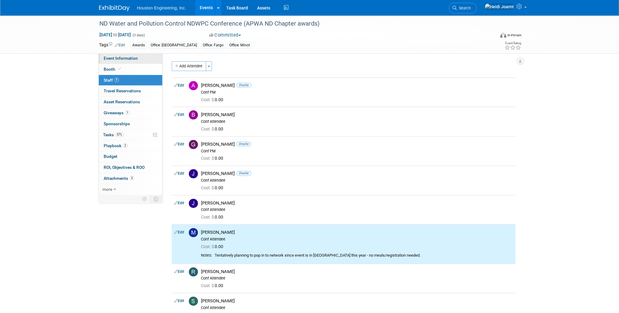
click at [146, 60] on link "Event Information" at bounding box center [130, 58] width 63 height 11
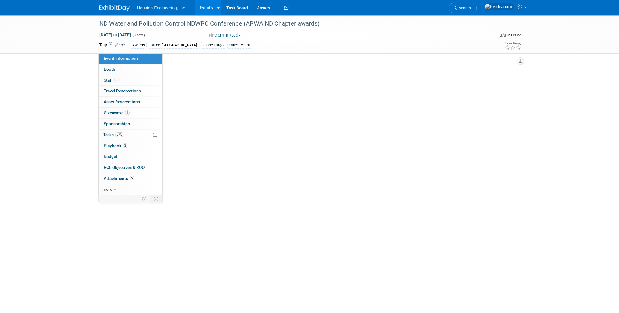
select select "3 - Reg/Prep Done"
select select "Yes"
select select "Mun. Infrastructure"
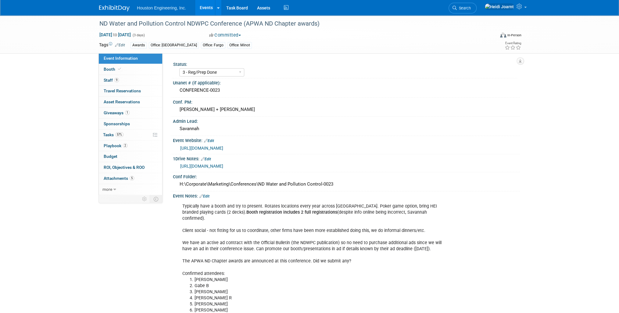
click at [211, 11] on link "Events" at bounding box center [206, 7] width 22 height 15
